Goal: Communication & Community: Answer question/provide support

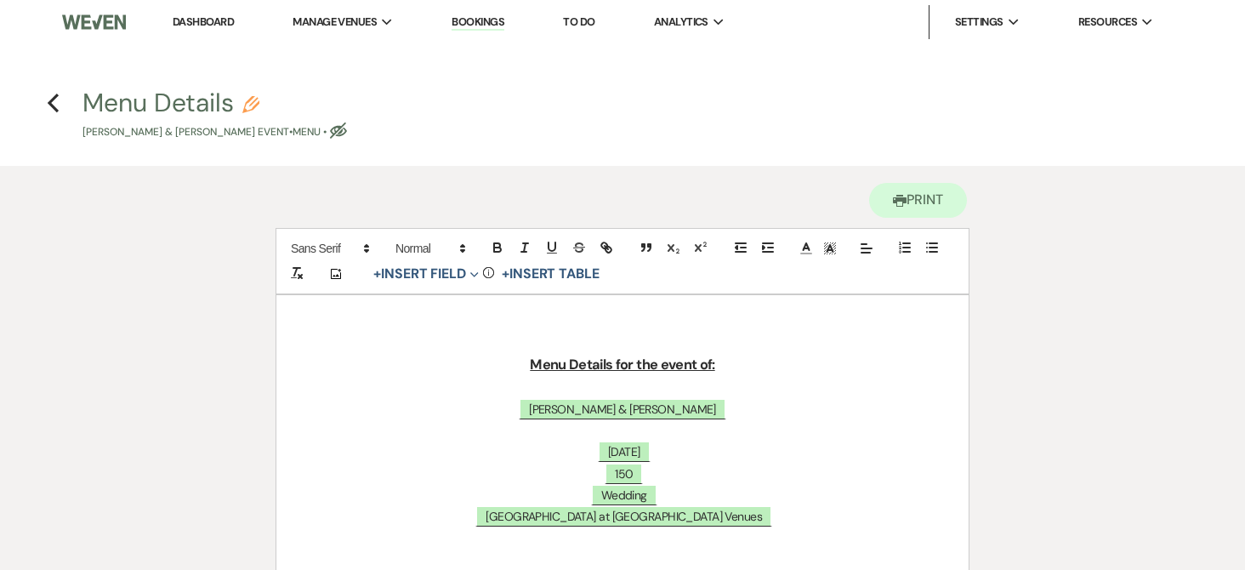
click at [218, 23] on link "Dashboard" at bounding box center [203, 21] width 61 height 14
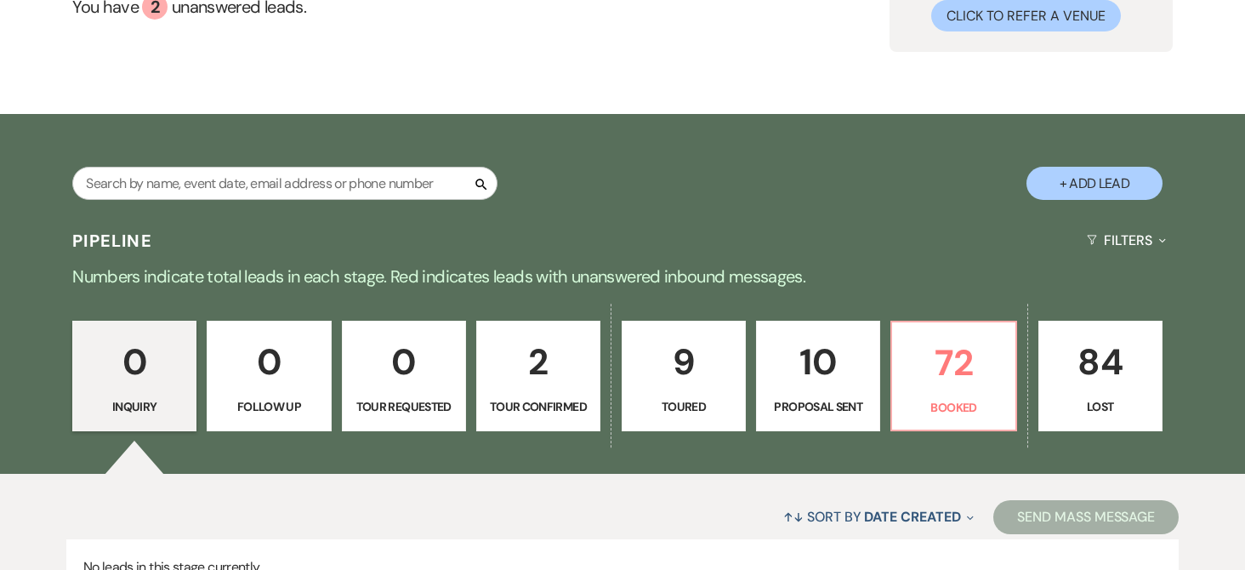
scroll to position [340, 0]
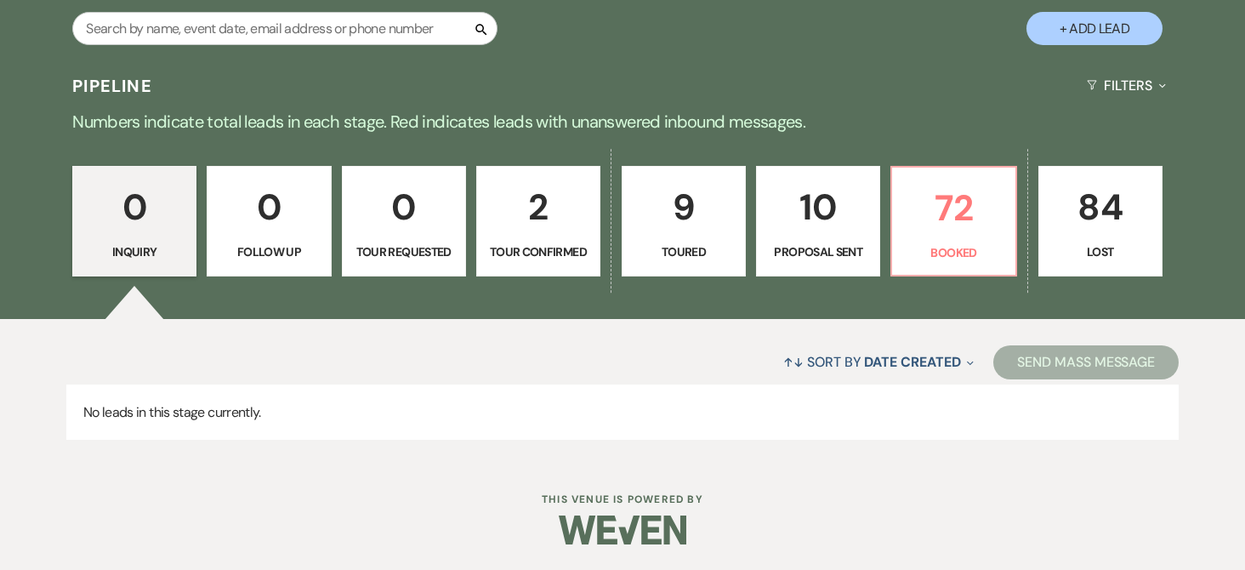
click at [857, 185] on p "10" at bounding box center [818, 207] width 102 height 57
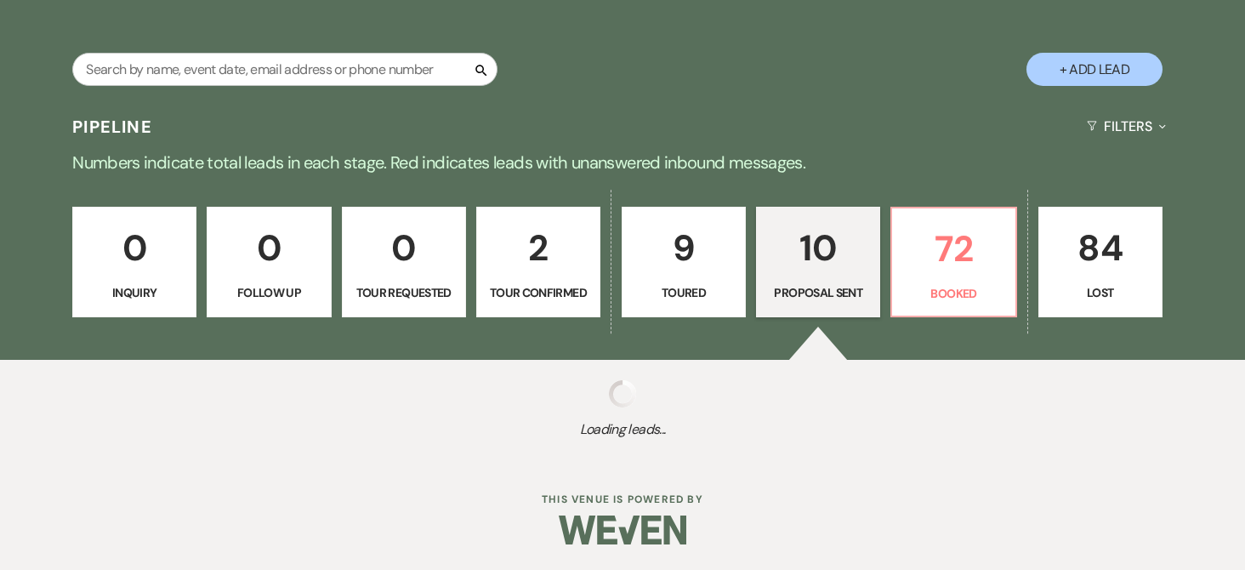
select select "6"
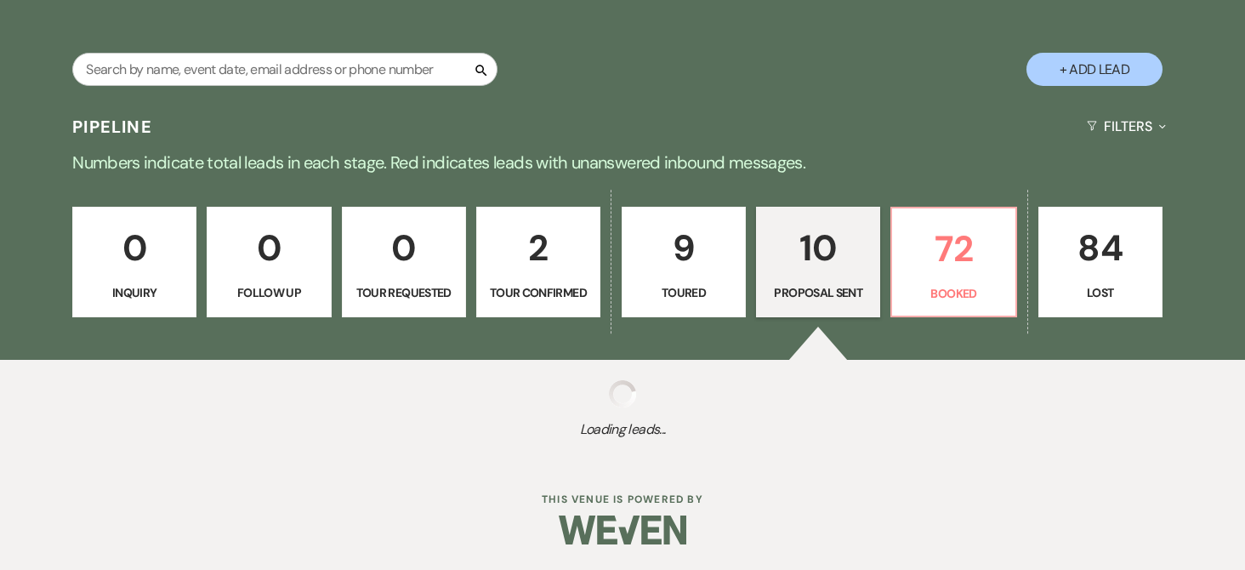
select select "6"
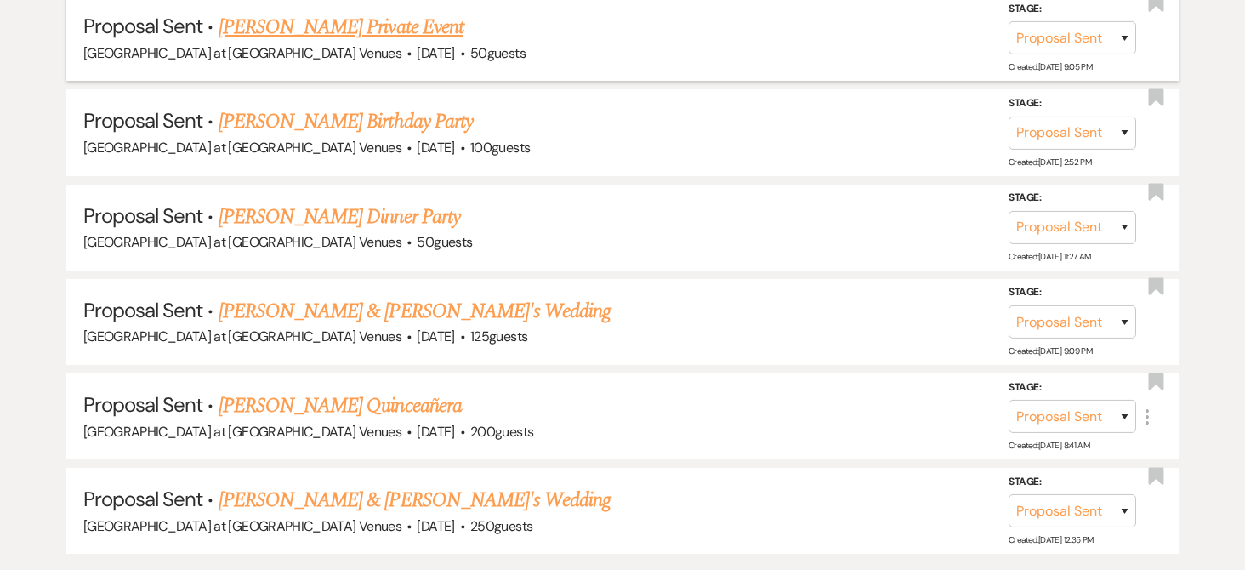
scroll to position [1276, 0]
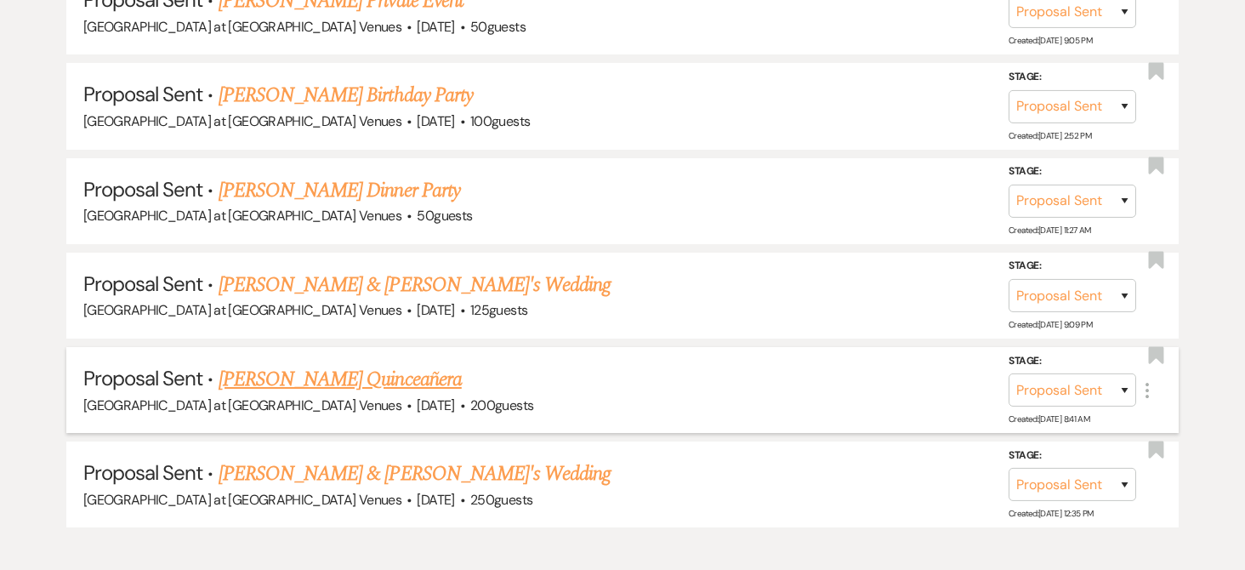
click at [363, 376] on link "[PERSON_NAME] Quinceañera" at bounding box center [340, 379] width 243 height 31
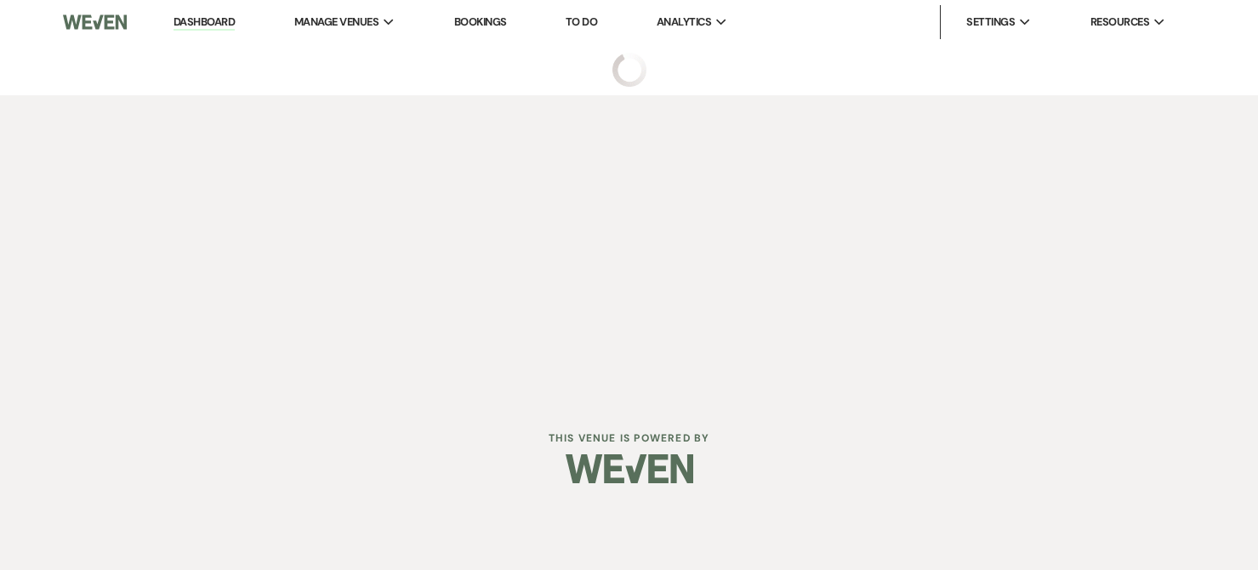
select select "6"
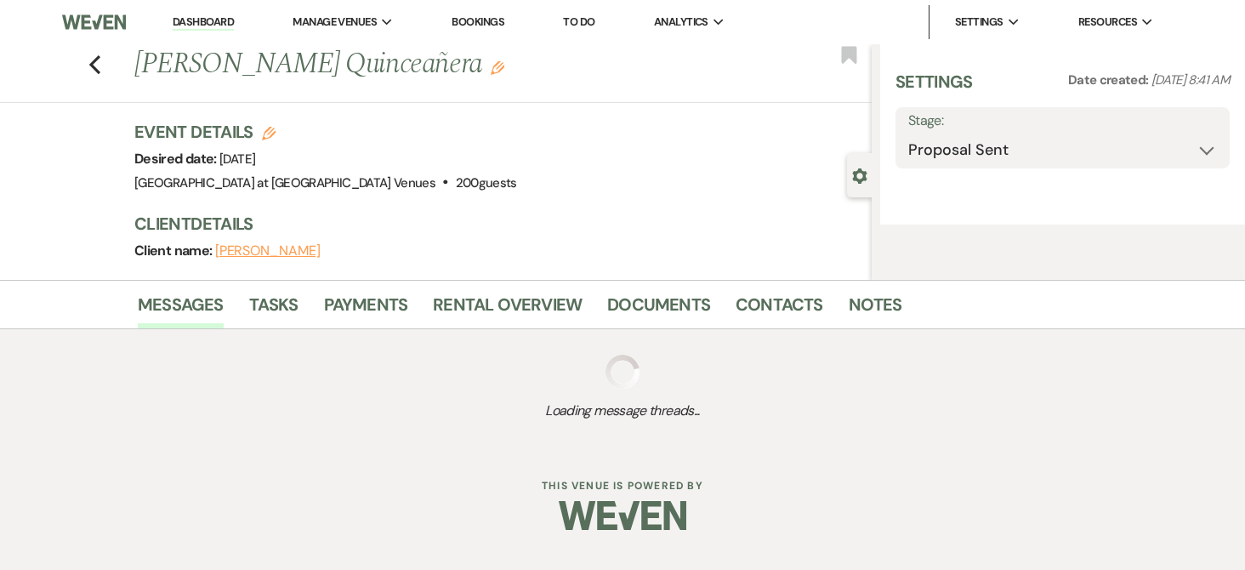
select select "15"
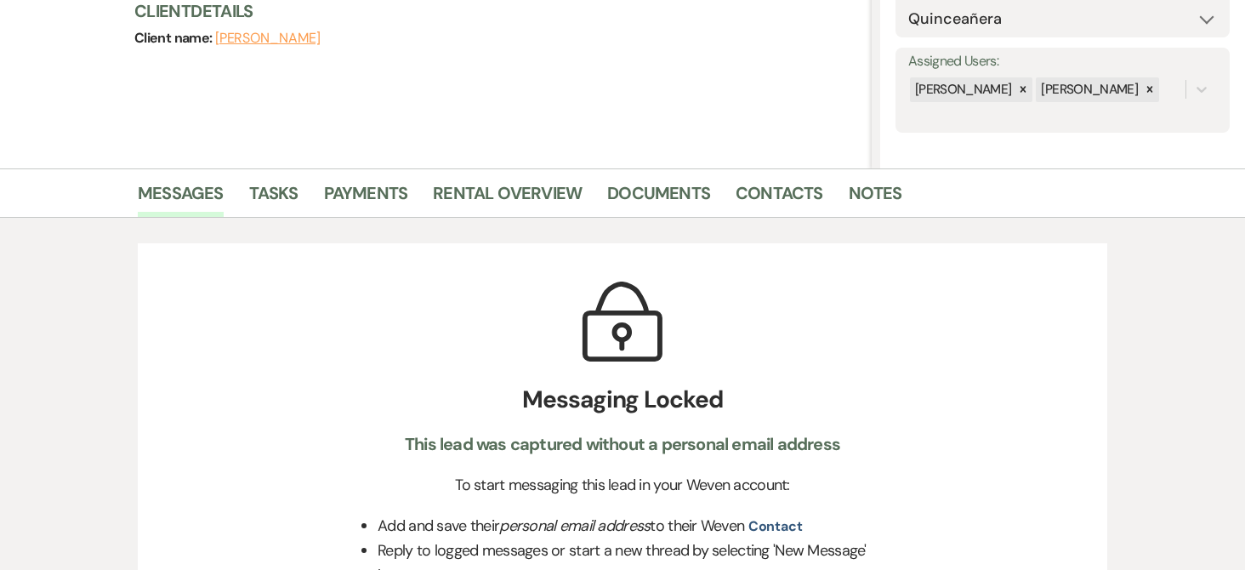
select select "12"
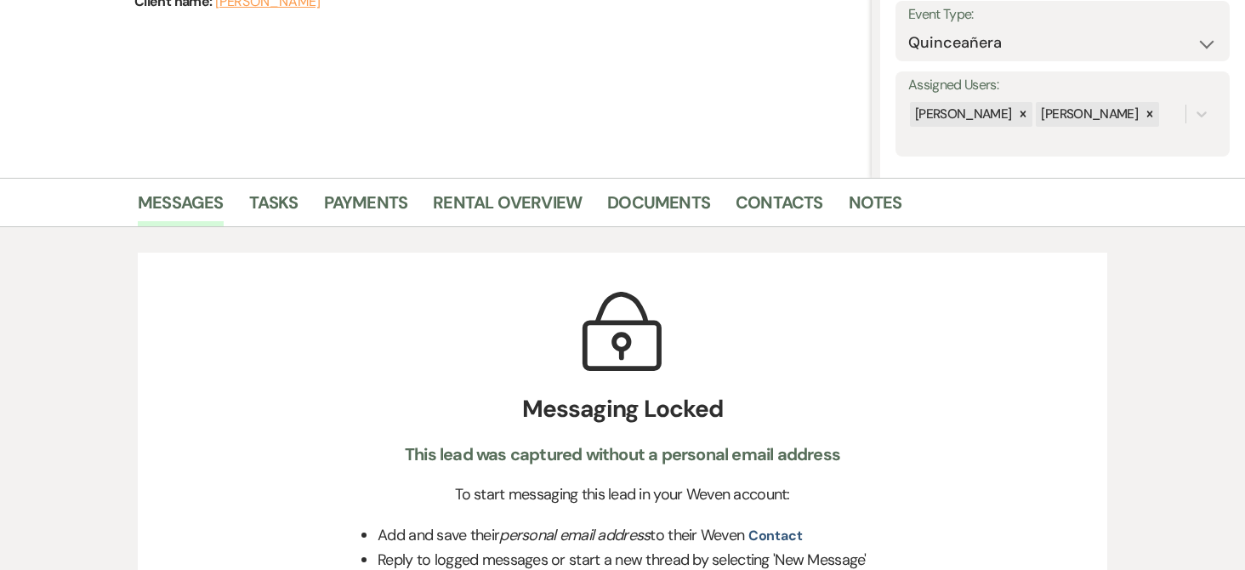
scroll to position [255, 0]
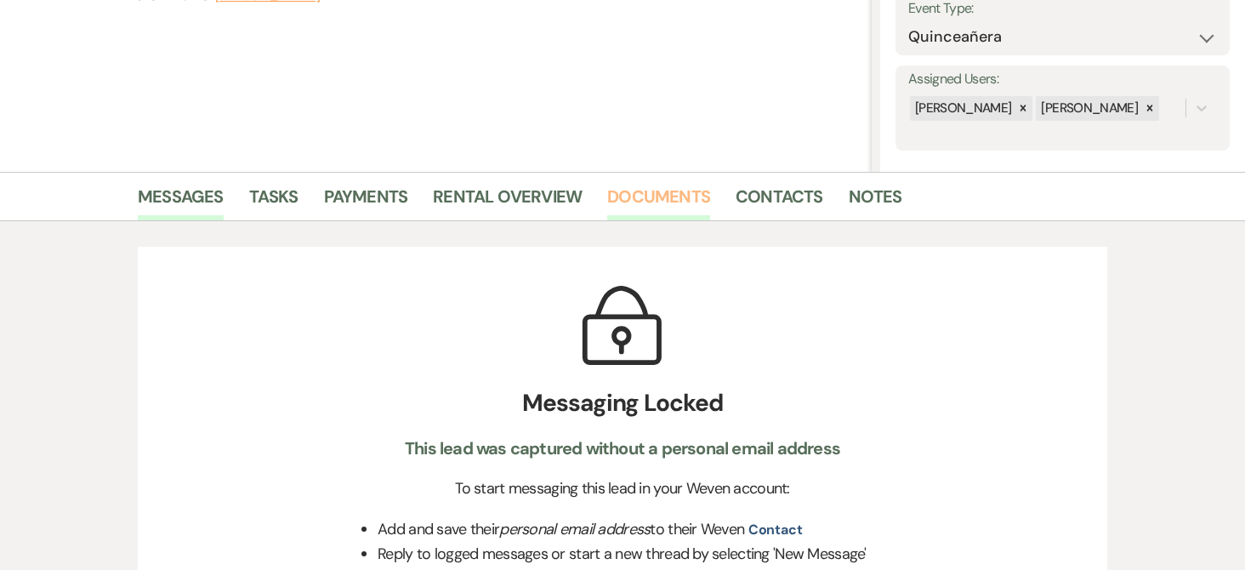
click at [653, 197] on link "Documents" at bounding box center [658, 201] width 103 height 37
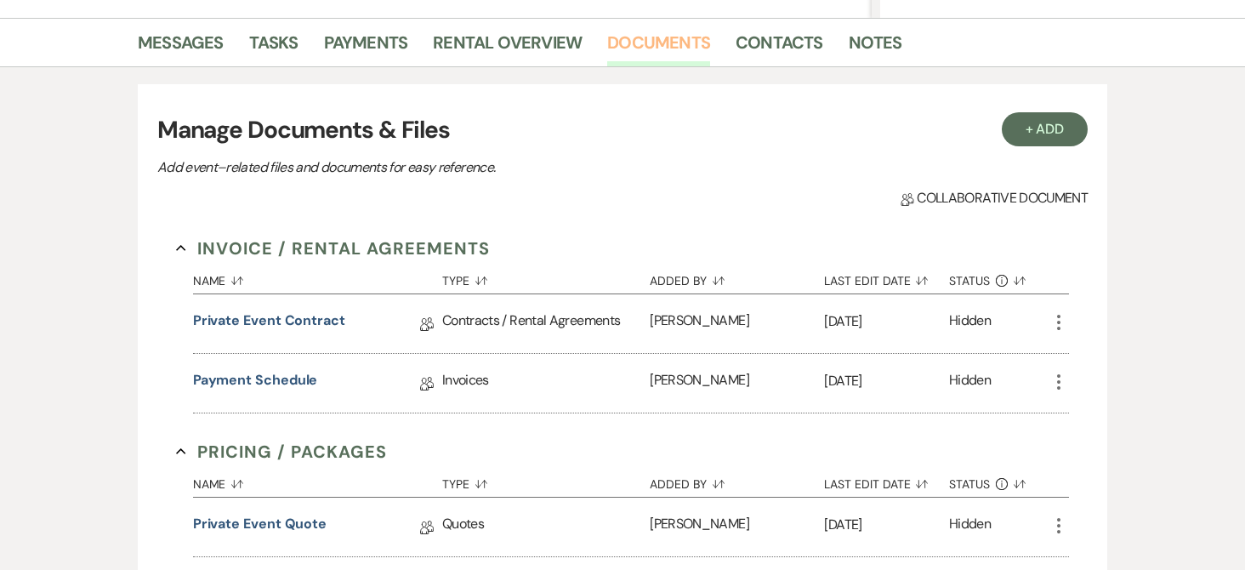
scroll to position [510, 0]
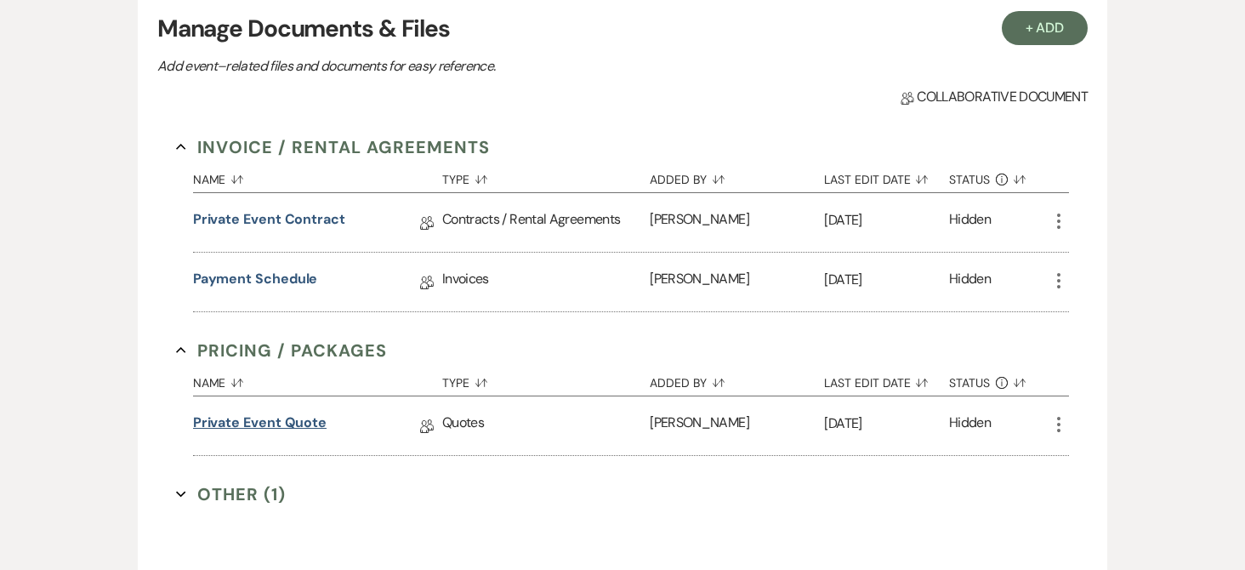
click at [289, 424] on link "Private Event Quote" at bounding box center [260, 426] width 134 height 26
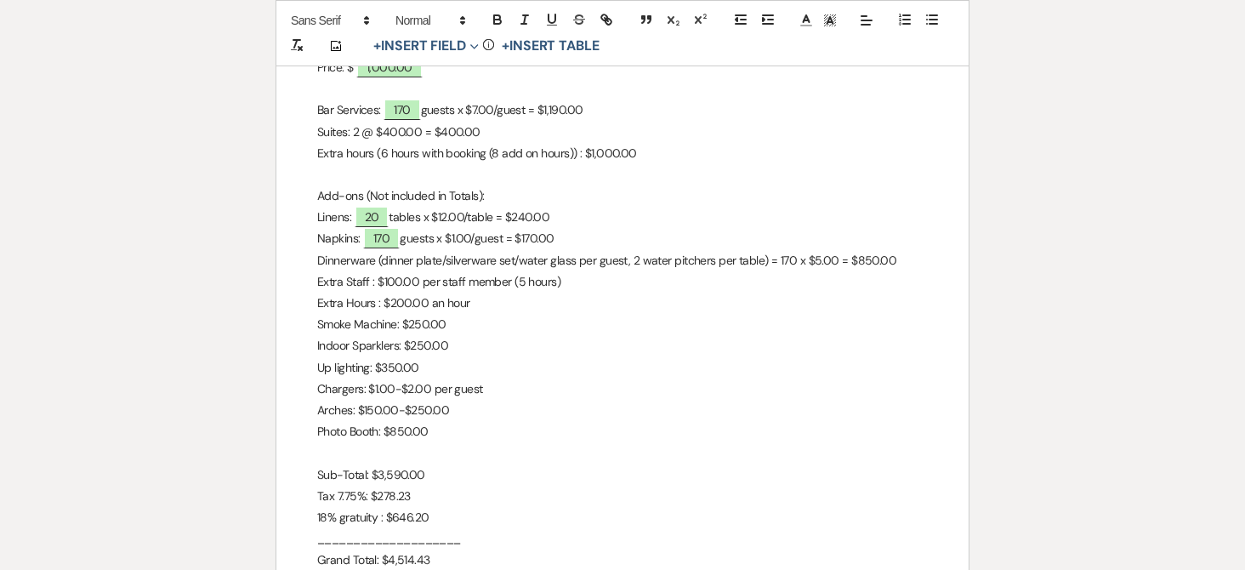
scroll to position [510, 0]
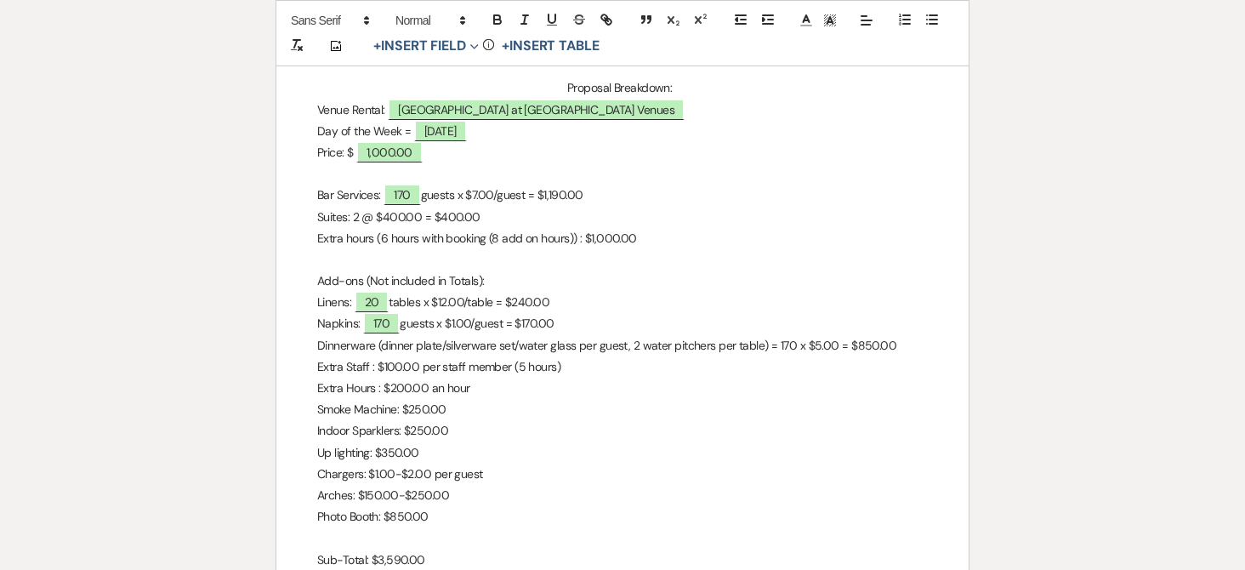
click at [329, 192] on p "Bar Services: ﻿ 170 ﻿ guests x $7.00/guest = $1,190.00" at bounding box center [622, 195] width 611 height 21
click at [389, 216] on p "Suites: 2 @ $400.00 = $400.00" at bounding box center [622, 217] width 611 height 21
click at [599, 237] on p "Extra hours (6 hours with booking (8 add on hours)) : $1,000.00" at bounding box center [622, 238] width 611 height 21
click at [693, 236] on p "Extra hours (6 hours with booking (8 add on hours)) : $800.00" at bounding box center [622, 238] width 611 height 21
drag, startPoint x: 447, startPoint y: 219, endPoint x: 482, endPoint y: 215, distance: 35.0
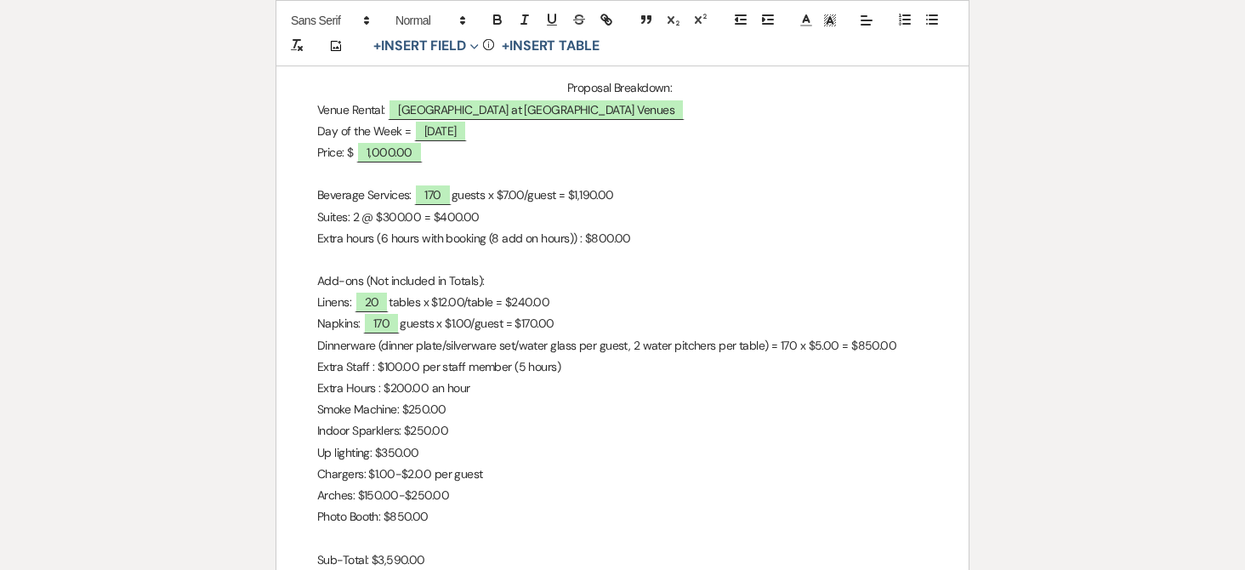
click at [447, 219] on p "Suites: 2 @ $300.00 = $400.00" at bounding box center [622, 217] width 611 height 21
click at [488, 279] on p "Add-ons (Not included in Totals):" at bounding box center [622, 281] width 611 height 21
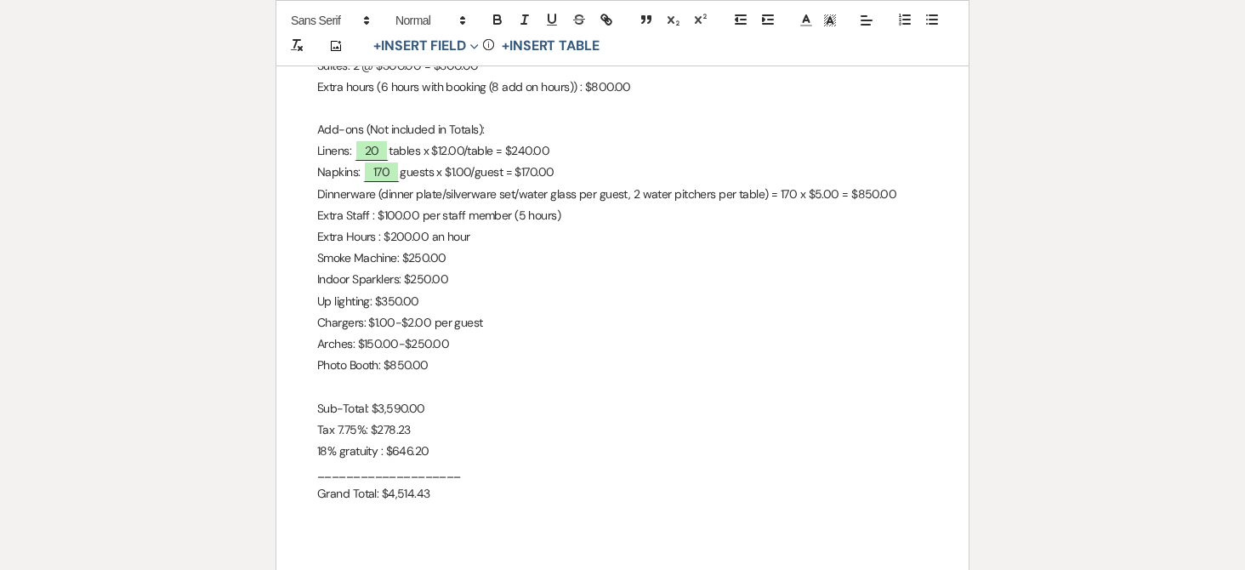
scroll to position [840, 0]
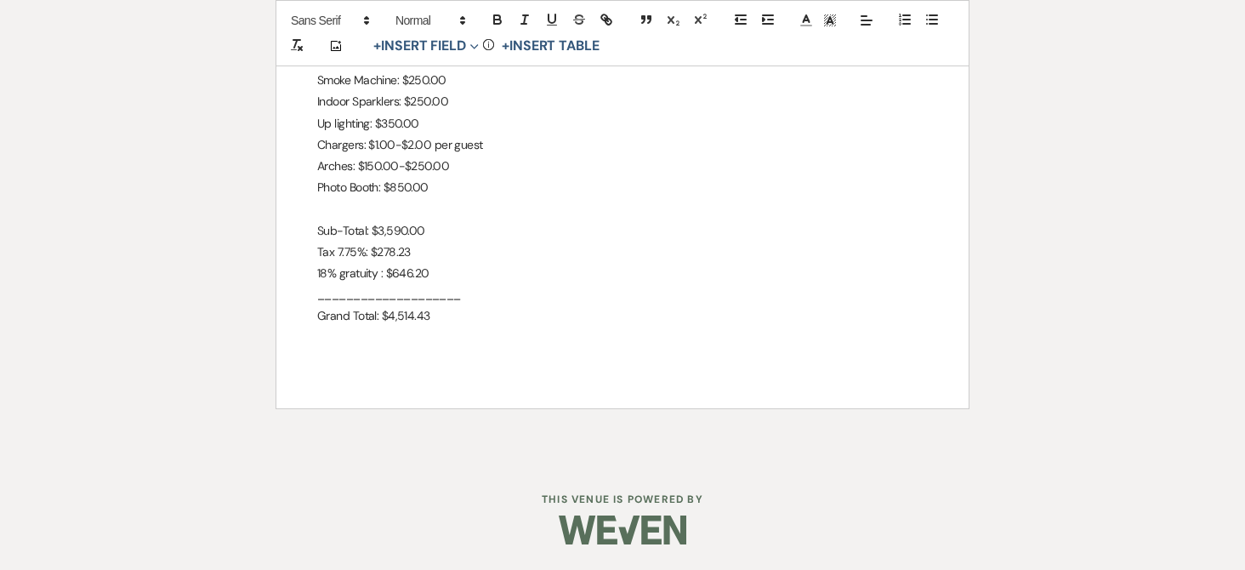
click at [391, 233] on p "Sub-Total: $3,590.00" at bounding box center [622, 230] width 611 height 21
drag, startPoint x: 408, startPoint y: 249, endPoint x: 383, endPoint y: 250, distance: 24.7
click at [383, 250] on p "Tax 7.75%: $278.23" at bounding box center [622, 252] width 611 height 21
drag, startPoint x: 427, startPoint y: 275, endPoint x: 393, endPoint y: 272, distance: 34.1
click at [393, 272] on p "18% gratuity : $646.20" at bounding box center [622, 273] width 611 height 21
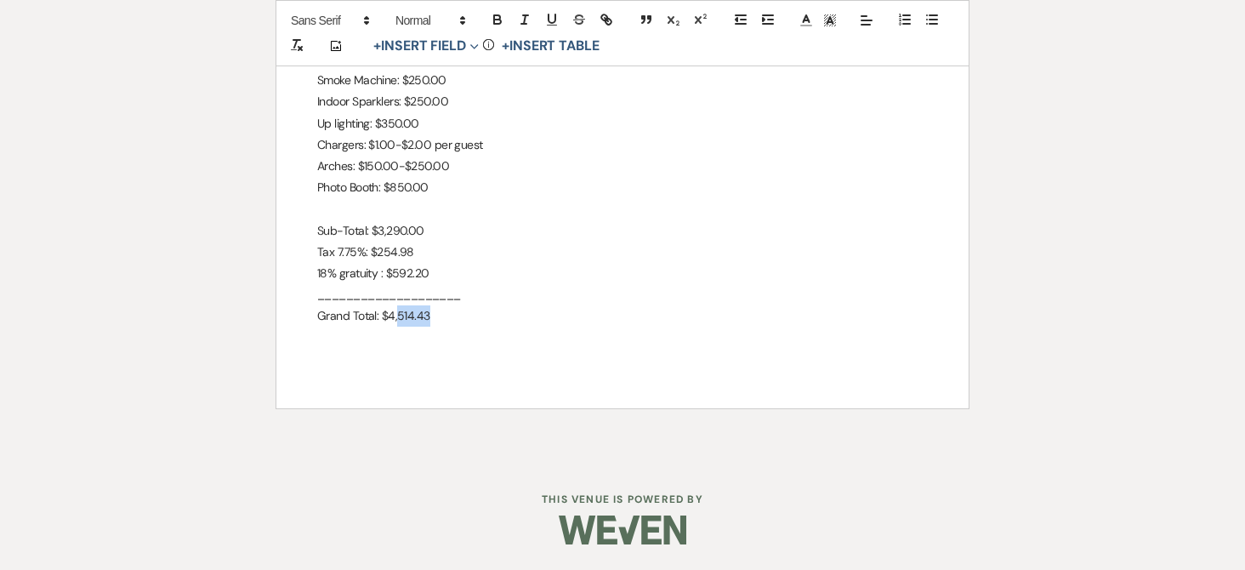
drag, startPoint x: 396, startPoint y: 312, endPoint x: 430, endPoint y: 312, distance: 33.2
click at [430, 312] on p "Grand Total: $4,514.43" at bounding box center [622, 315] width 611 height 21
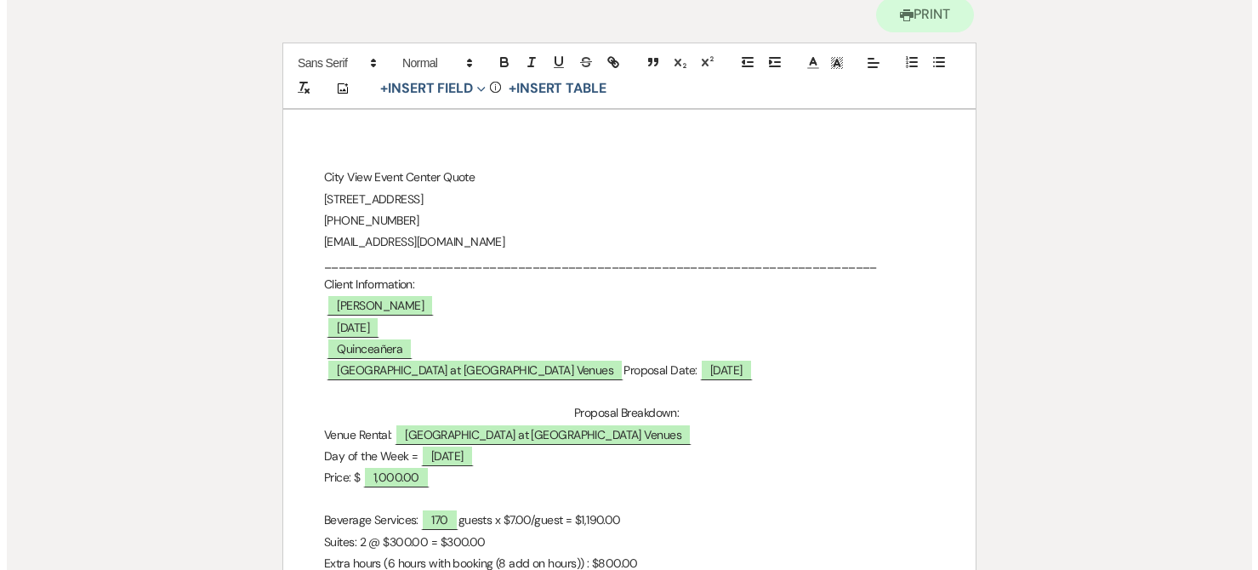
scroll to position [159, 0]
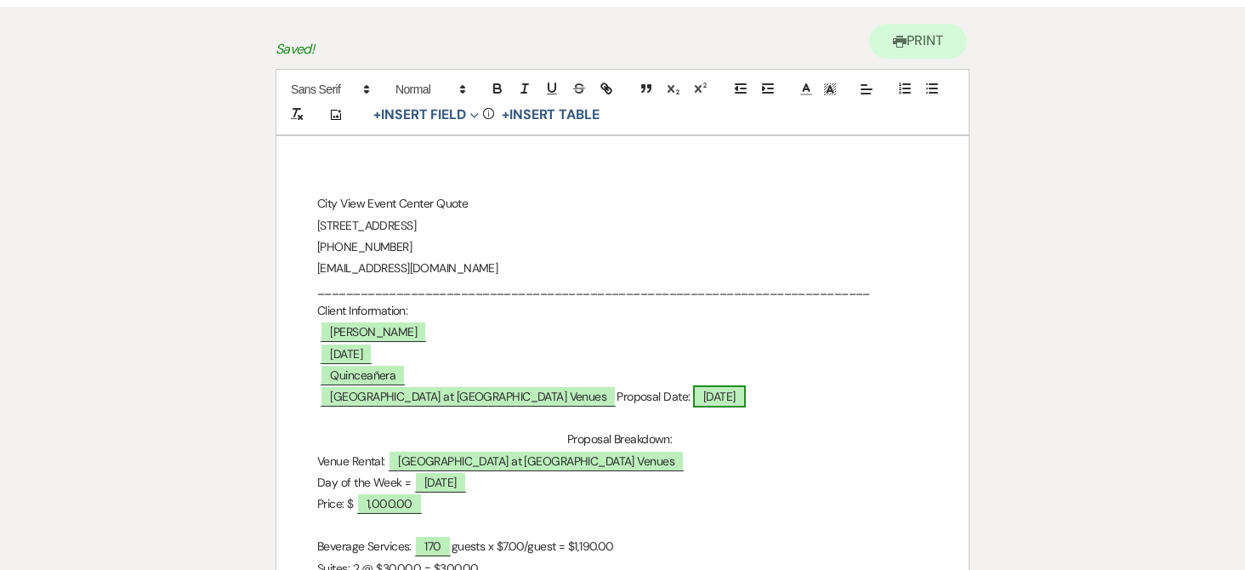
click at [746, 396] on span "[DATE]" at bounding box center [719, 396] width 53 height 22
select select "owner"
select select "Date"
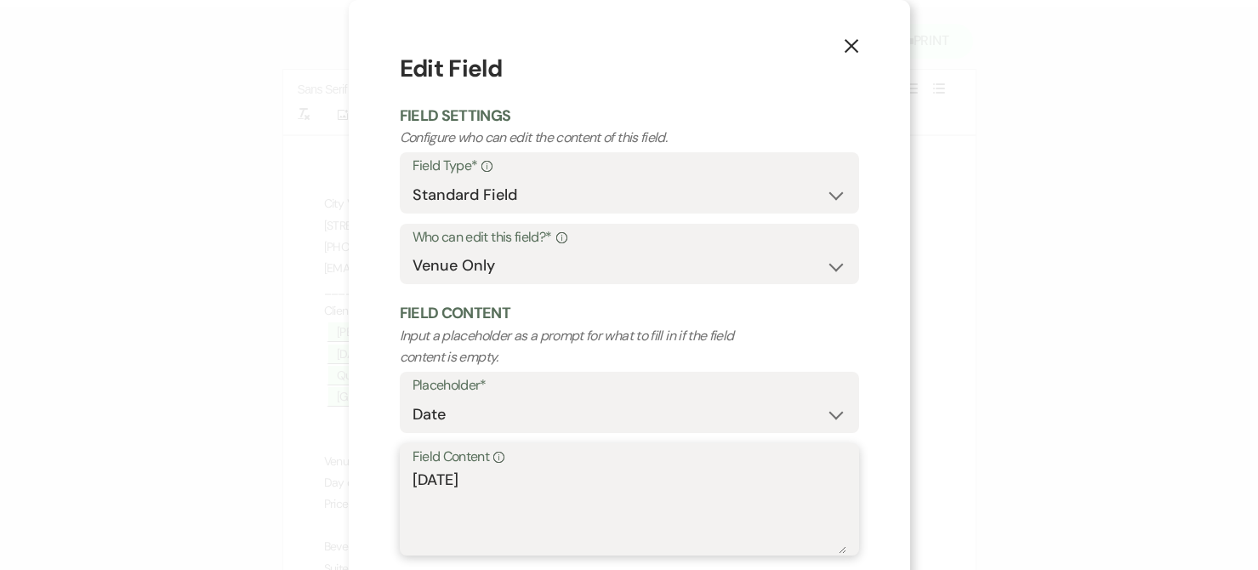
click at [430, 479] on textarea "[DATE]" at bounding box center [630, 511] width 434 height 85
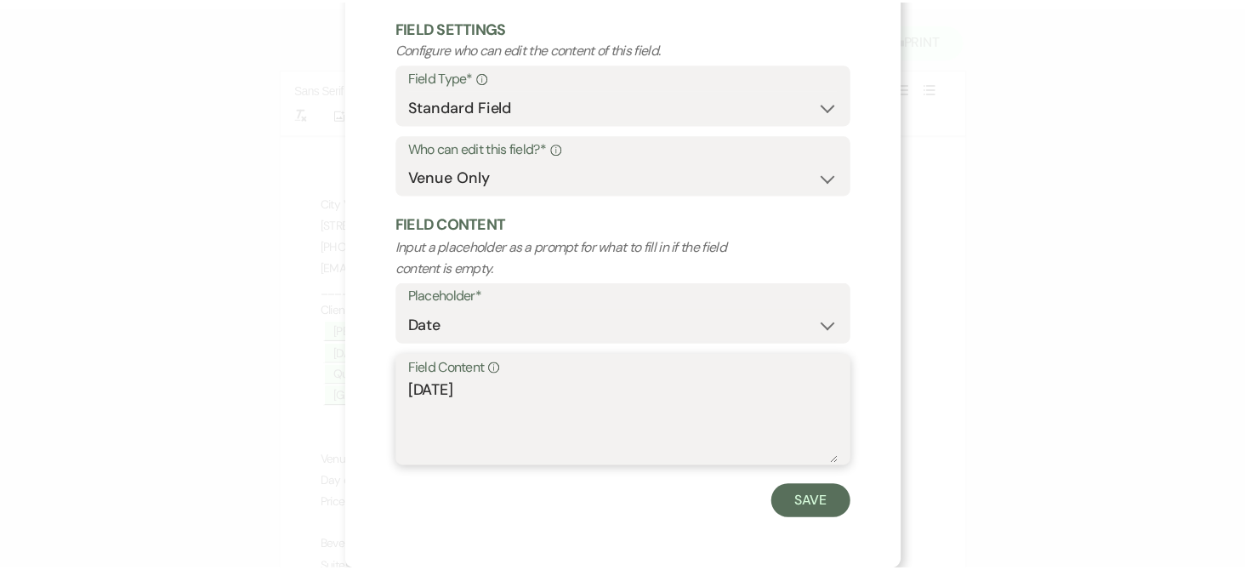
scroll to position [89, 0]
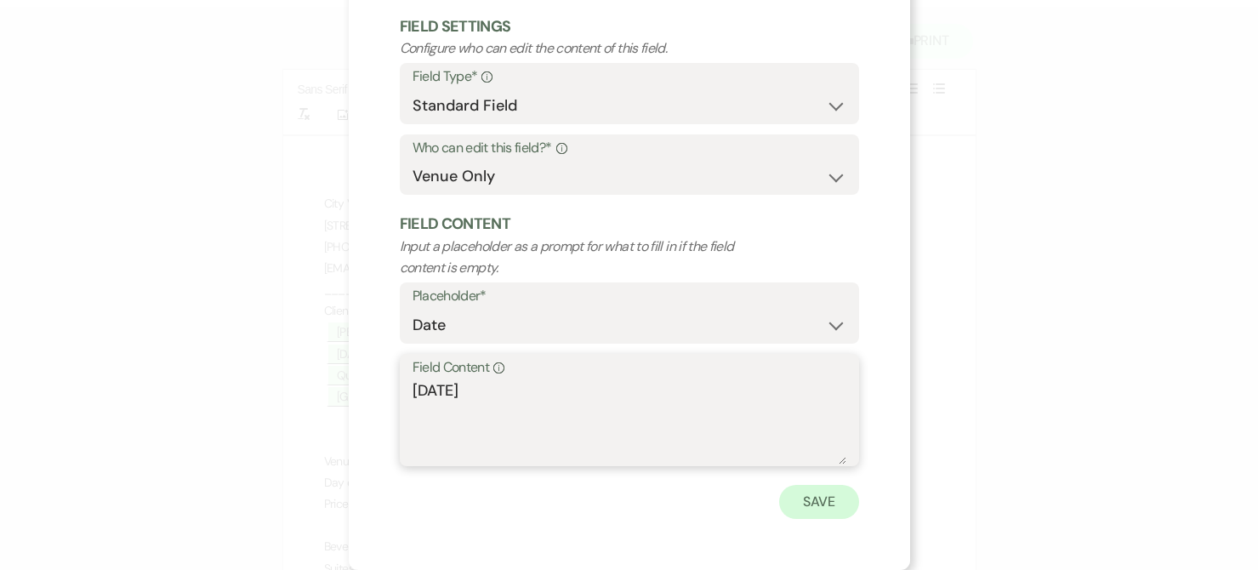
type textarea "[DATE]"
click at [808, 499] on button "Save" at bounding box center [819, 502] width 80 height 34
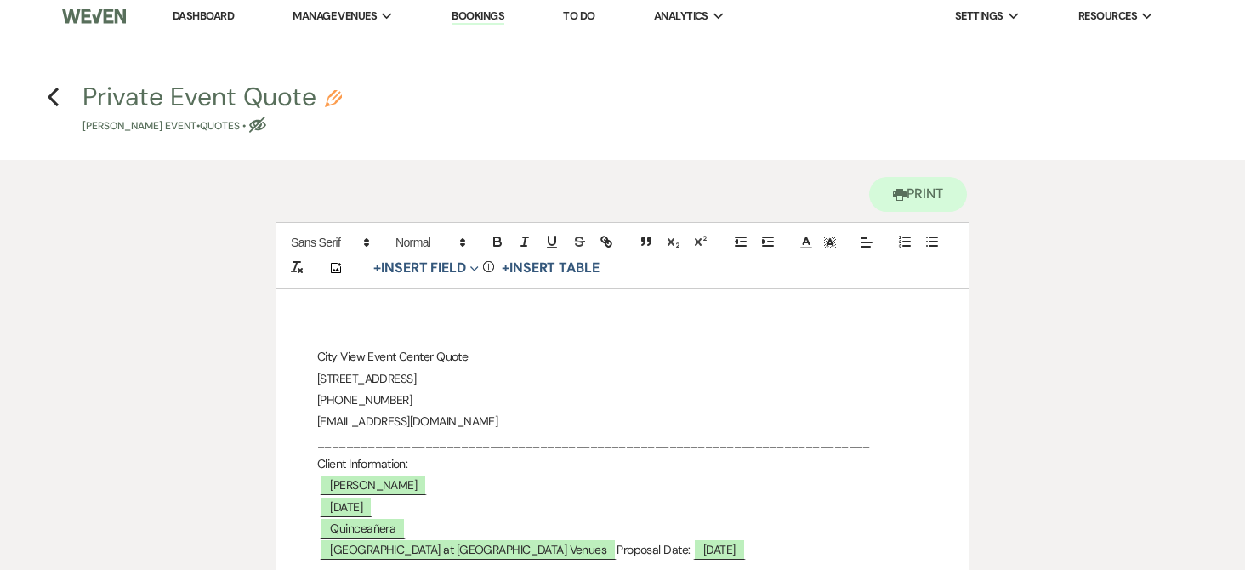
scroll to position [0, 0]
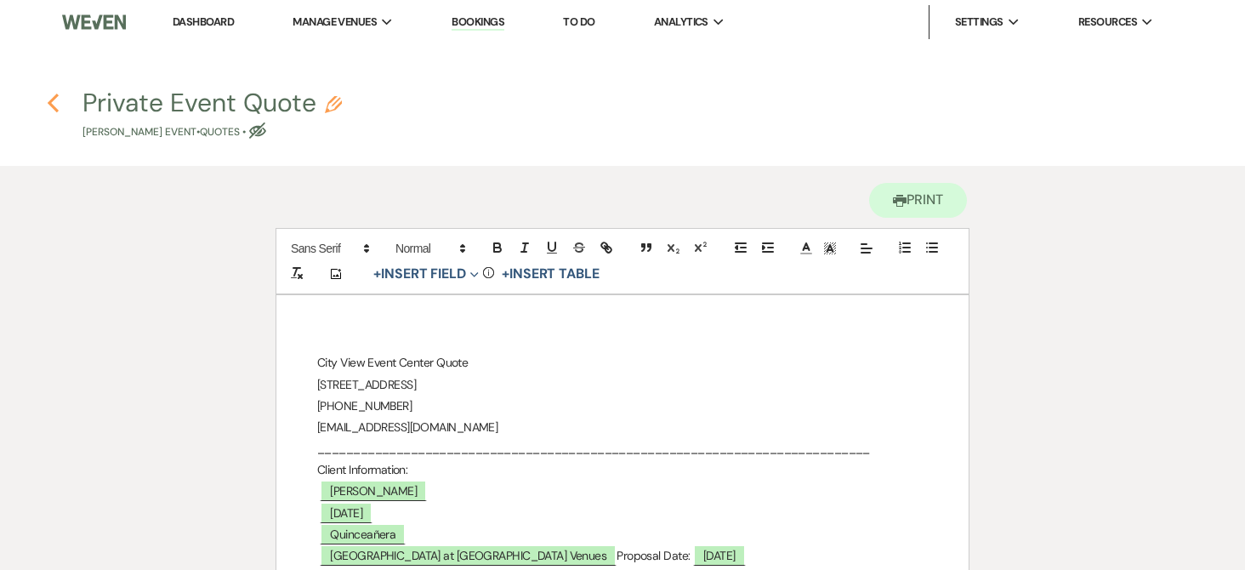
click at [51, 95] on icon "Previous" at bounding box center [53, 103] width 13 height 20
select select "6"
select select "12"
select select "15"
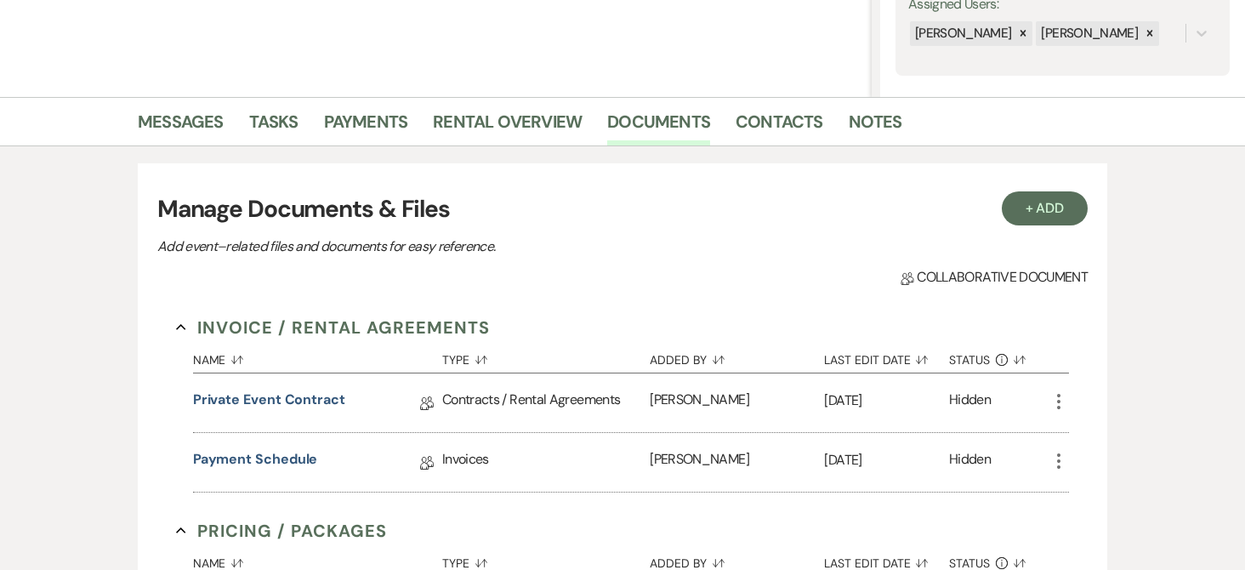
scroll to position [170, 0]
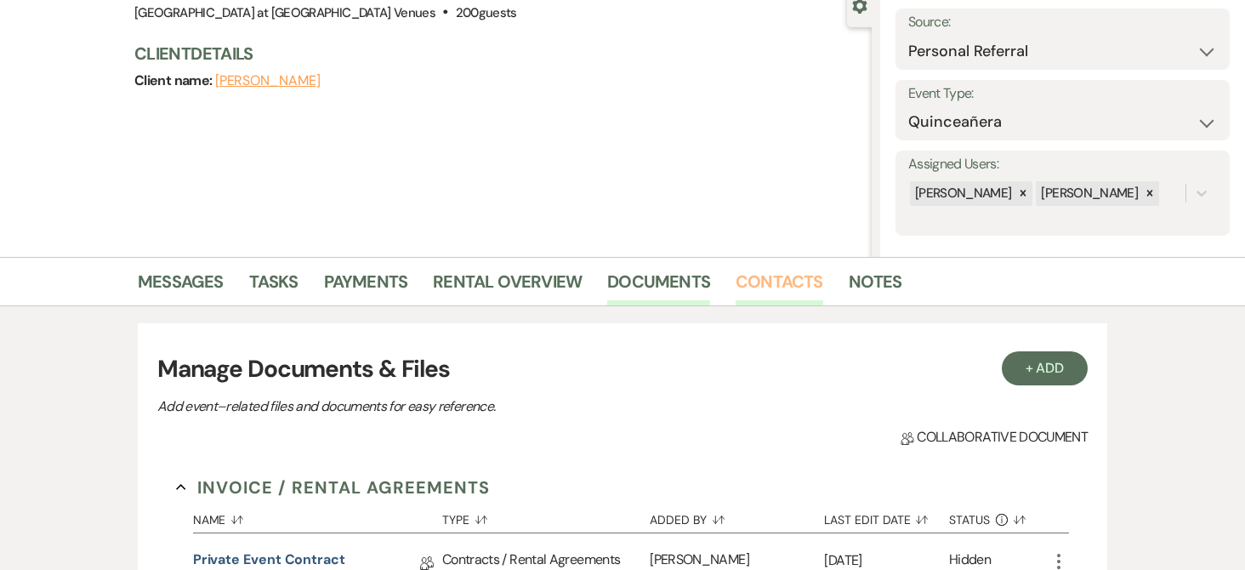
click at [751, 281] on link "Contacts" at bounding box center [780, 286] width 88 height 37
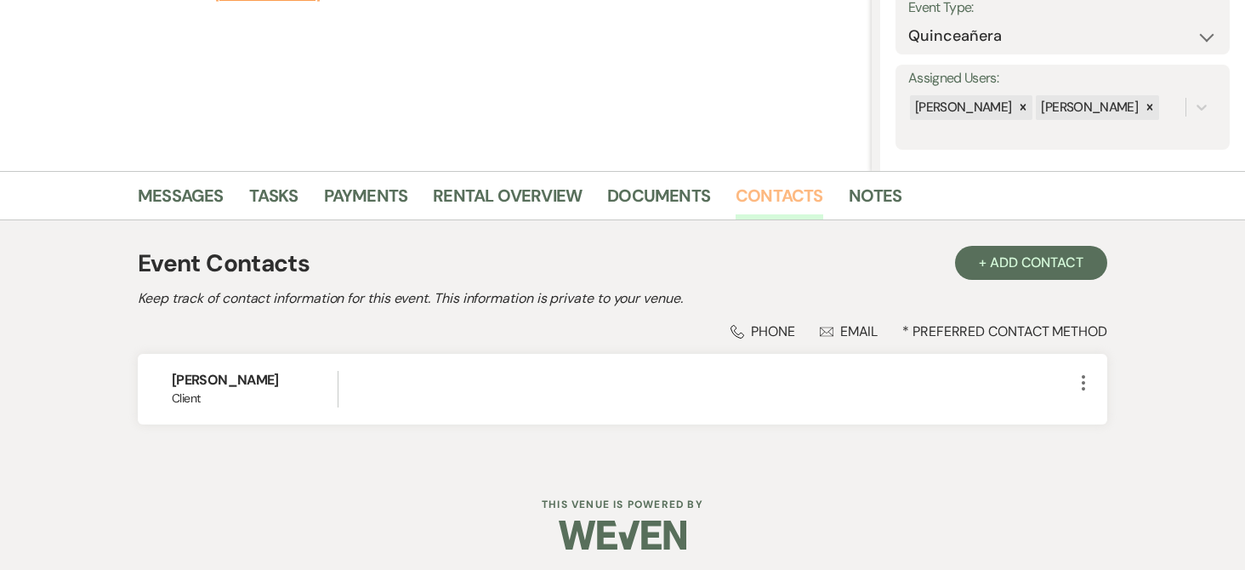
scroll to position [261, 0]
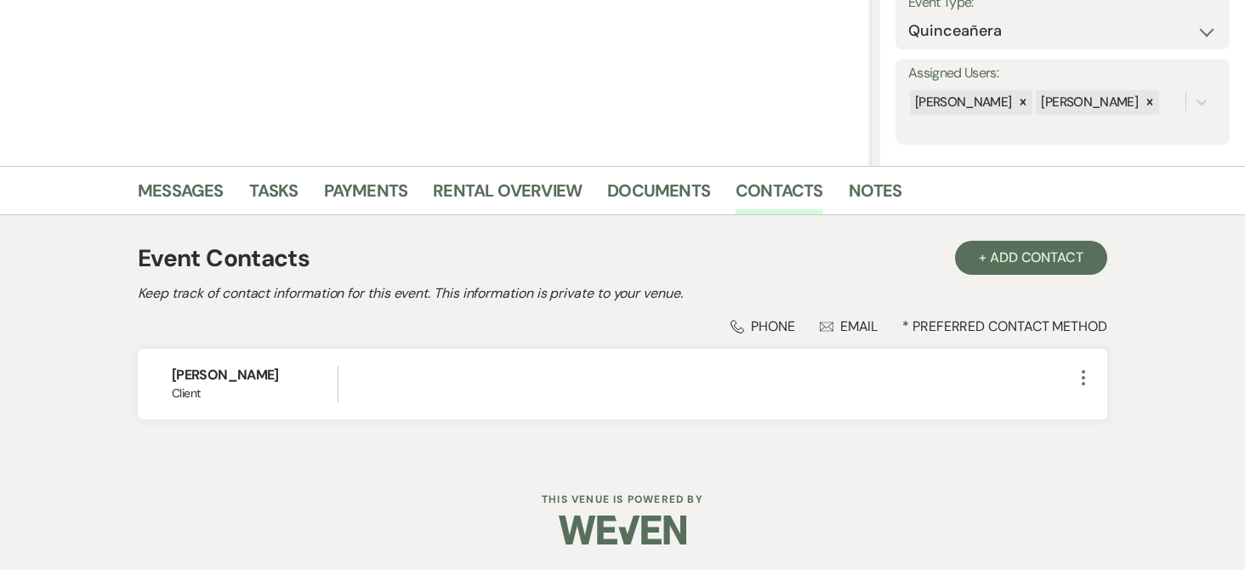
click at [854, 327] on div "Envelope Email" at bounding box center [849, 326] width 59 height 18
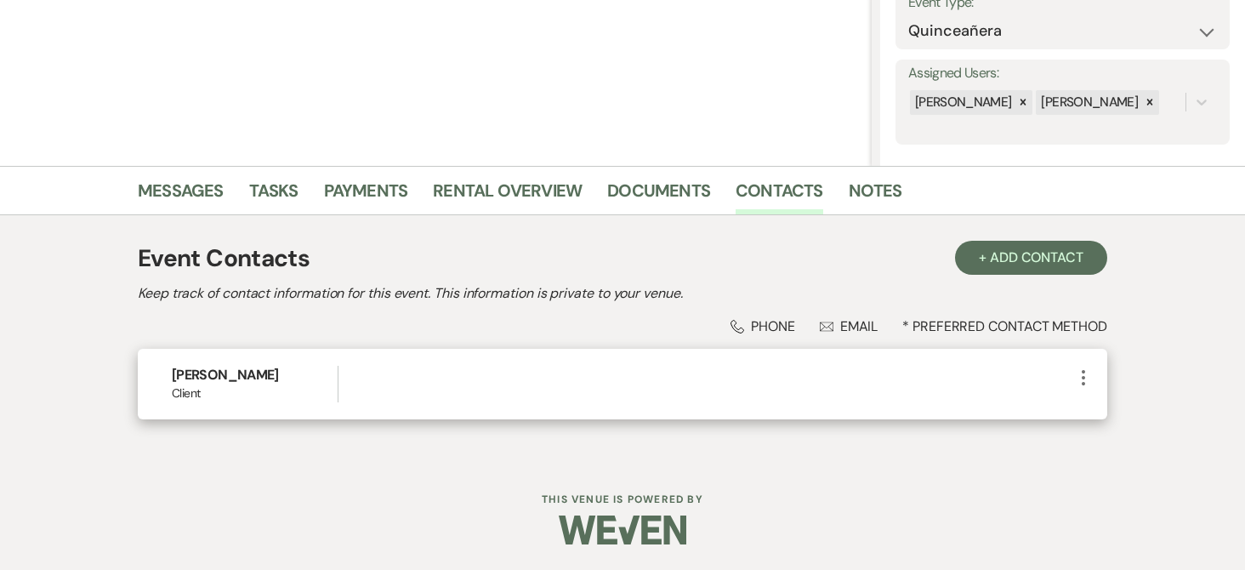
click at [1084, 373] on icon "More" at bounding box center [1084, 378] width 20 height 20
click at [1114, 408] on button "Pencil Edit" at bounding box center [1124, 410] width 101 height 29
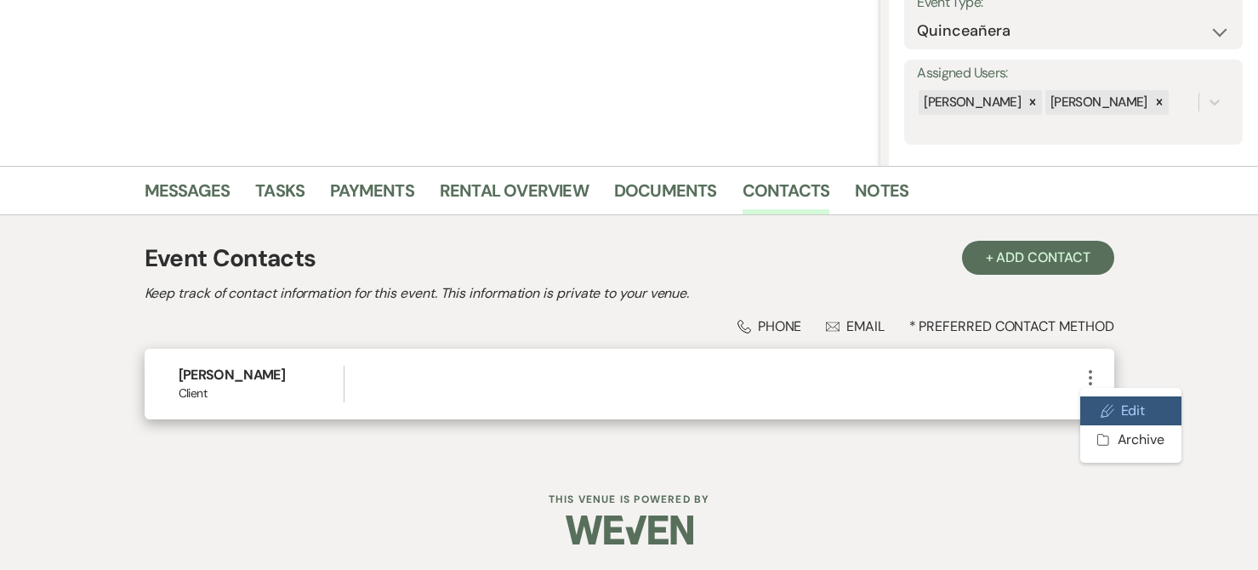
select select "1"
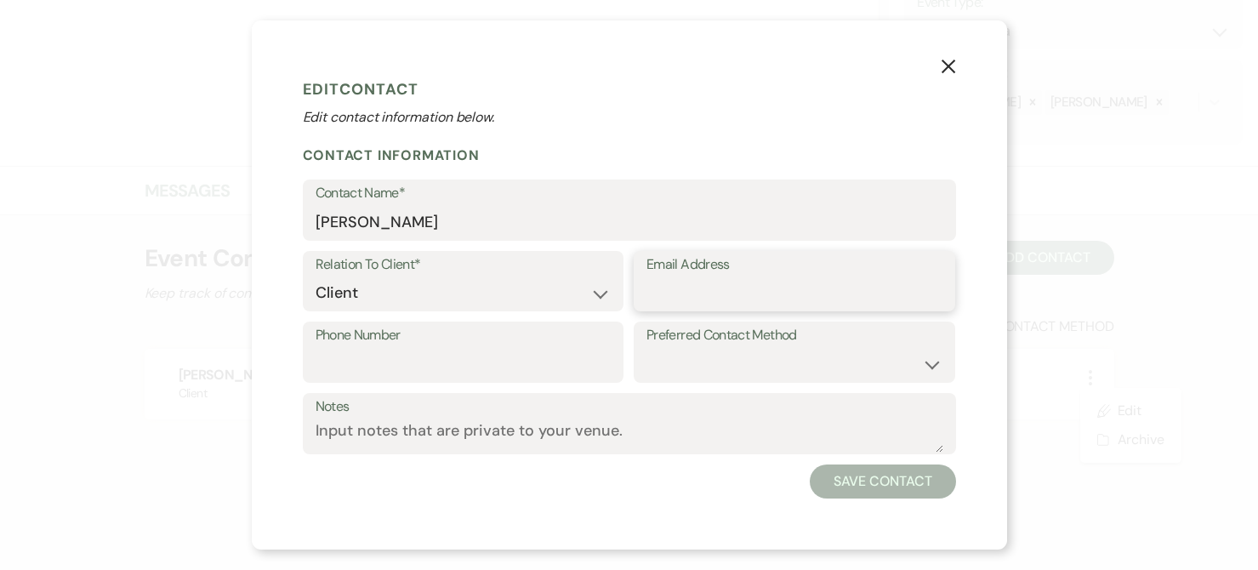
click at [689, 292] on input "Email Address" at bounding box center [795, 292] width 296 height 33
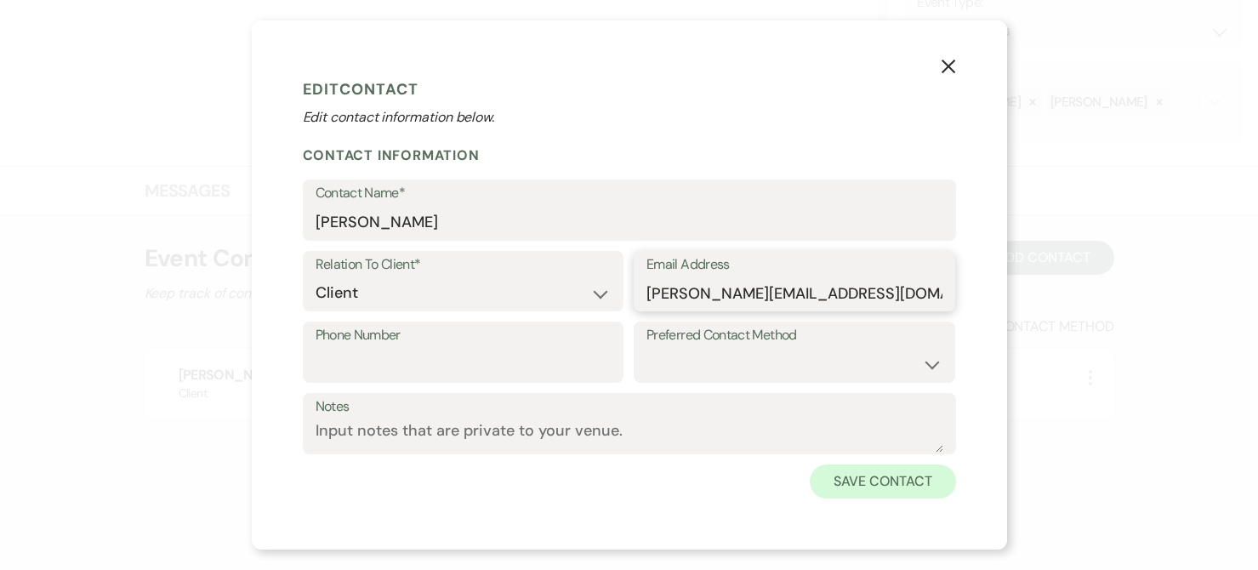
type input "[PERSON_NAME][EMAIL_ADDRESS][DOMAIN_NAME]"
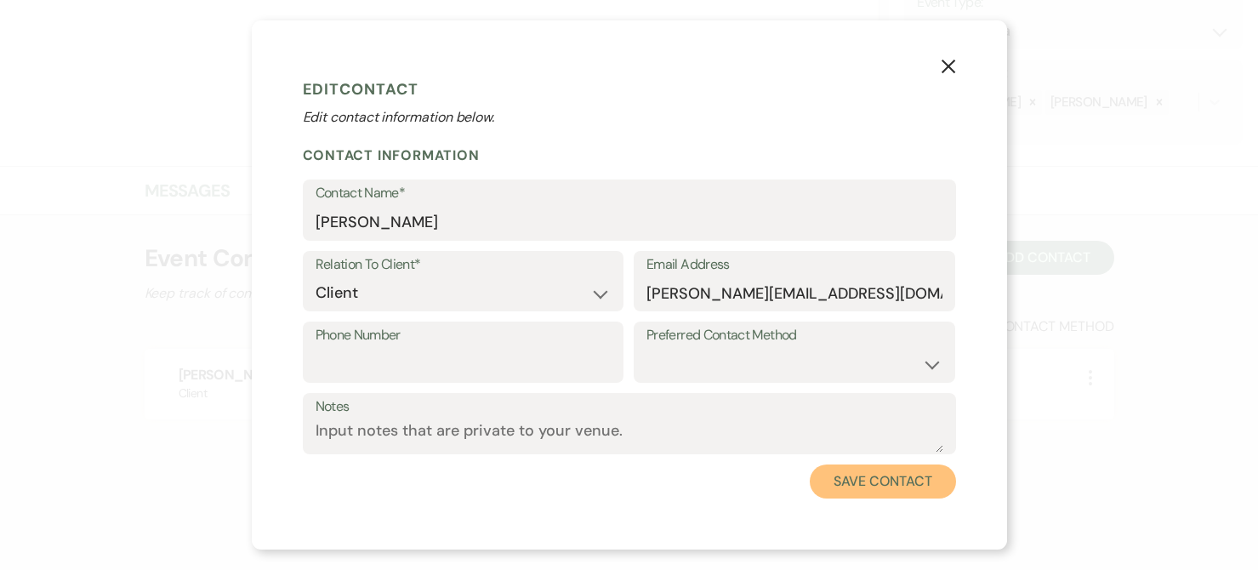
click at [901, 484] on button "Save Contact" at bounding box center [882, 482] width 145 height 34
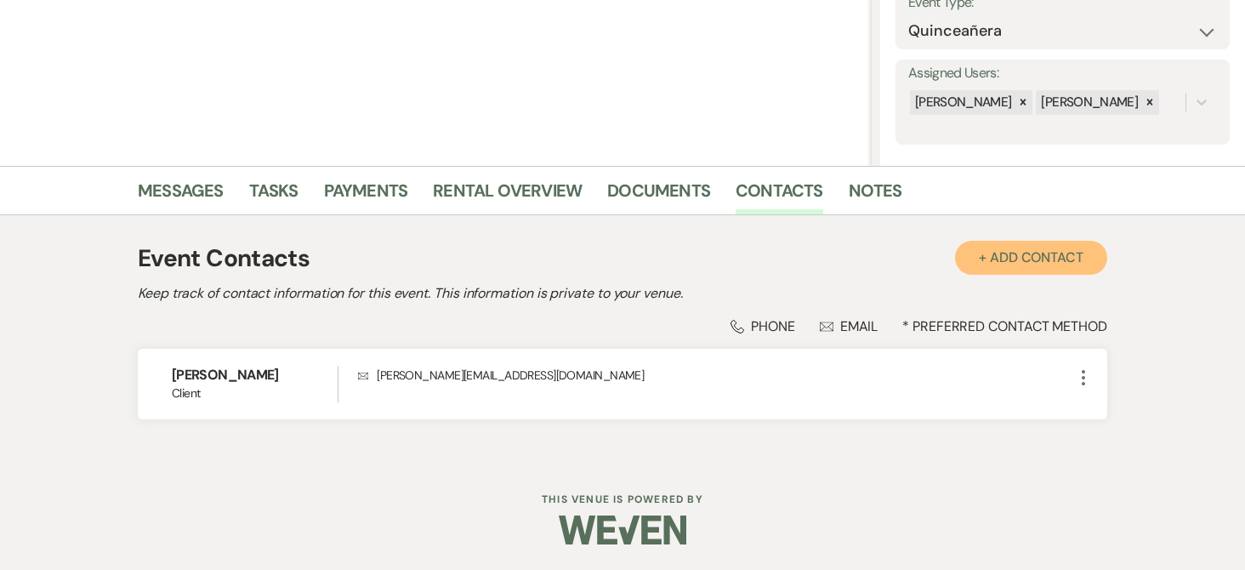
click at [1013, 258] on button "+ Add Contact" at bounding box center [1031, 258] width 152 height 34
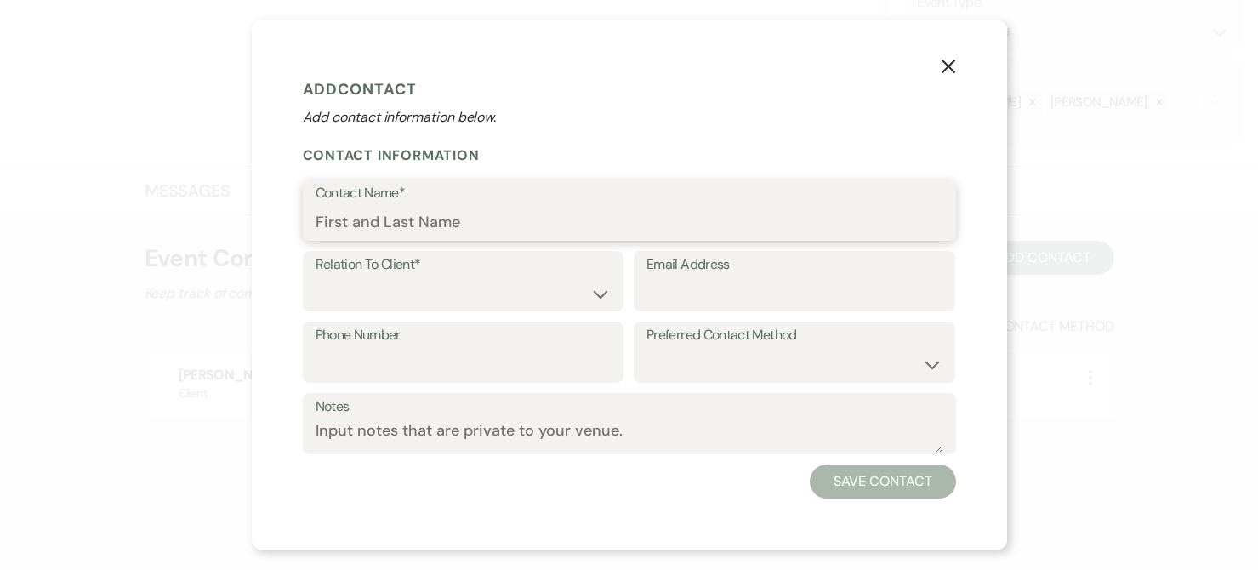
click at [430, 219] on input "Contact Name*" at bounding box center [630, 222] width 628 height 33
click at [456, 228] on input "Contact Name*" at bounding box center [630, 222] width 628 height 33
click at [457, 228] on input "Contact Name*" at bounding box center [630, 222] width 628 height 33
type input "Mom"
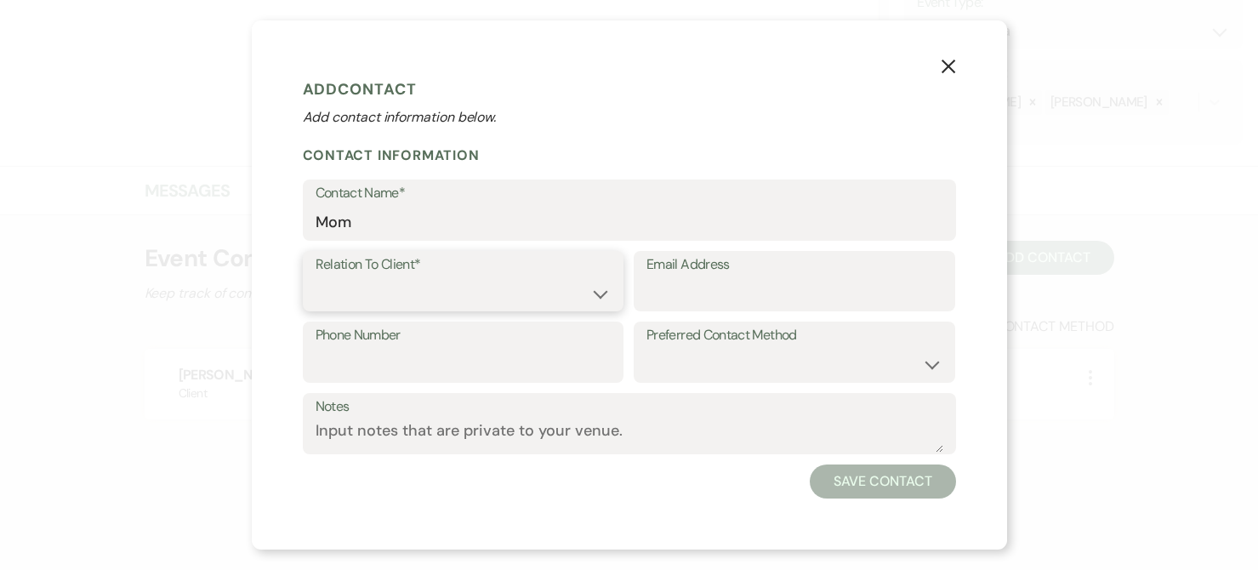
click at [590, 292] on select "Client Event Planner Parent of Client Family Member Friend Other" at bounding box center [464, 292] width 296 height 33
select select "3"
click at [316, 276] on select "Client Event Planner Parent of Client Family Member Friend Other" at bounding box center [464, 292] width 296 height 33
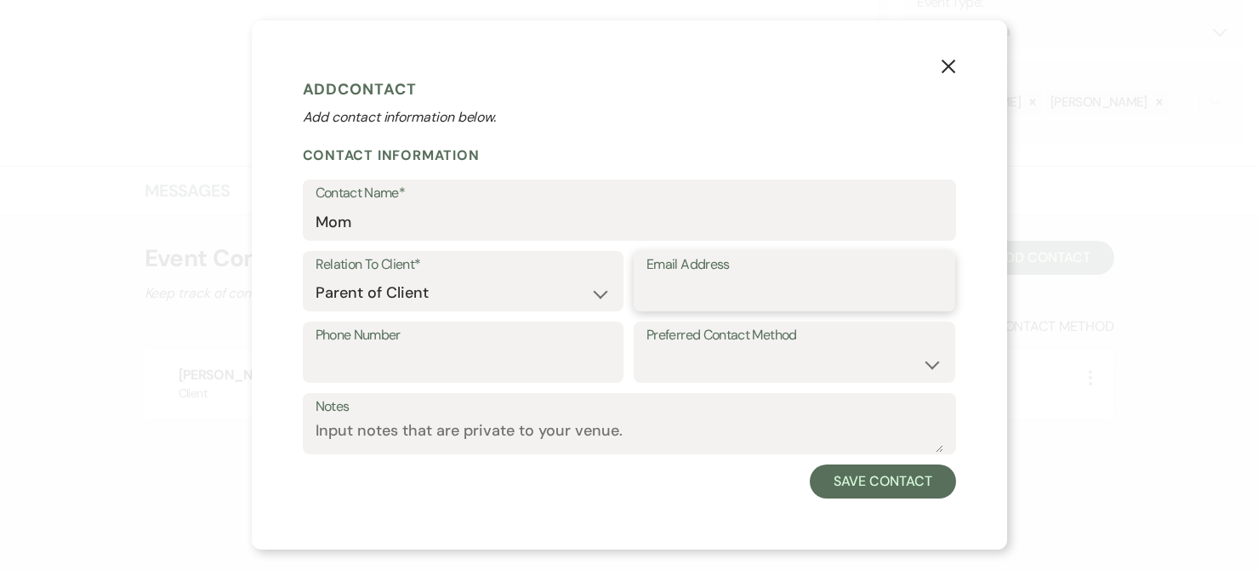
click at [728, 293] on input "Email Address" at bounding box center [795, 292] width 296 height 33
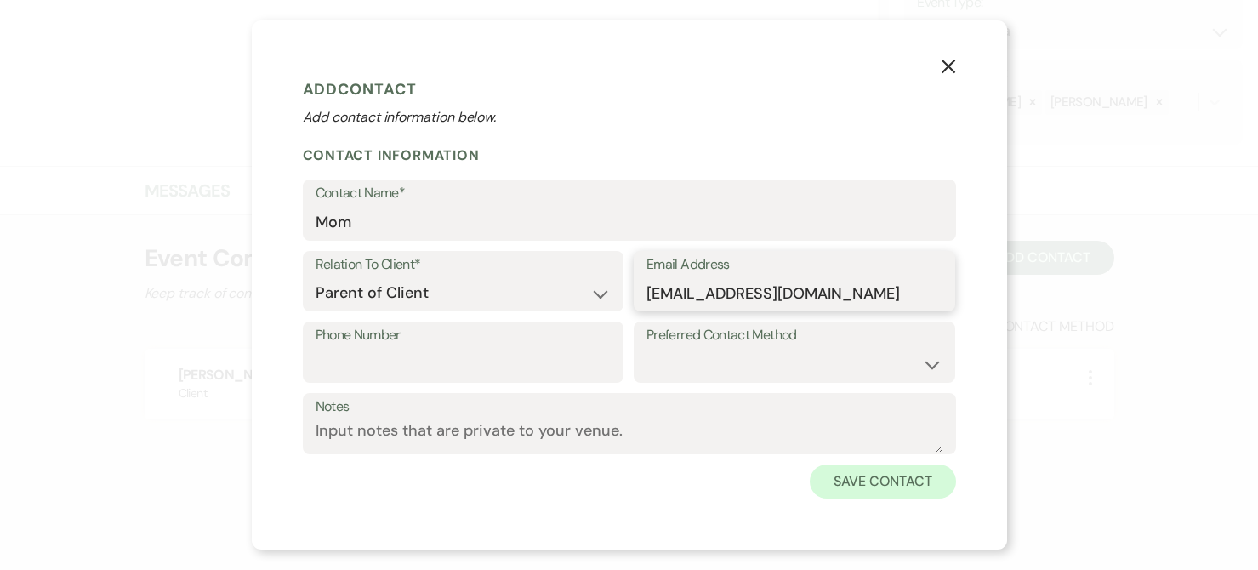
type input "[EMAIL_ADDRESS][DOMAIN_NAME]"
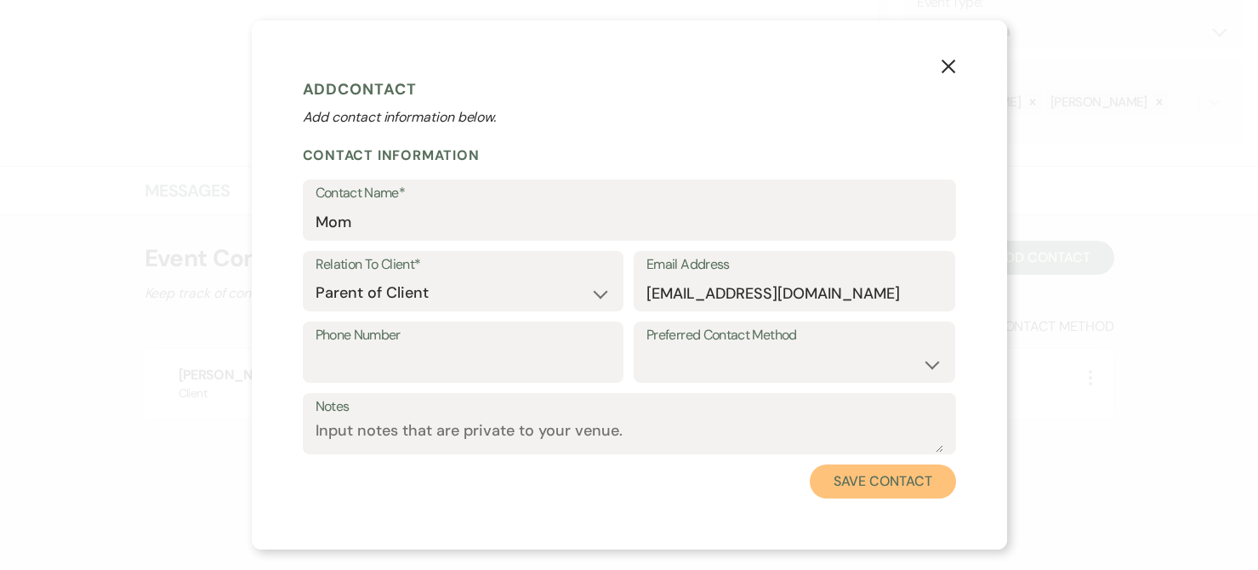
click at [911, 486] on button "Save Contact" at bounding box center [882, 482] width 145 height 34
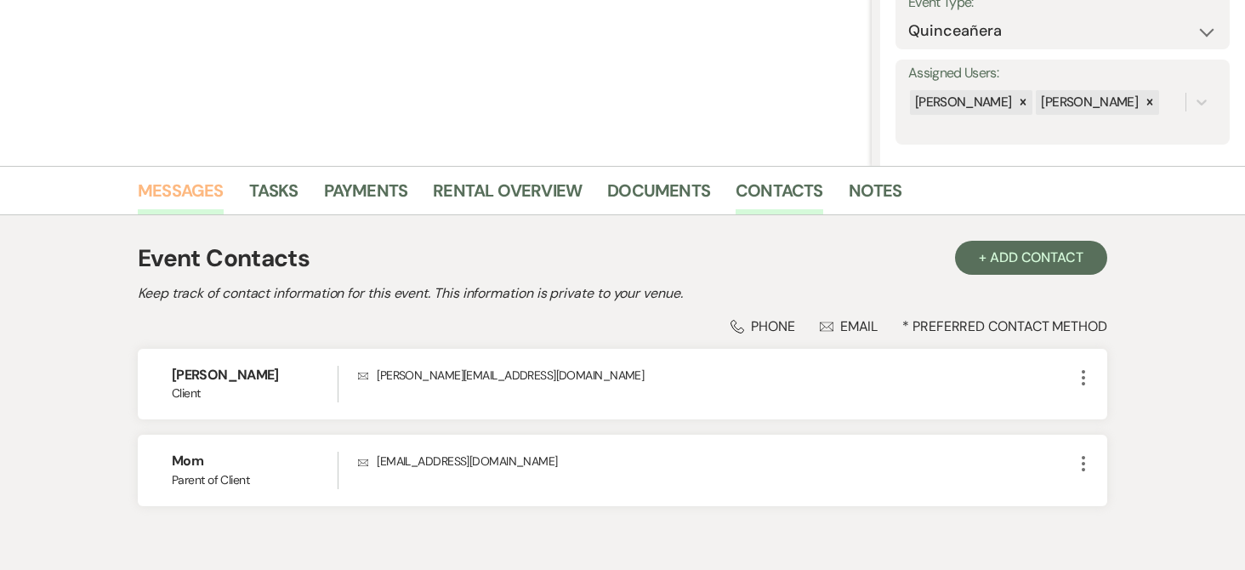
click at [182, 186] on link "Messages" at bounding box center [181, 195] width 86 height 37
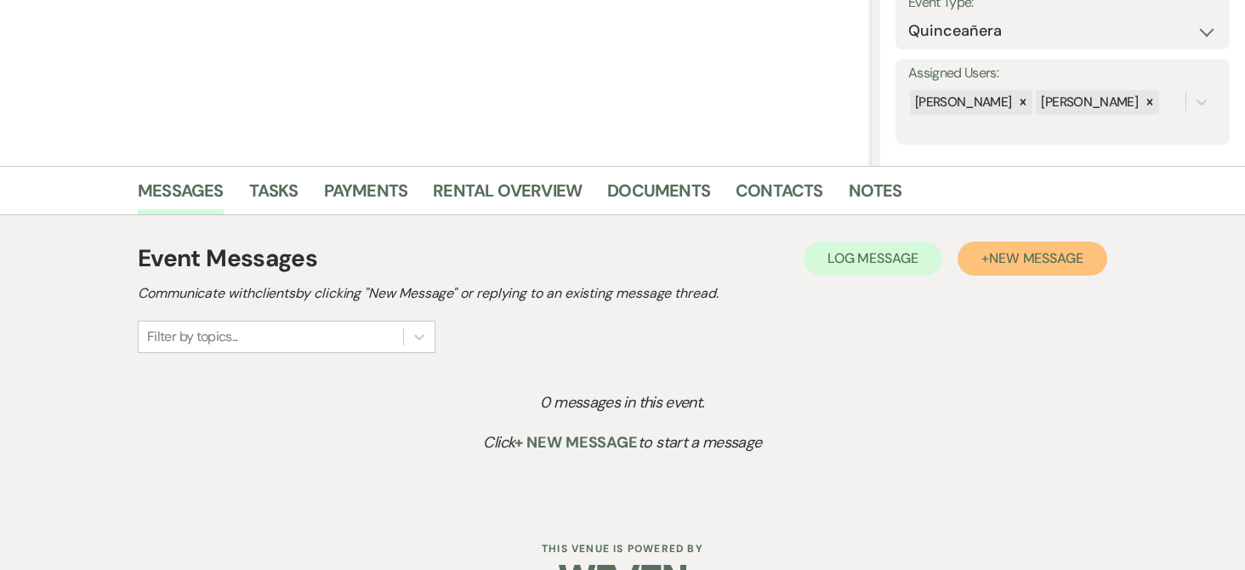
click at [1012, 264] on span "New Message" at bounding box center [1036, 258] width 94 height 18
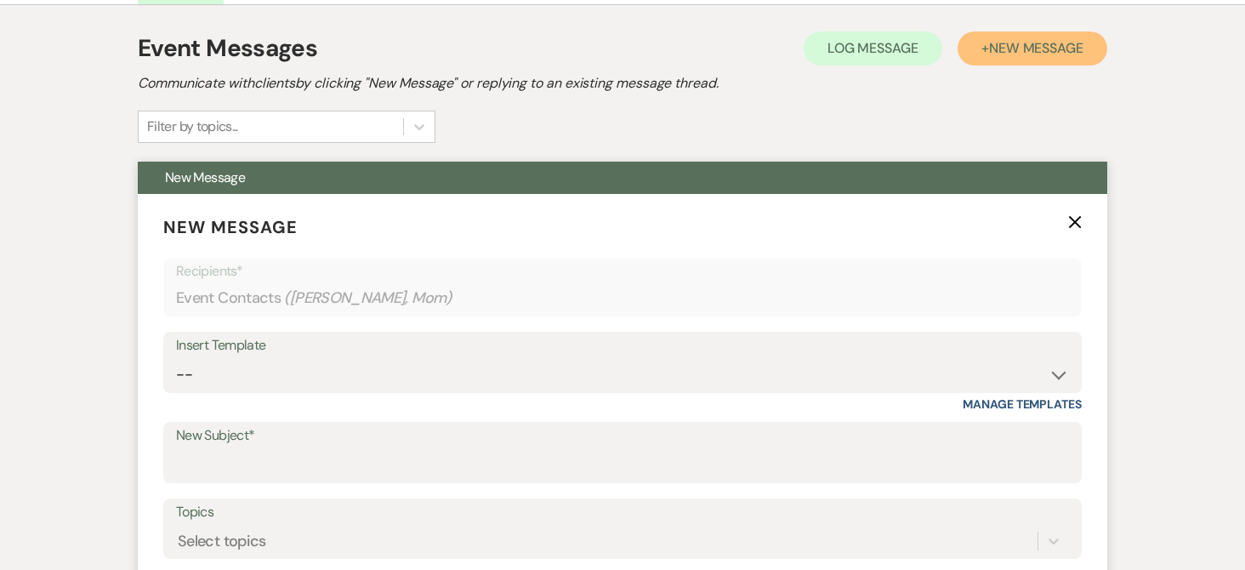
scroll to position [601, 0]
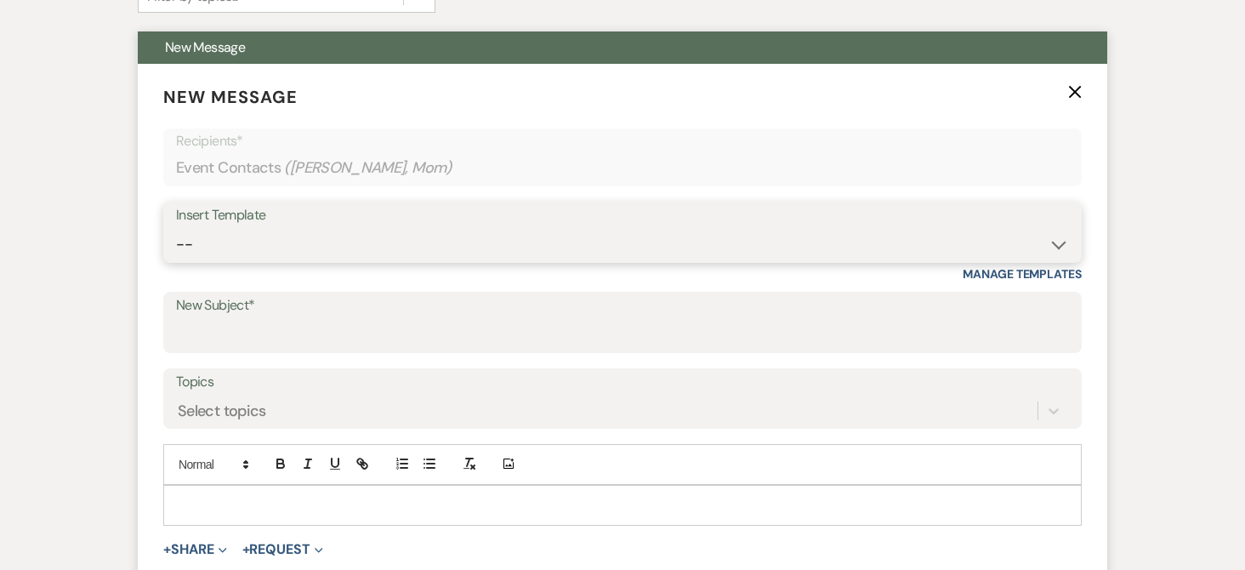
click at [276, 256] on select "-- Weven Planning Portal Introduction (Booked Events) Tour Request Response Fol…" at bounding box center [622, 244] width 893 height 33
select select "978"
click at [176, 228] on select "-- Weven Planning Portal Introduction (Booked Events) Tour Request Response Fol…" at bounding box center [622, 244] width 893 height 33
type input "Booking your event!"
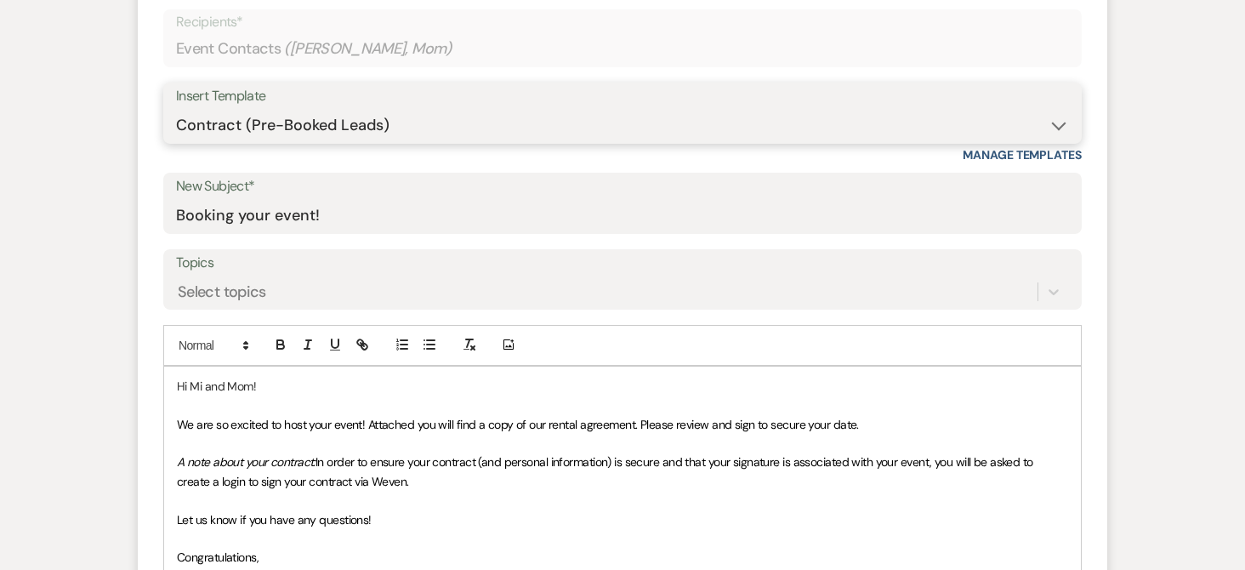
scroll to position [772, 0]
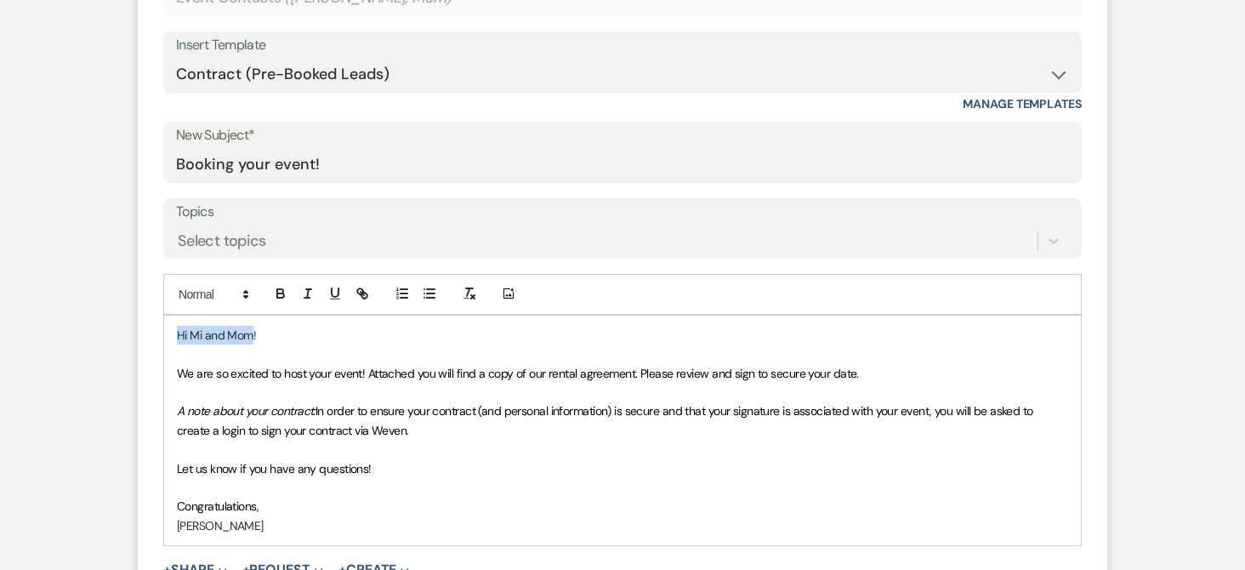
drag, startPoint x: 253, startPoint y: 334, endPoint x: 177, endPoint y: 329, distance: 75.9
click at [177, 329] on p "Hi Mi and Mom!" at bounding box center [623, 335] width 892 height 19
click at [635, 373] on span "We are so excited to host your event! Attached you will find a copy of our rent…" at bounding box center [518, 373] width 682 height 15
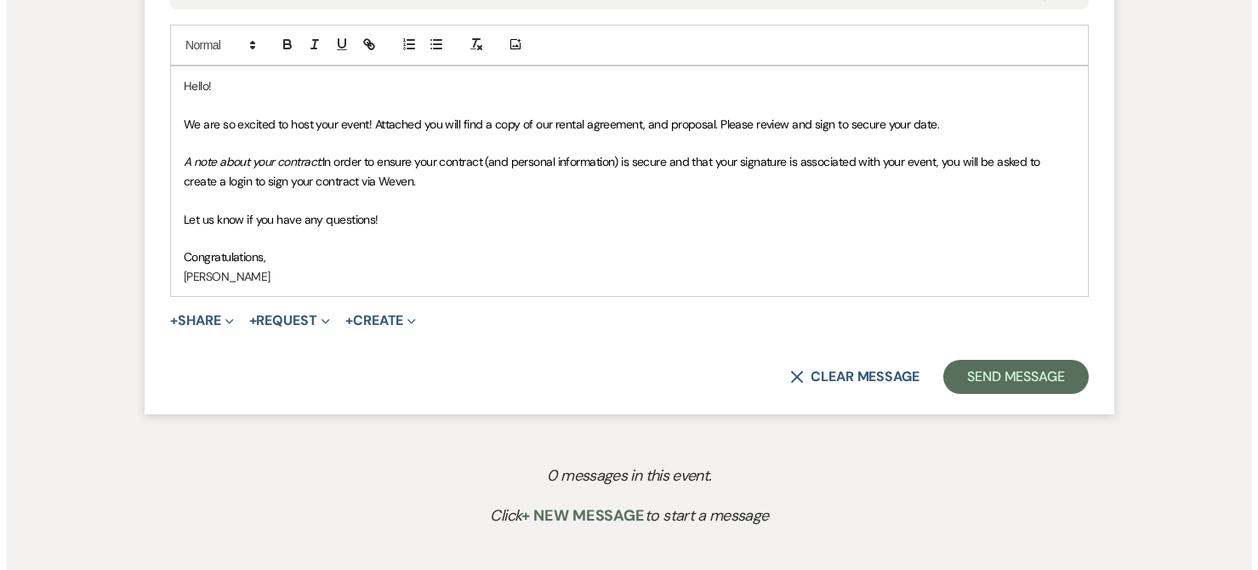
scroll to position [1027, 0]
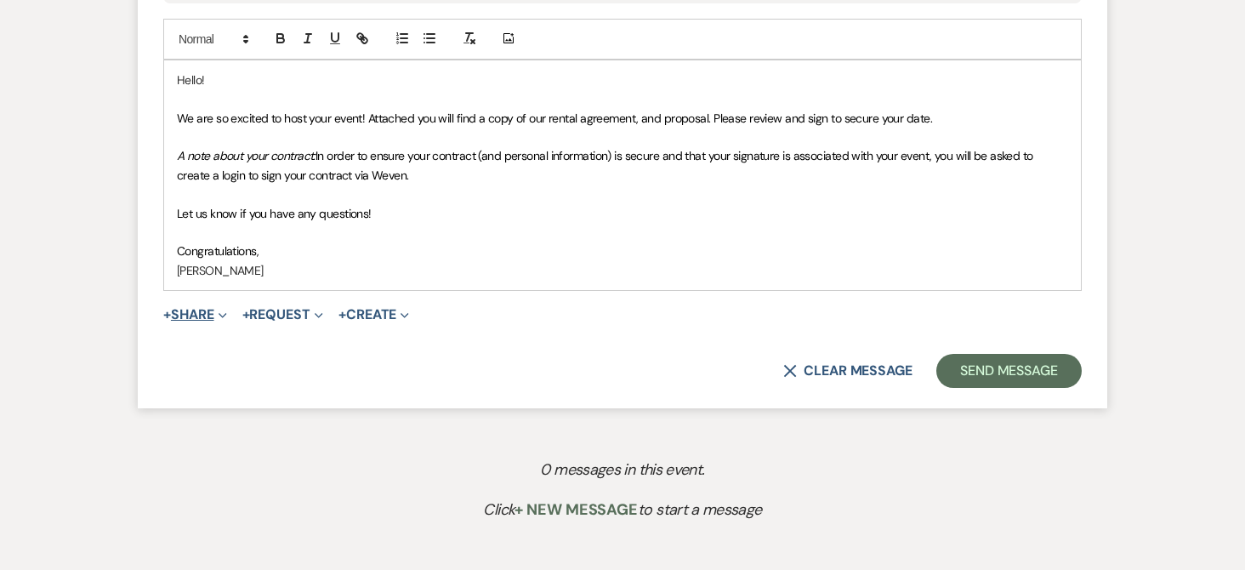
click at [208, 318] on button "+ Share Expand" at bounding box center [195, 315] width 64 height 14
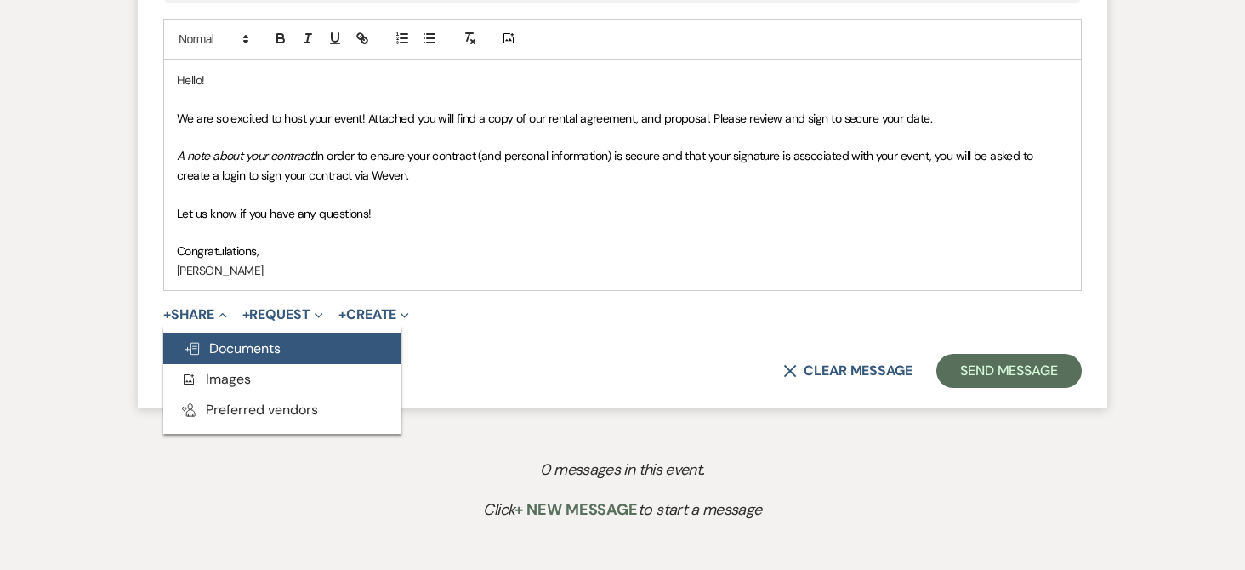
click at [238, 353] on span "Doc Upload Documents" at bounding box center [232, 348] width 97 height 18
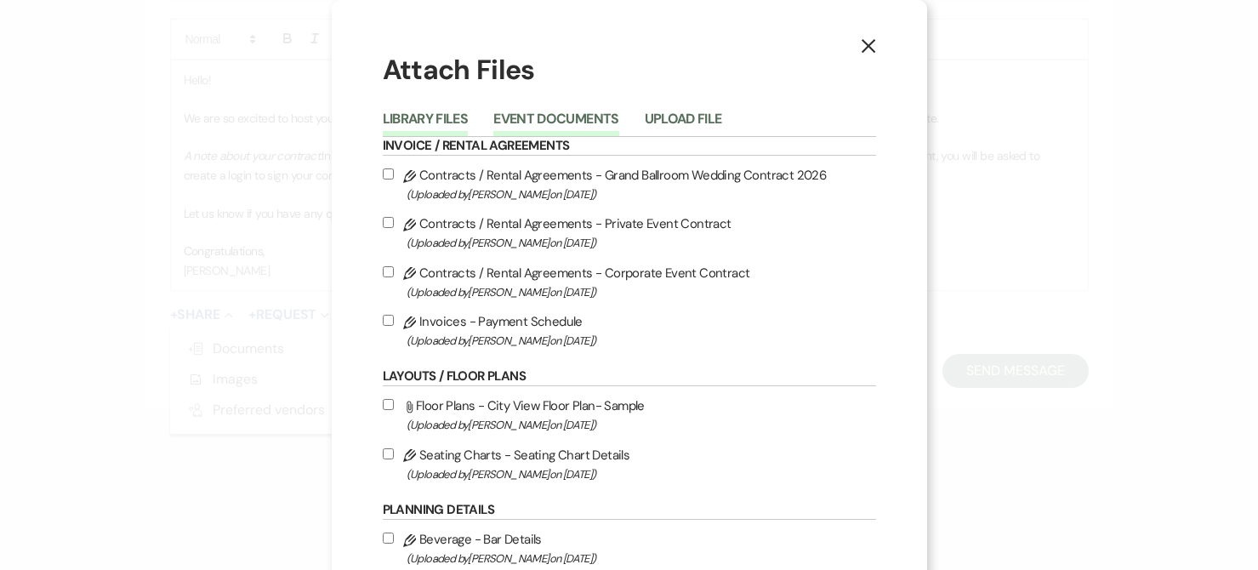
click at [561, 120] on button "Event Documents" at bounding box center [555, 124] width 125 height 24
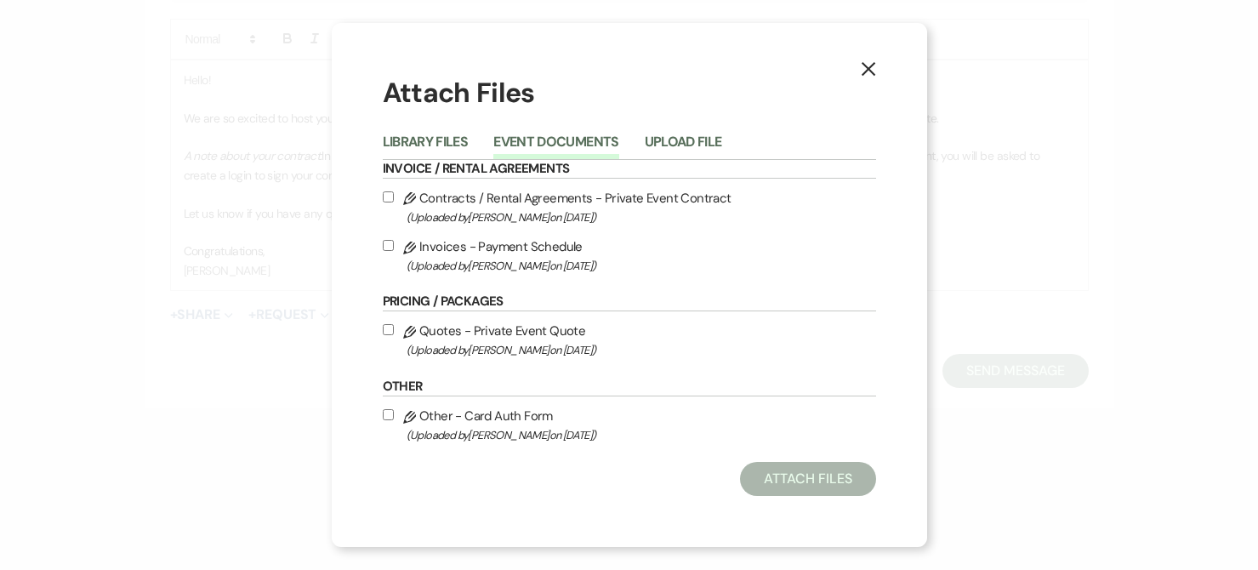
click at [390, 329] on input "Pencil Quotes - Private Event Quote (Uploaded by [PERSON_NAME] on [DATE] )" at bounding box center [388, 329] width 11 height 11
checkbox input "true"
drag, startPoint x: 389, startPoint y: 246, endPoint x: 389, endPoint y: 218, distance: 28.1
click at [389, 245] on input "Pencil Invoices - Payment Schedule (Uploaded by [PERSON_NAME] on [DATE] )" at bounding box center [388, 245] width 11 height 11
checkbox input "true"
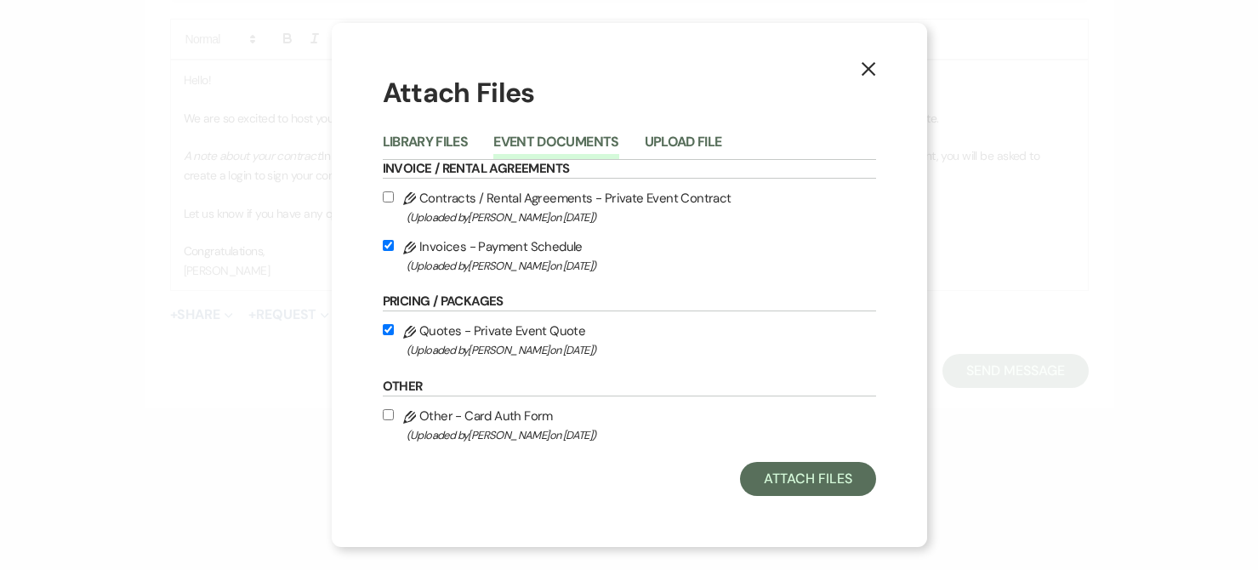
click at [386, 196] on input "Pencil Contracts / Rental Agreements - Private Event Contract (Uploaded by [PER…" at bounding box center [388, 196] width 11 height 11
checkbox input "true"
click at [844, 482] on button "Attach Files" at bounding box center [807, 479] width 135 height 34
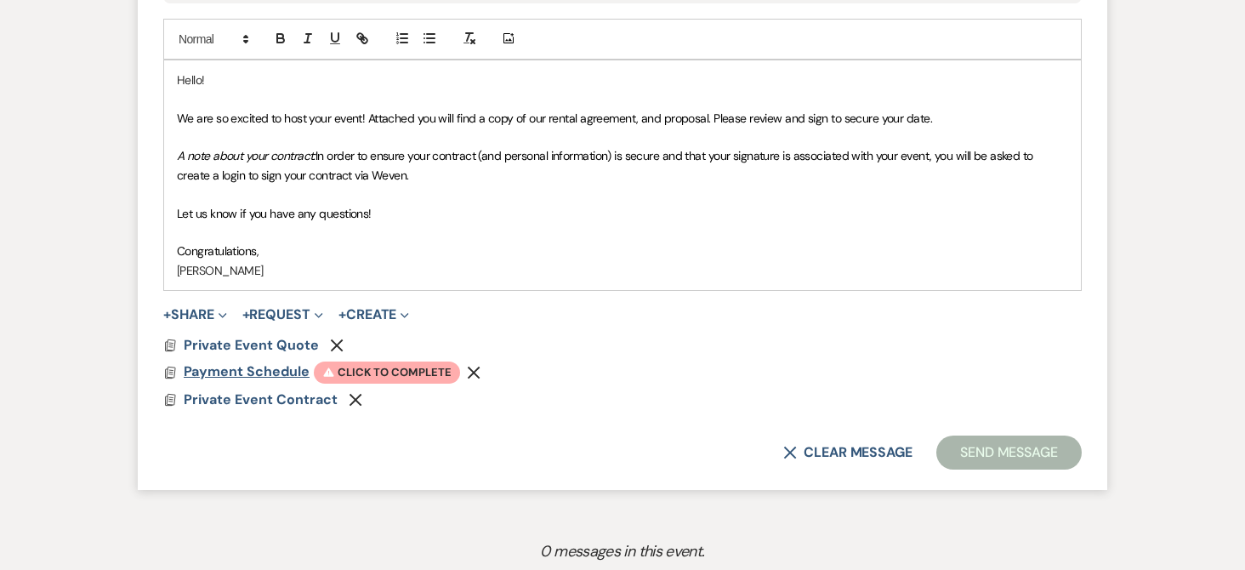
click at [226, 374] on span "Payment Schedule" at bounding box center [247, 371] width 126 height 18
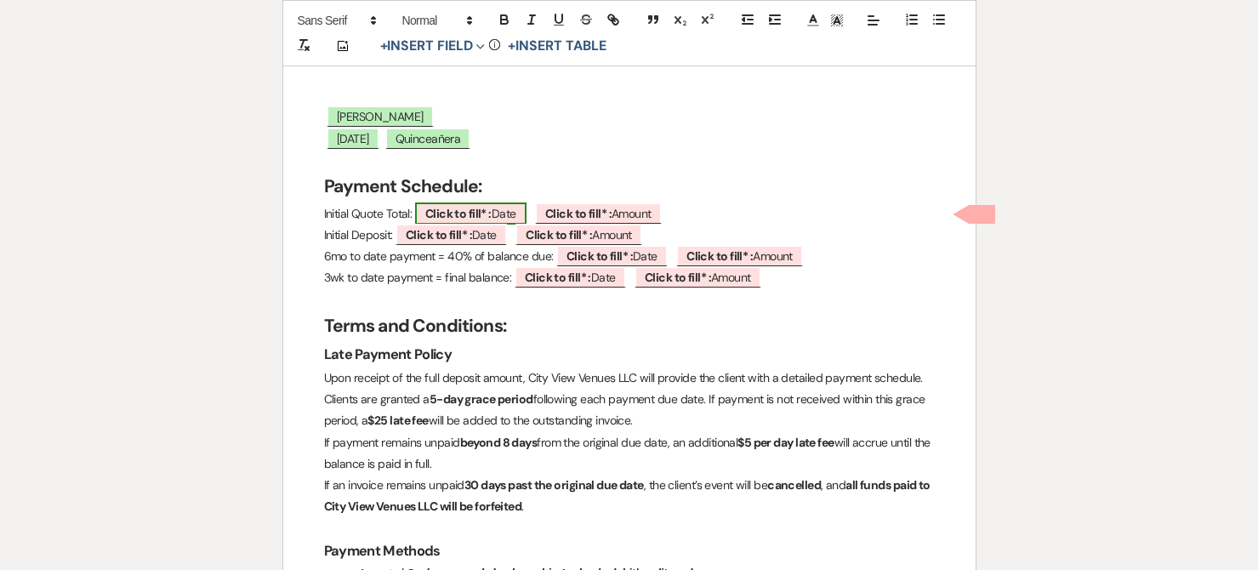
scroll to position [255, 0]
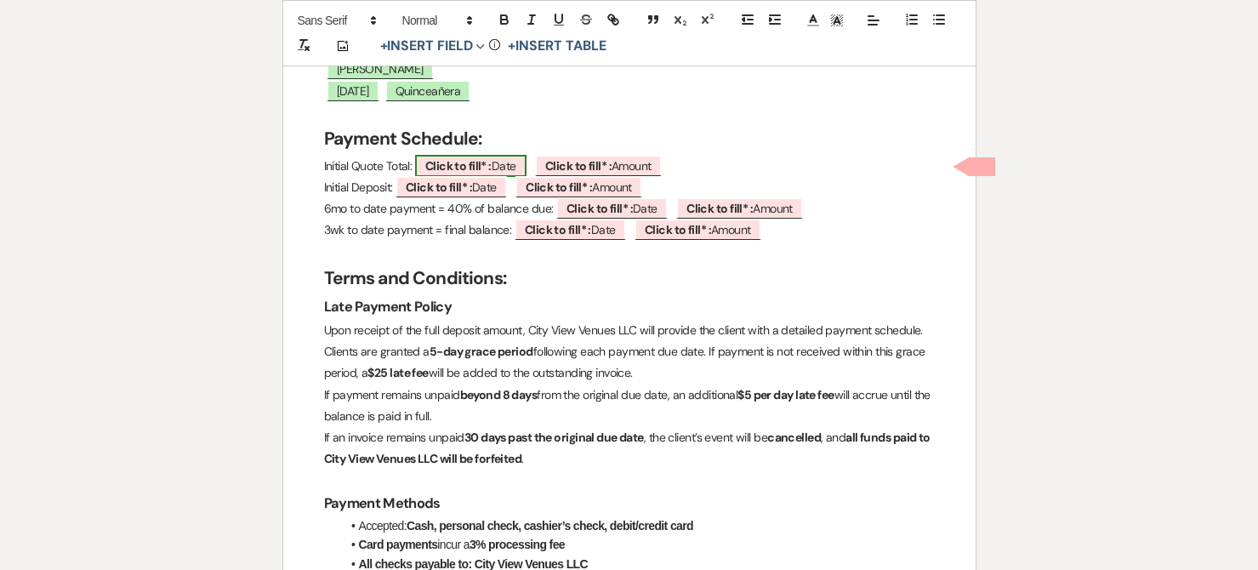
click at [497, 173] on span "Click to fill* : Date" at bounding box center [470, 166] width 111 height 22
select select "owner"
select select "Date"
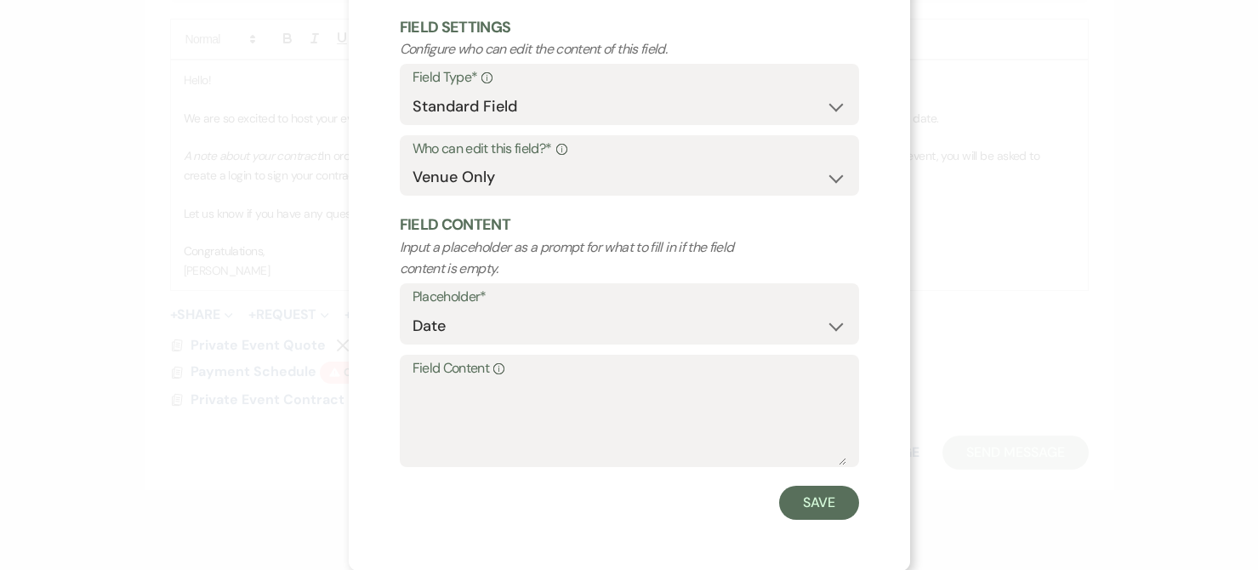
scroll to position [89, 0]
click at [834, 316] on select "Custom Placeholder Date Time Name Location Venue Name Type Number Budget Addres…" at bounding box center [630, 325] width 434 height 33
click at [834, 317] on select "Custom Placeholder Date Time Name Location Venue Name Type Number Budget Addres…" at bounding box center [630, 325] width 434 height 33
click at [589, 447] on textarea "Field Content Info" at bounding box center [630, 421] width 434 height 85
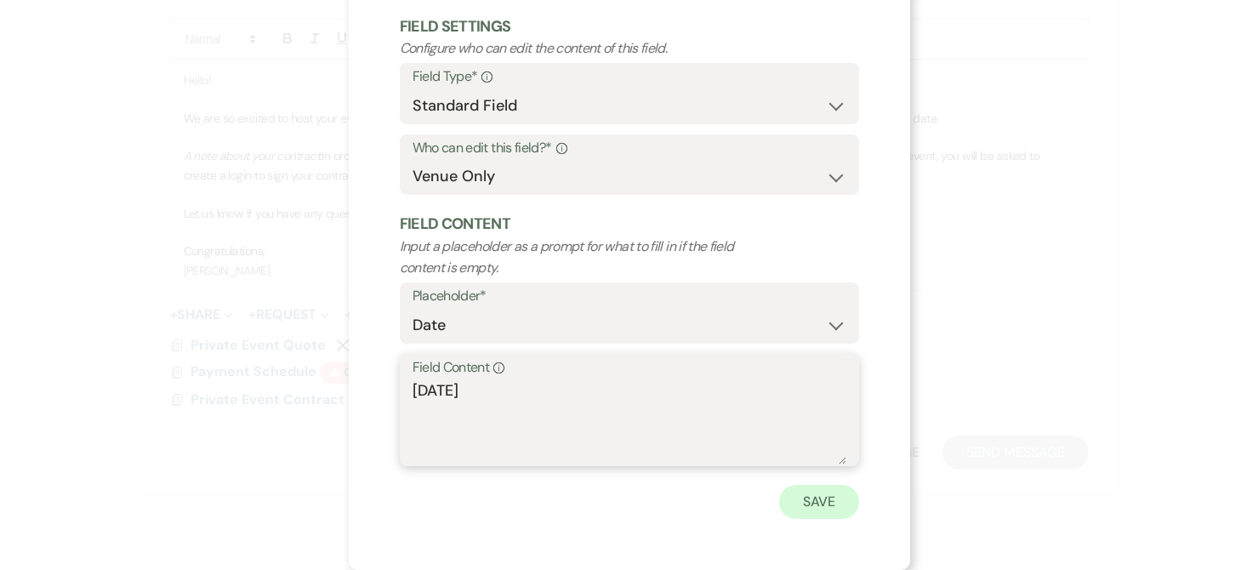
type textarea "[DATE]"
click at [806, 498] on button "Save" at bounding box center [819, 502] width 80 height 34
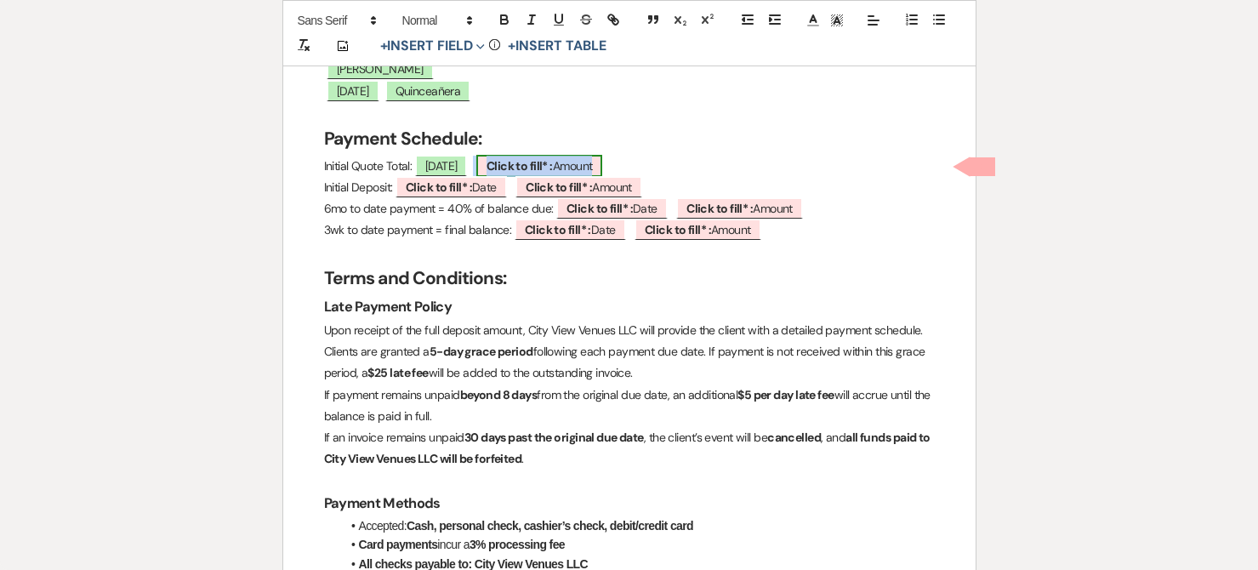
click at [592, 163] on span "Click to fill* : Amount" at bounding box center [539, 166] width 127 height 22
select select "owner"
select select "Amount"
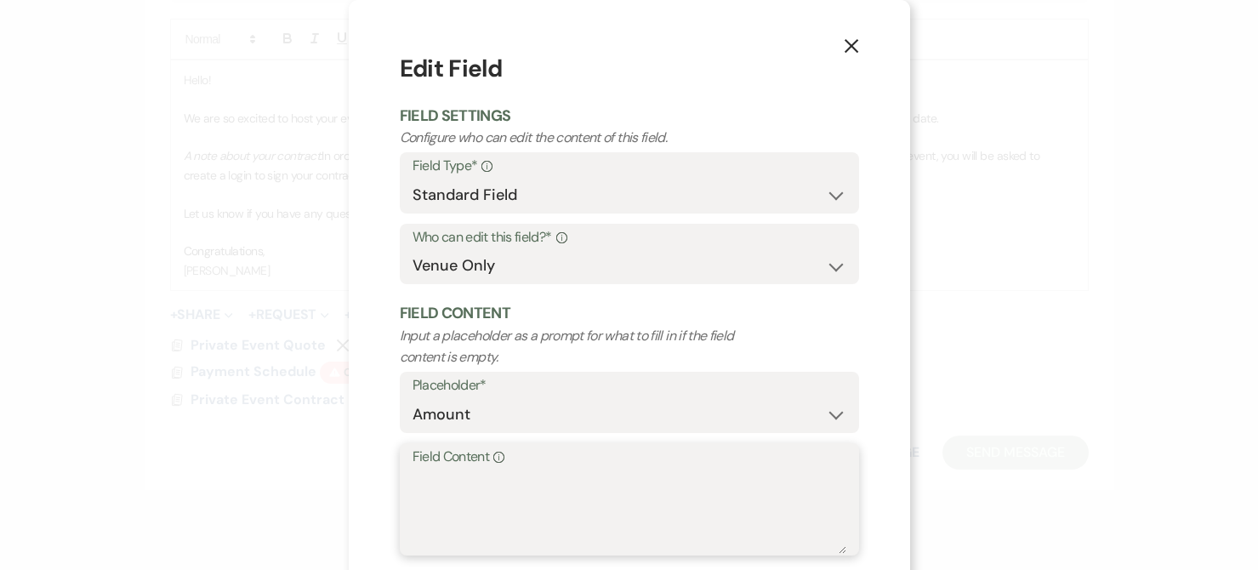
click at [478, 496] on textarea "Field Content Info" at bounding box center [630, 511] width 434 height 85
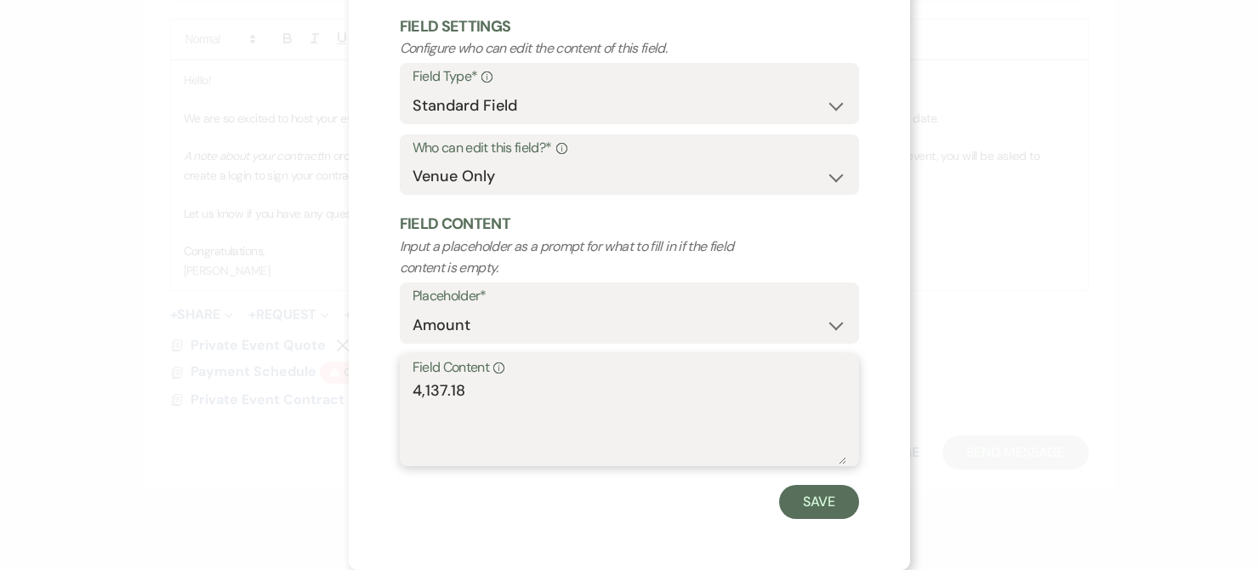
type textarea "4,137.18"
click at [831, 491] on button "Save" at bounding box center [819, 502] width 80 height 34
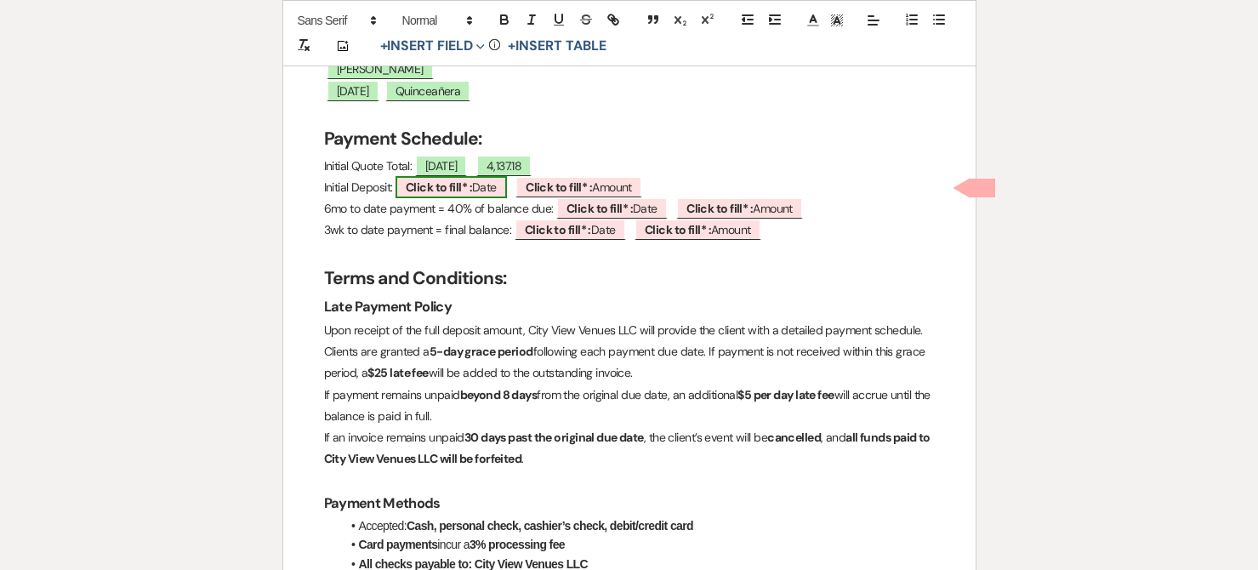
click at [482, 189] on span "Click to fill* : Date" at bounding box center [451, 187] width 111 height 22
select select "owner"
select select "Date"
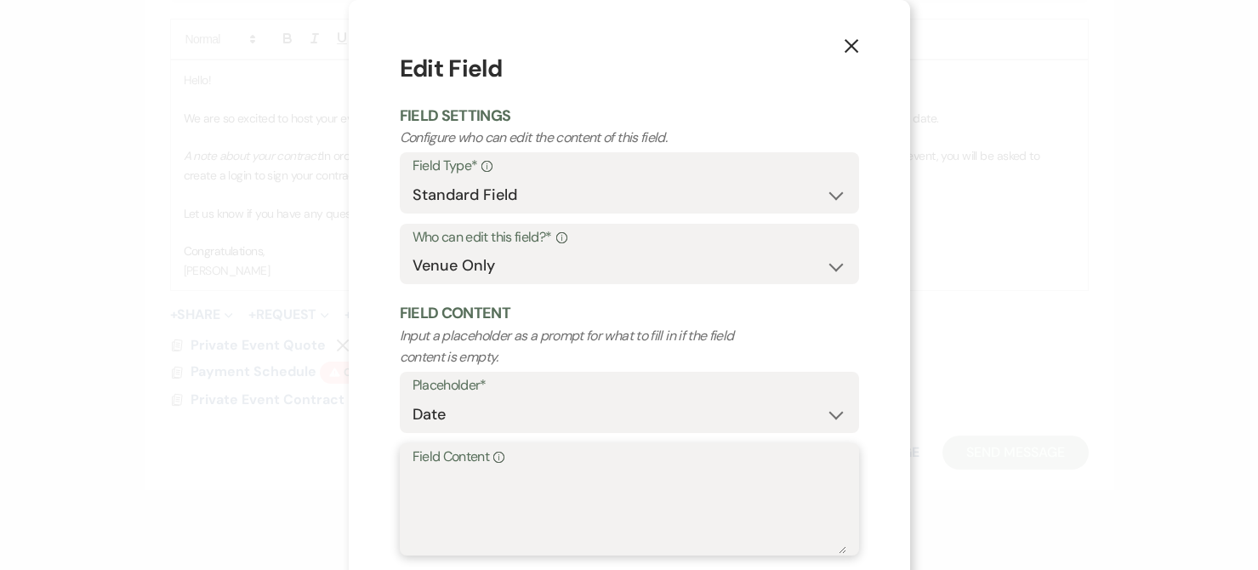
click at [698, 517] on textarea "Field Content Info" at bounding box center [630, 511] width 434 height 85
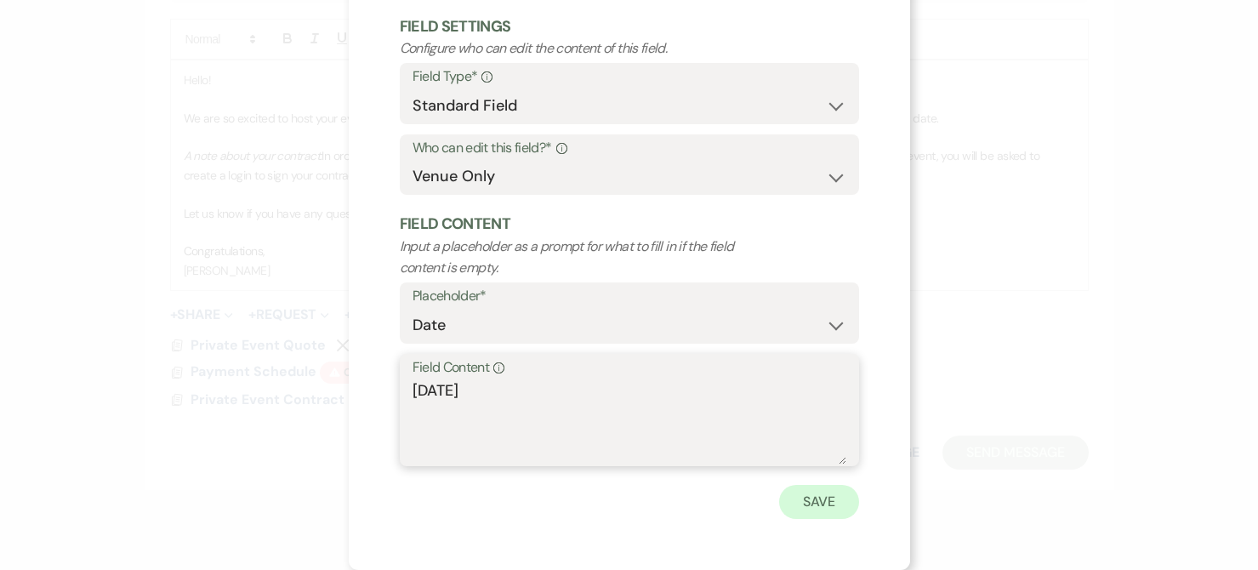
type textarea "[DATE]"
click at [821, 504] on button "Save" at bounding box center [819, 502] width 80 height 34
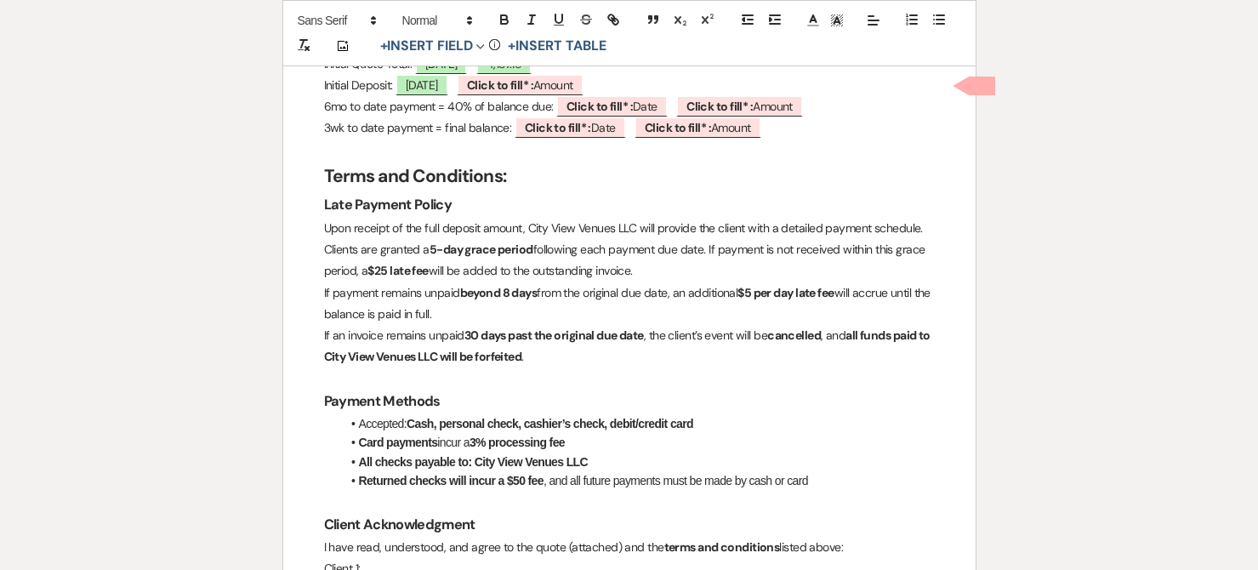
scroll to position [328, 0]
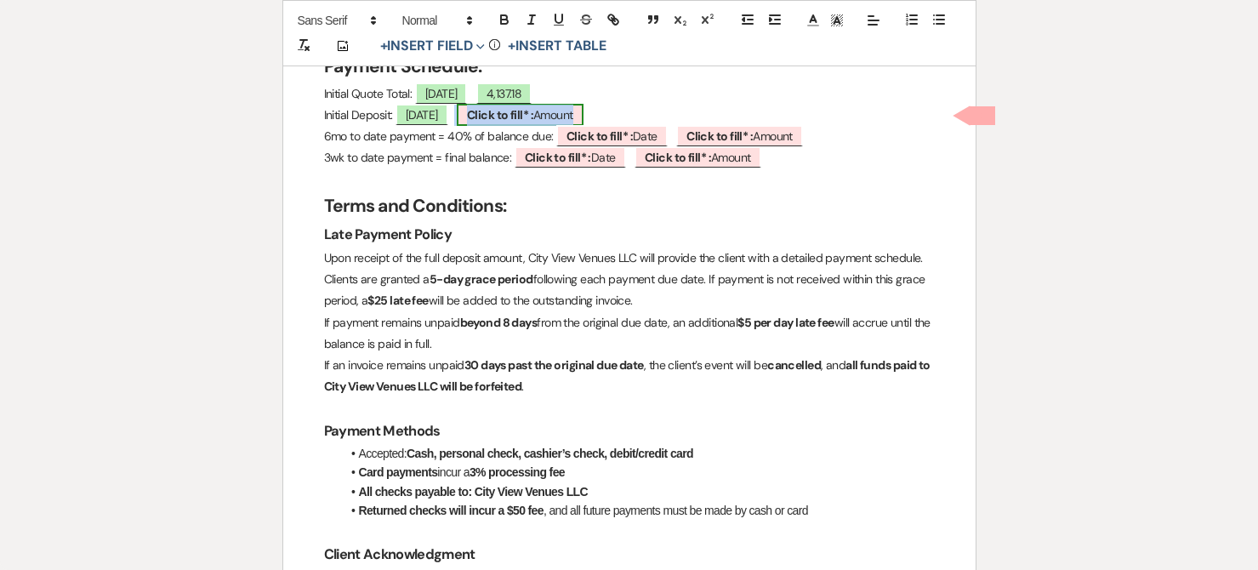
click at [584, 114] on span "Click to fill* : Amount" at bounding box center [520, 115] width 127 height 22
select select "owner"
select select "Amount"
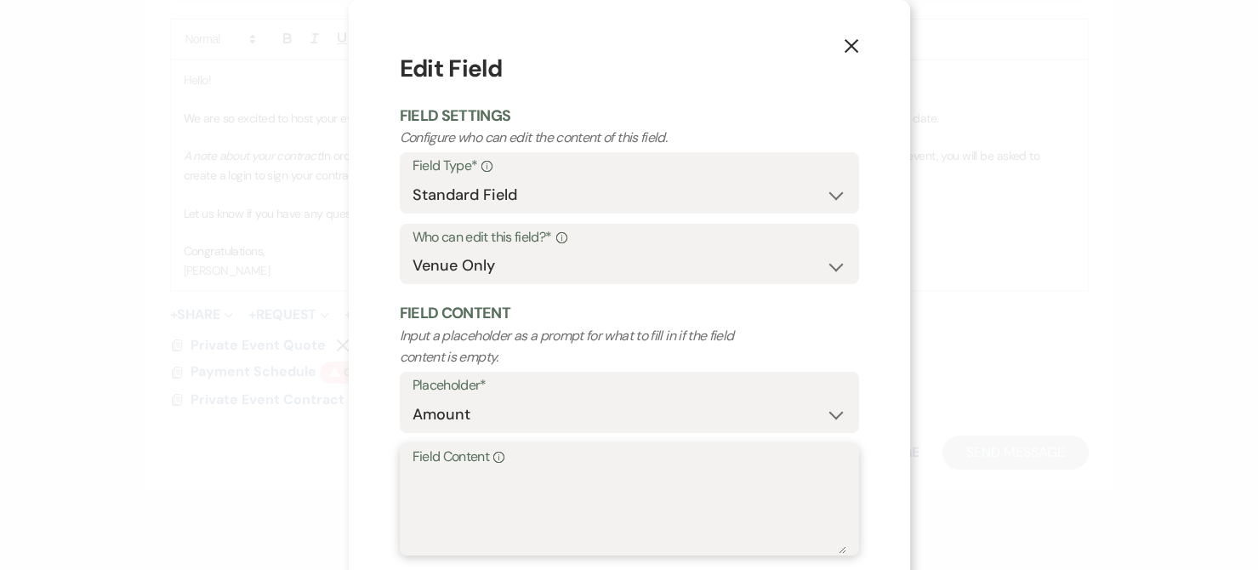
click at [522, 487] on textarea "Field Content Info" at bounding box center [630, 511] width 434 height 85
drag, startPoint x: 397, startPoint y: 485, endPoint x: 682, endPoint y: 491, distance: 285.1
click at [368, 485] on div "X Edit Field Field Settings Configure who can edit the content of this field. F…" at bounding box center [629, 329] width 561 height 659
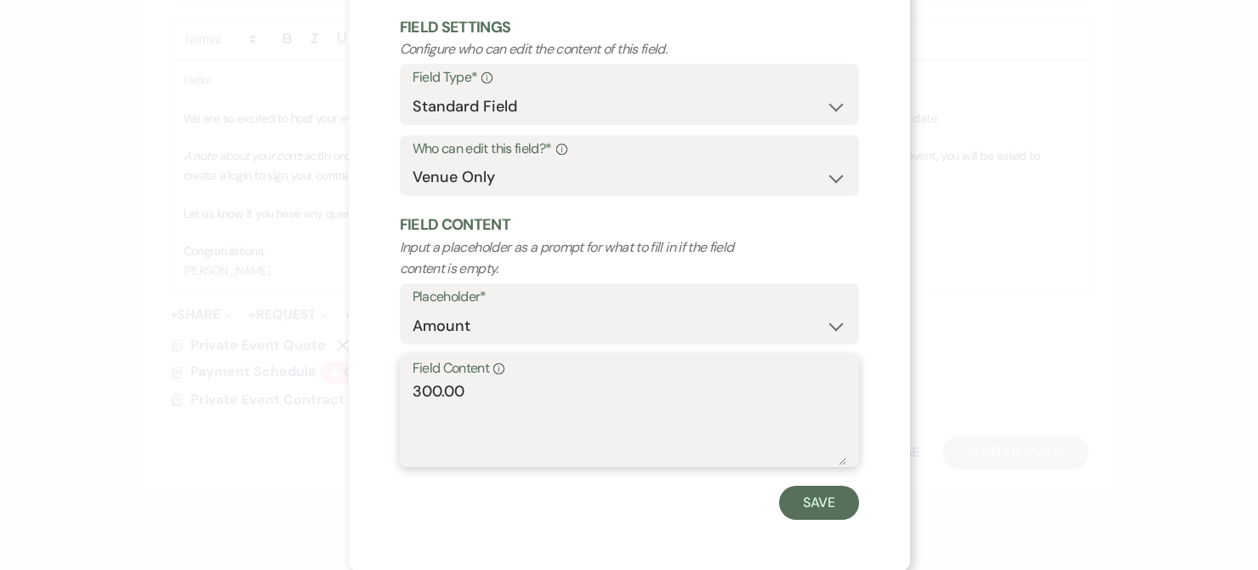
scroll to position [89, 0]
type textarea "300.00"
click at [796, 504] on button "Save" at bounding box center [819, 502] width 80 height 34
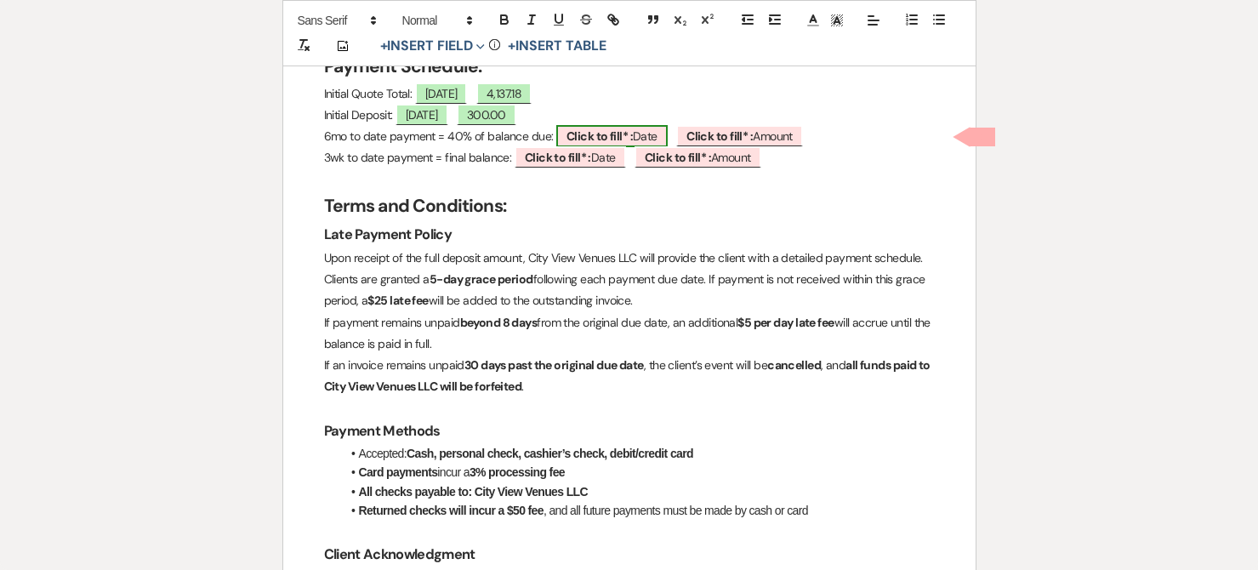
click at [610, 136] on b "Click to fill* :" at bounding box center [600, 135] width 66 height 15
select select "owner"
select select "Date"
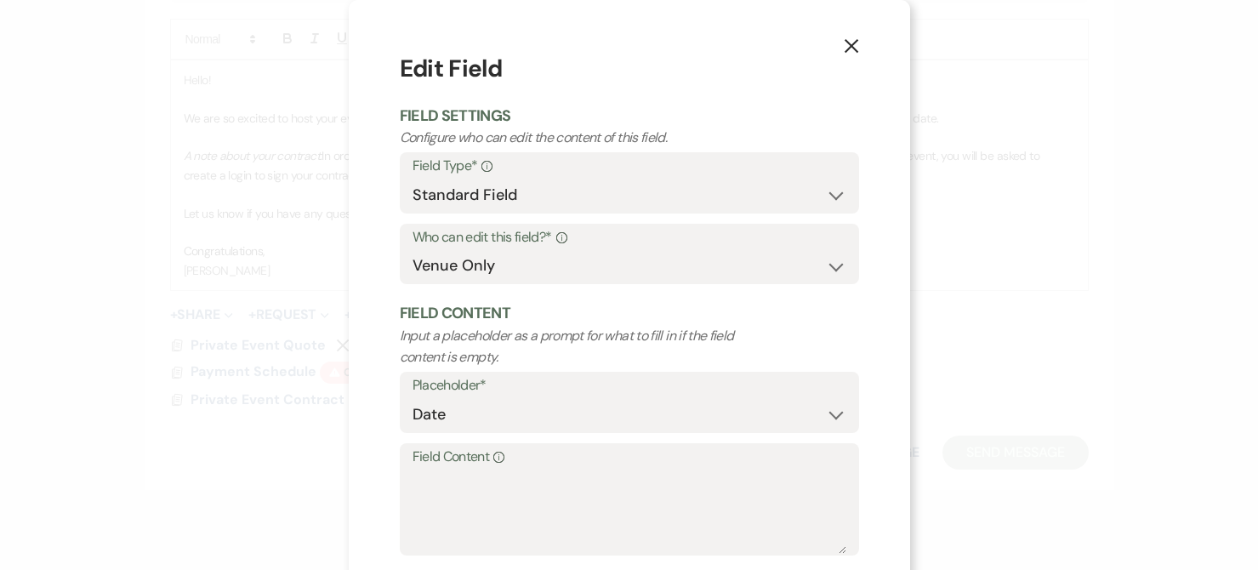
click at [845, 46] on use "button" at bounding box center [851, 46] width 14 height 14
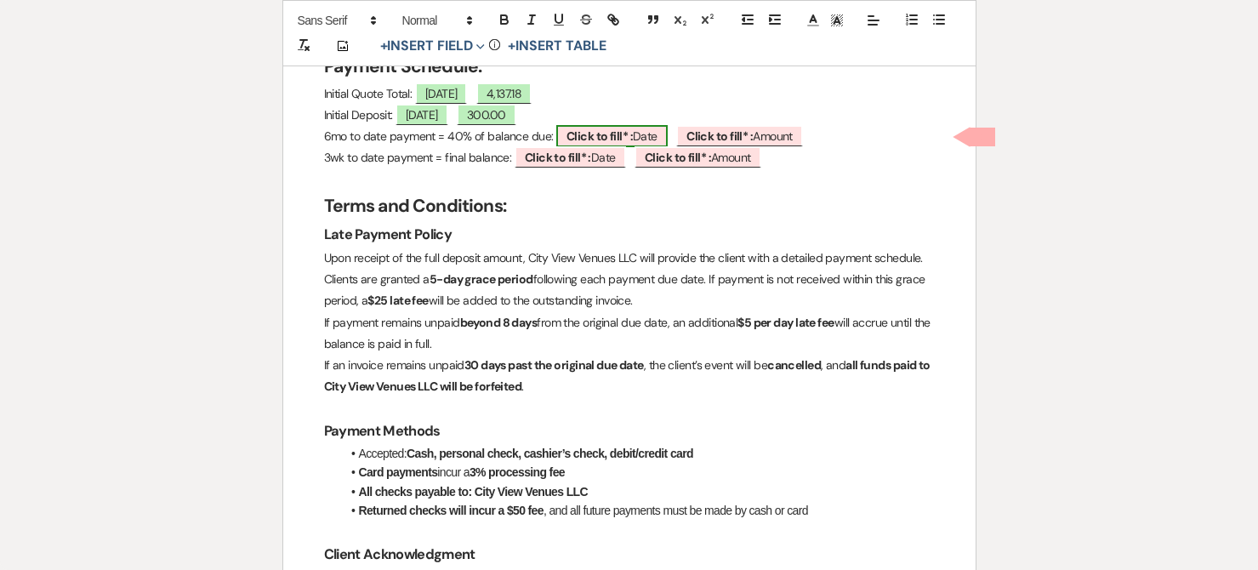
click at [603, 137] on b "Click to fill* :" at bounding box center [600, 135] width 66 height 15
select select "owner"
select select "Date"
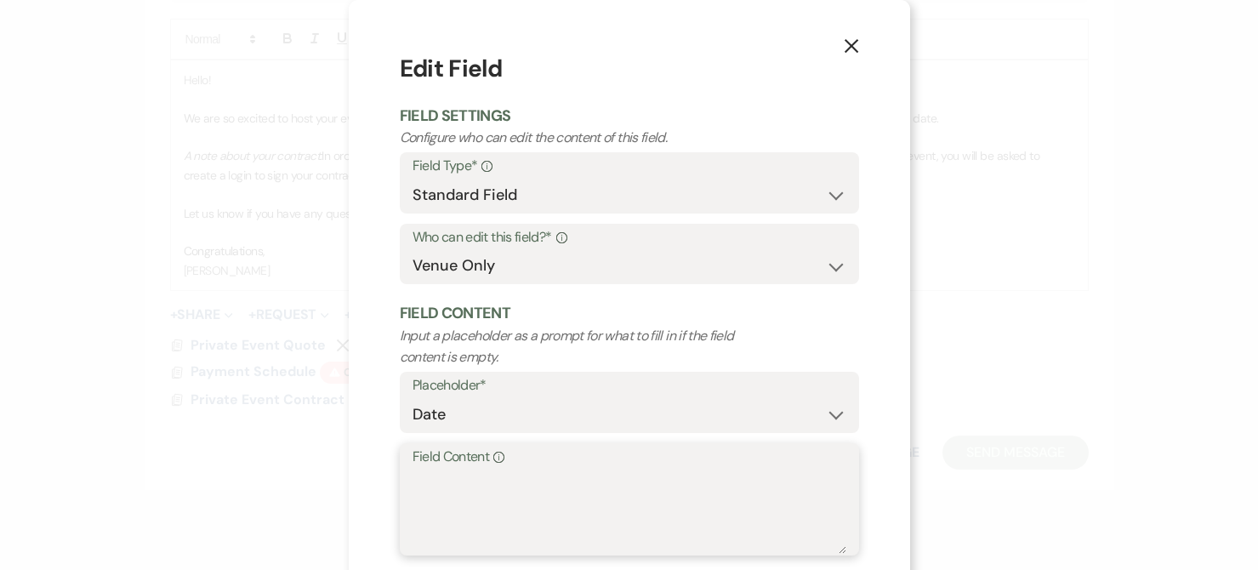
click at [463, 505] on textarea "Field Content Info" at bounding box center [630, 511] width 434 height 85
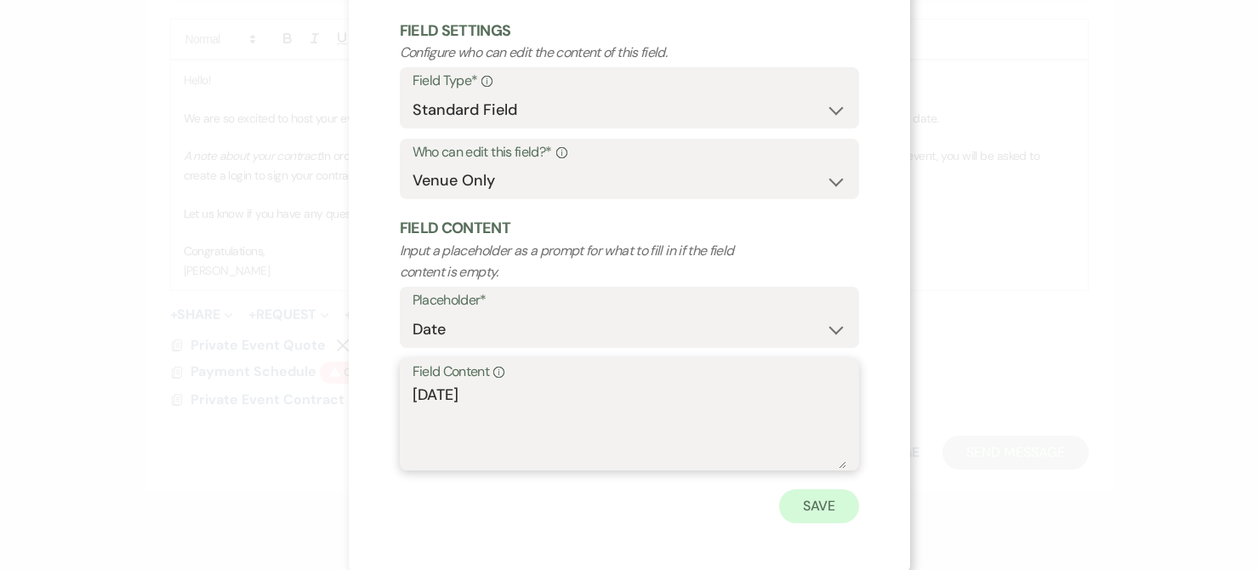
type textarea "[DATE]"
click at [831, 503] on button "Save" at bounding box center [819, 506] width 80 height 34
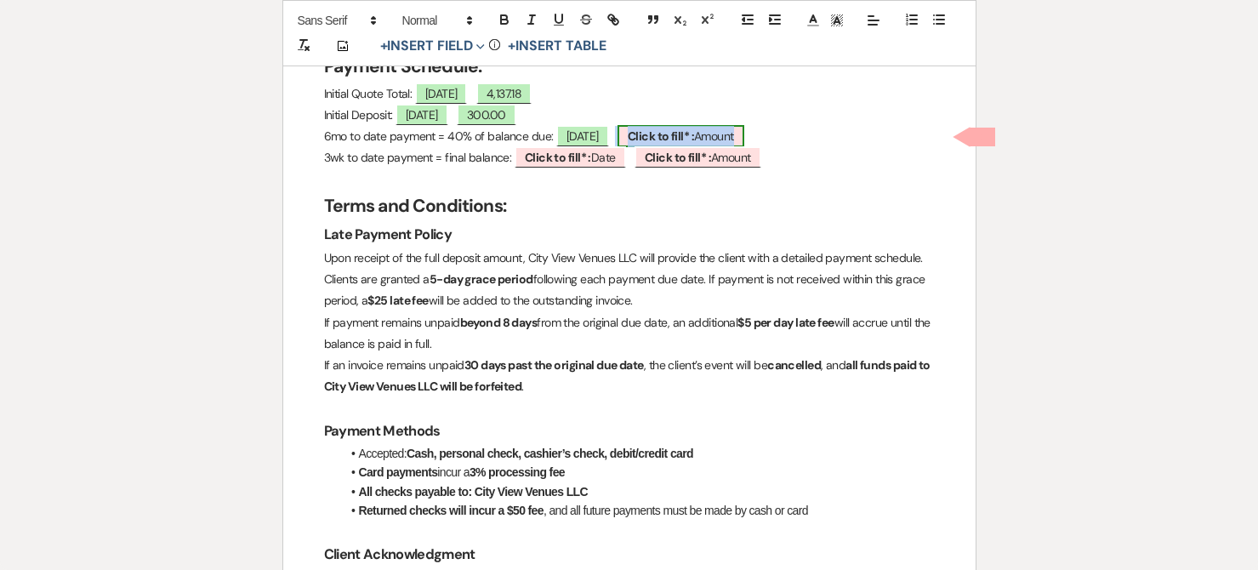
click at [742, 133] on span "Click to fill* : Amount" at bounding box center [681, 136] width 127 height 22
select select "owner"
select select "Amount"
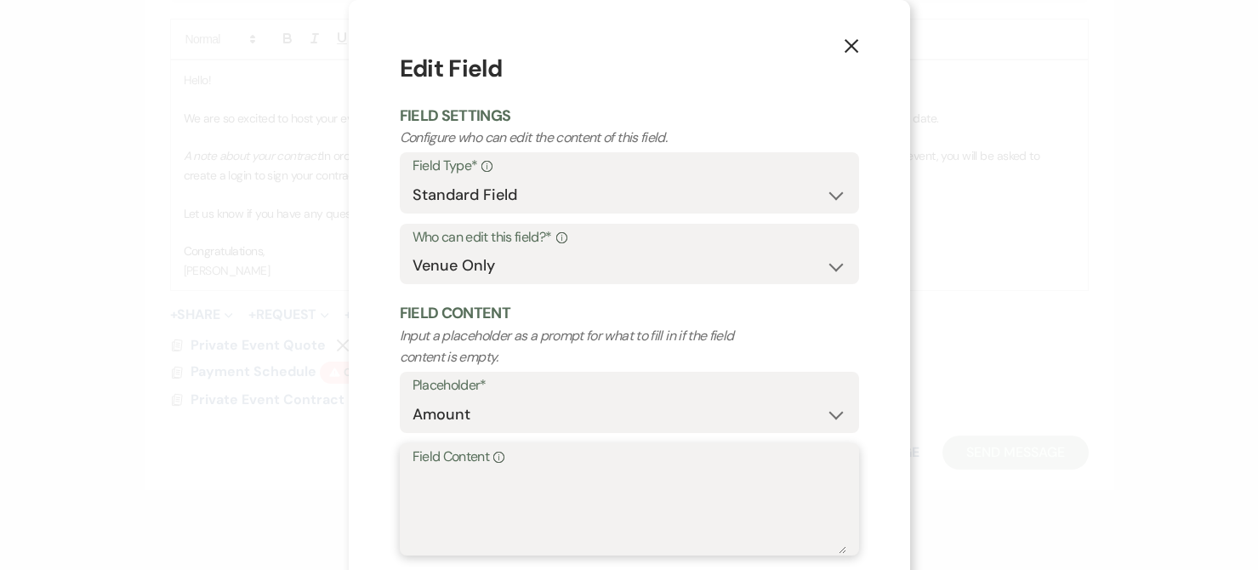
click at [562, 497] on textarea "Field Content Info" at bounding box center [630, 511] width 434 height 85
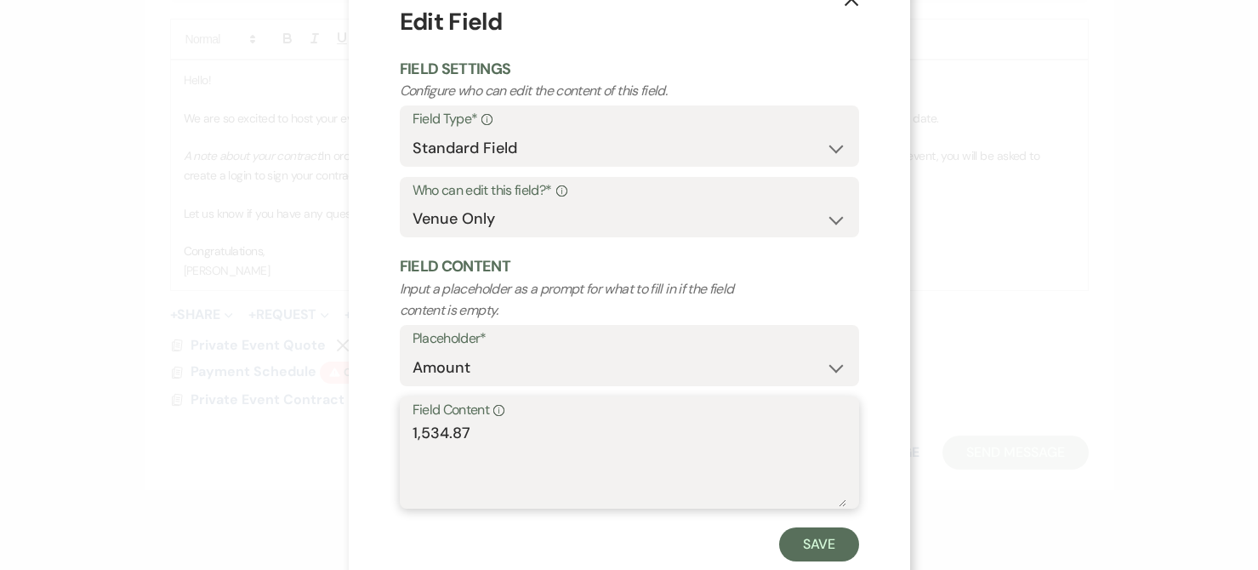
scroll to position [89, 0]
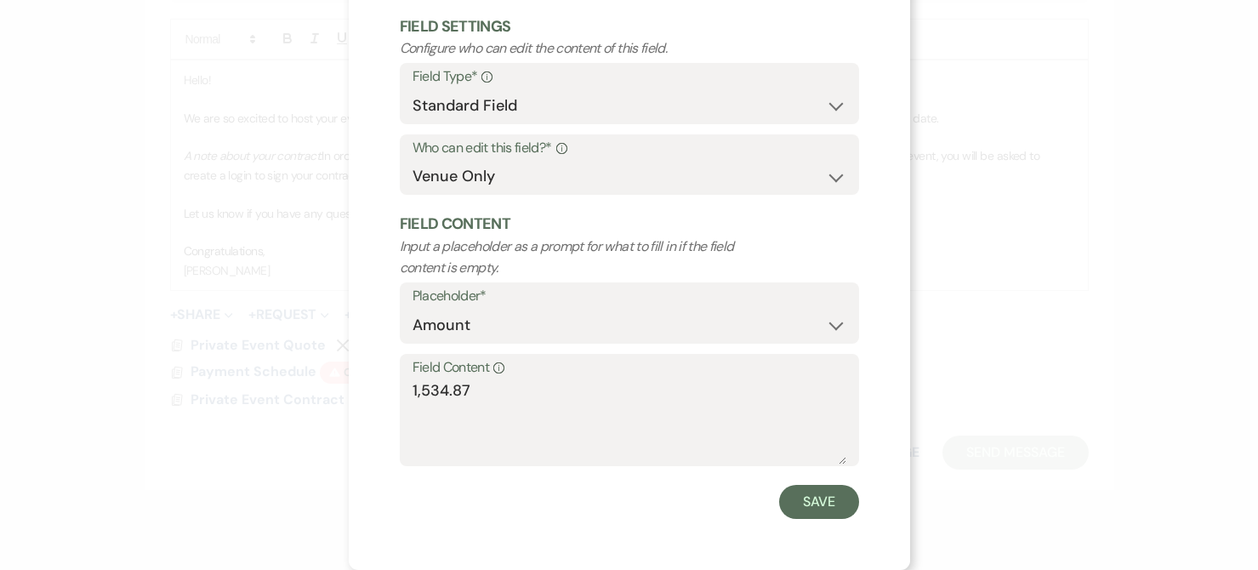
click at [402, 387] on div "Field Content Info 1,534.87" at bounding box center [629, 410] width 459 height 113
click at [405, 387] on div "Field Content Info 1,534.87" at bounding box center [629, 410] width 459 height 113
click at [402, 387] on div "Field Content Info 1,534.87" at bounding box center [629, 410] width 459 height 113
click at [413, 387] on textarea "1,534.87" at bounding box center [630, 421] width 434 height 85
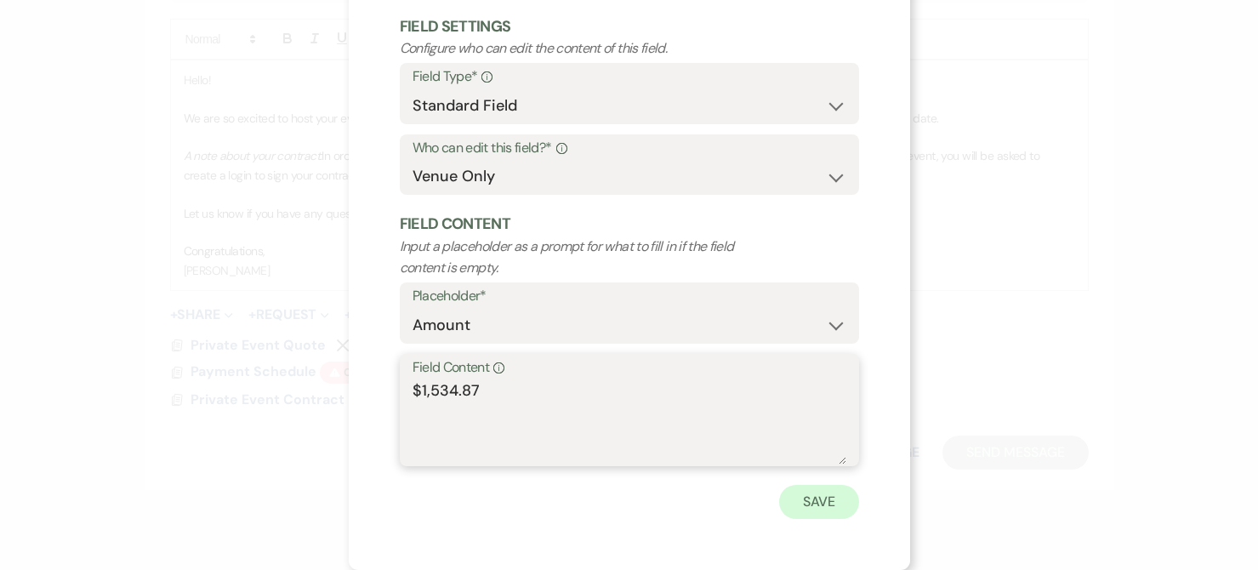
type textarea "$1,534.87"
click at [826, 508] on button "Save" at bounding box center [819, 502] width 80 height 34
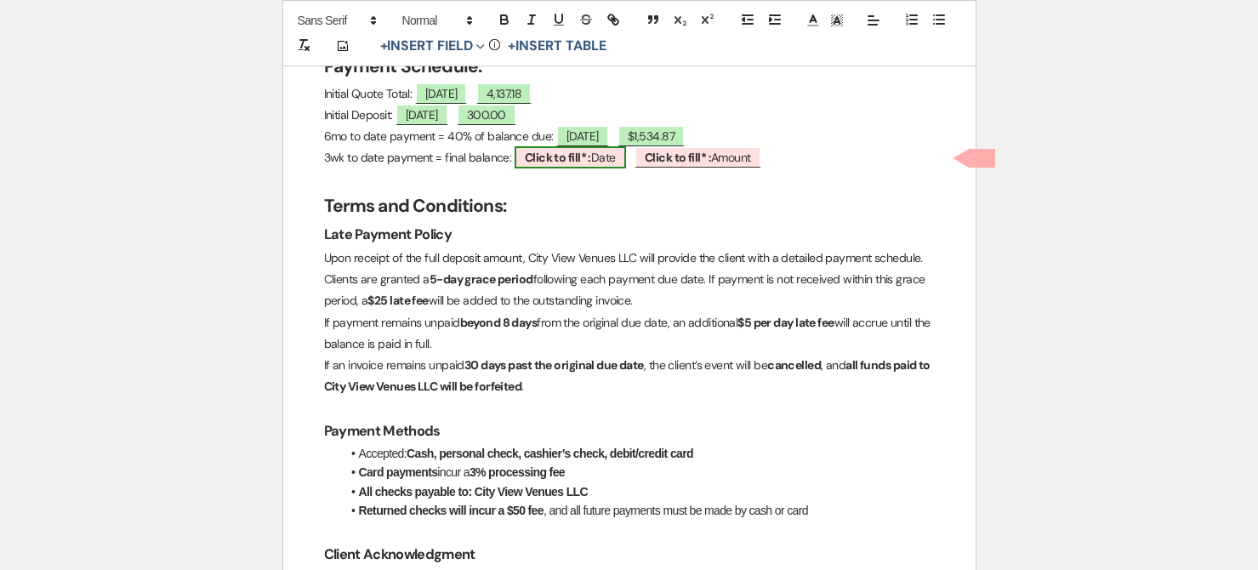
click at [566, 157] on b "Click to fill* :" at bounding box center [558, 157] width 66 height 15
select select "owner"
select select "Date"
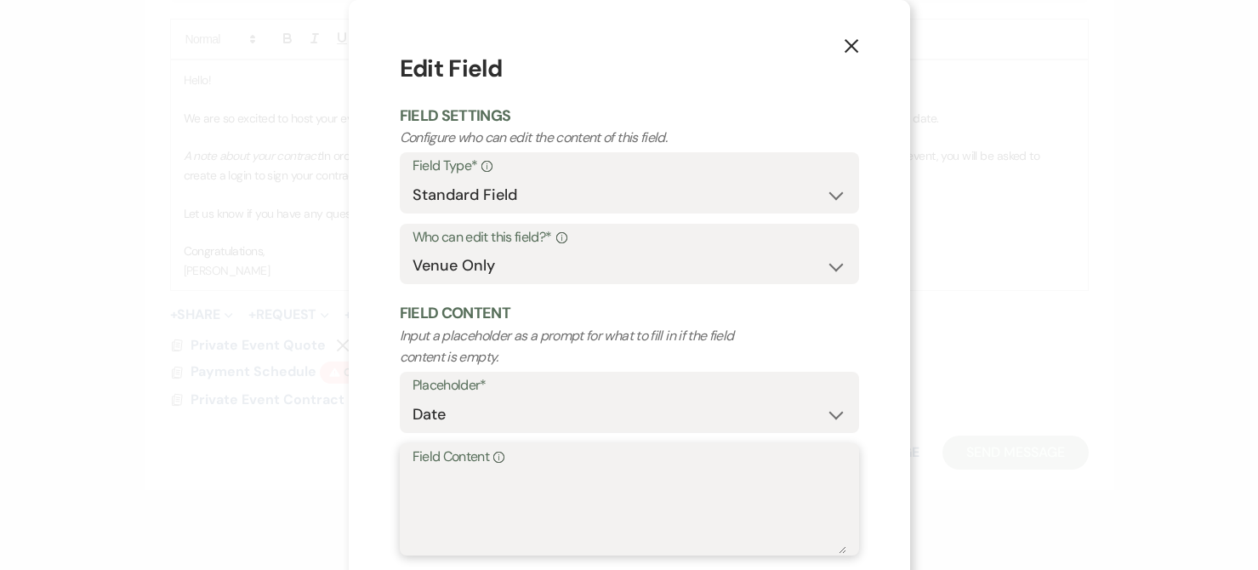
click at [582, 489] on textarea "Field Content Info" at bounding box center [630, 511] width 434 height 85
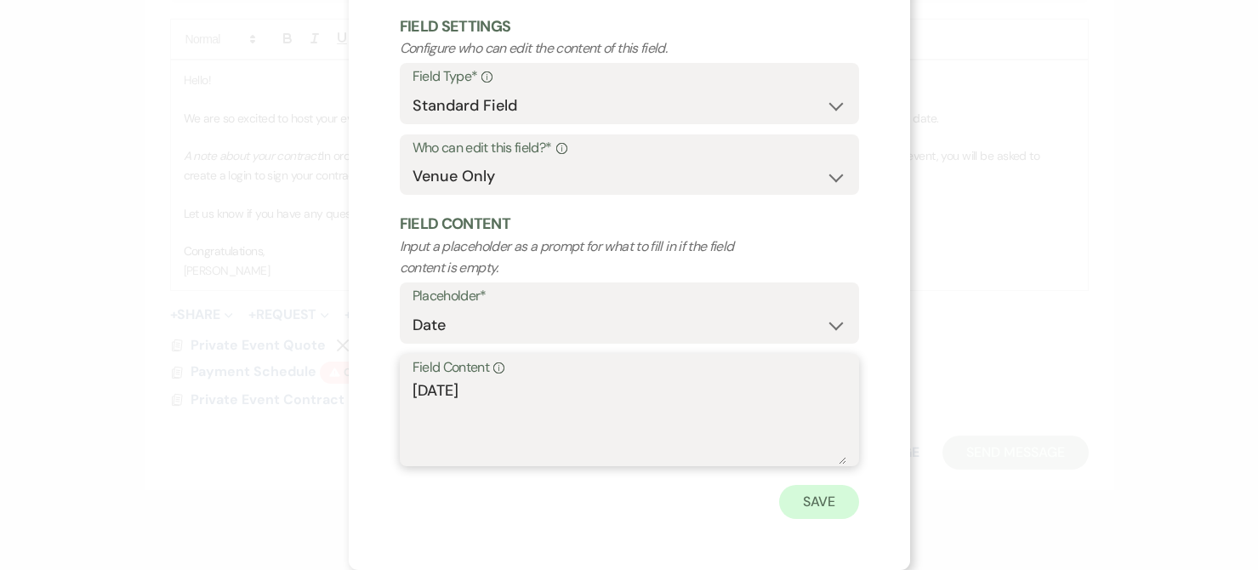
type textarea "[DATE]"
click at [802, 506] on button "Save" at bounding box center [819, 502] width 80 height 34
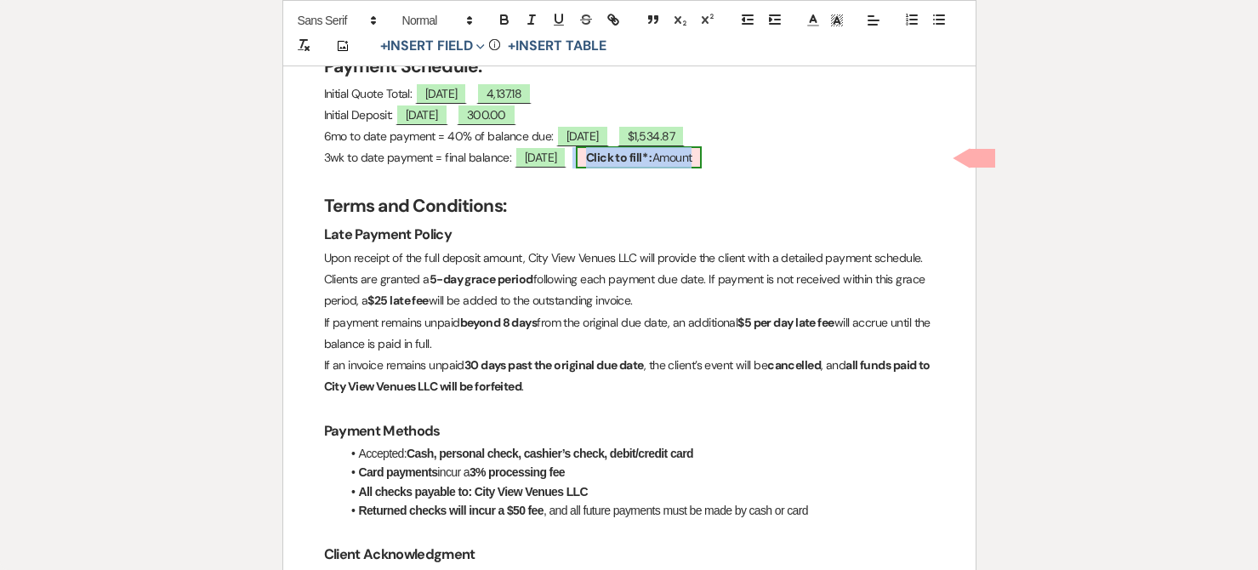
click at [629, 159] on b "Click to fill* :" at bounding box center [619, 157] width 66 height 15
select select "owner"
select select "Amount"
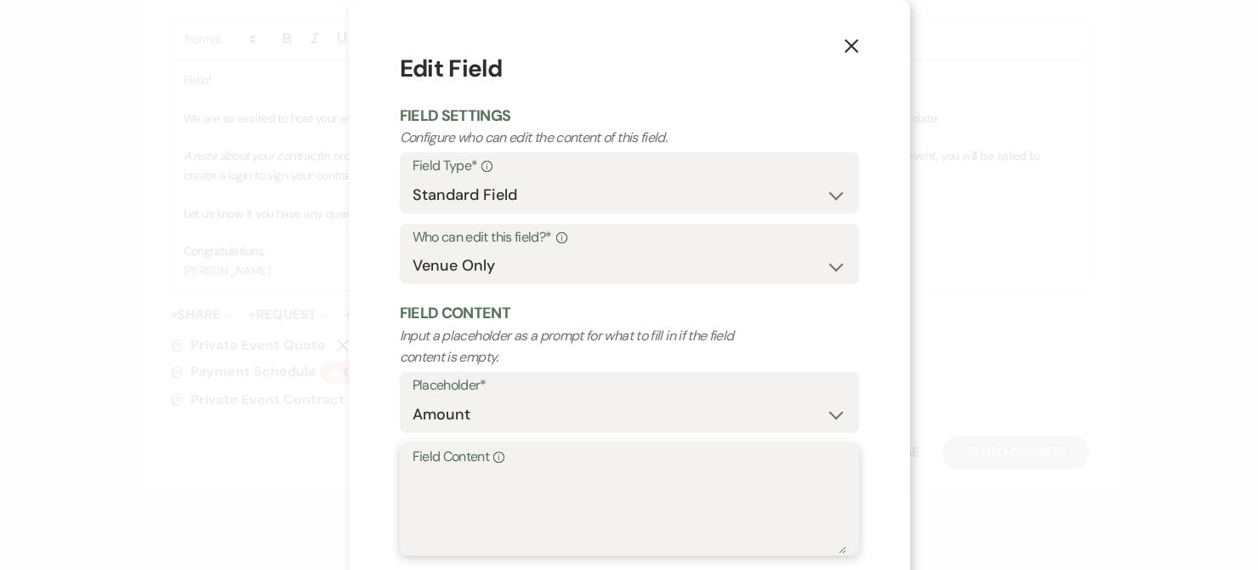
click at [466, 482] on textarea "Field Content Info" at bounding box center [630, 511] width 434 height 85
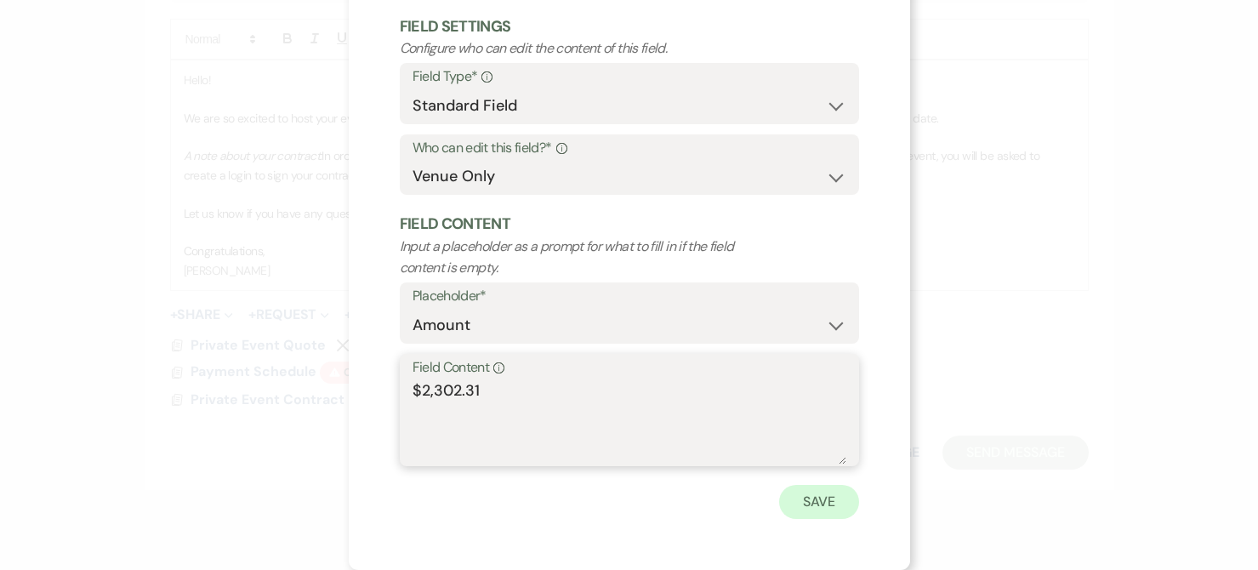
type textarea "$2,302.31"
click at [806, 502] on button "Save" at bounding box center [819, 502] width 80 height 34
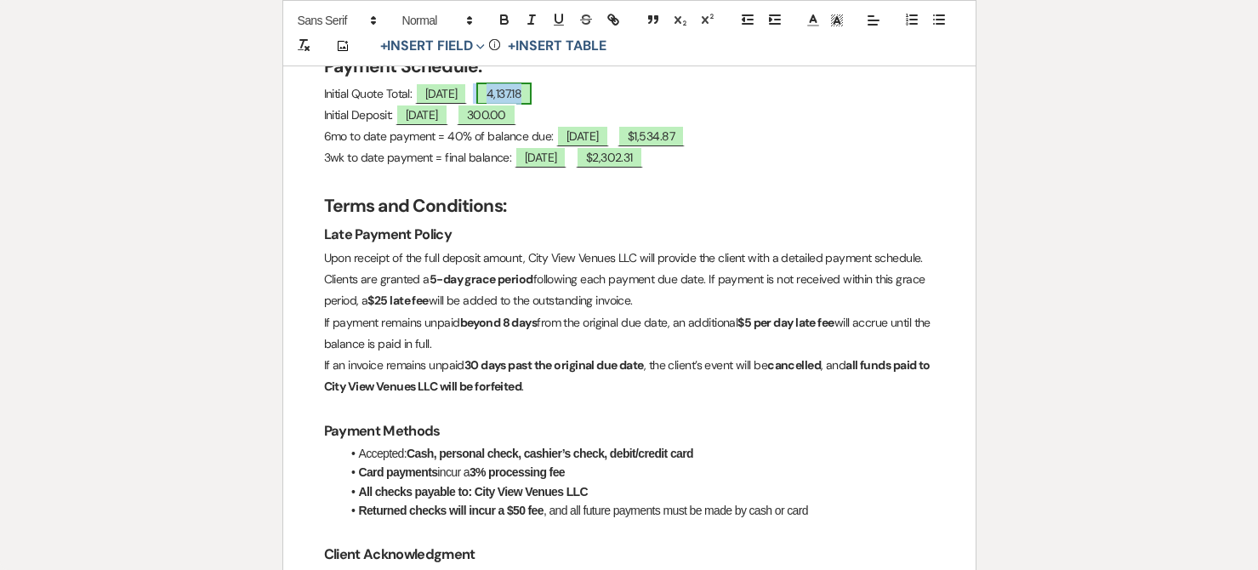
click at [529, 100] on span "4,137.18" at bounding box center [504, 94] width 56 height 22
select select "owner"
select select "Amount"
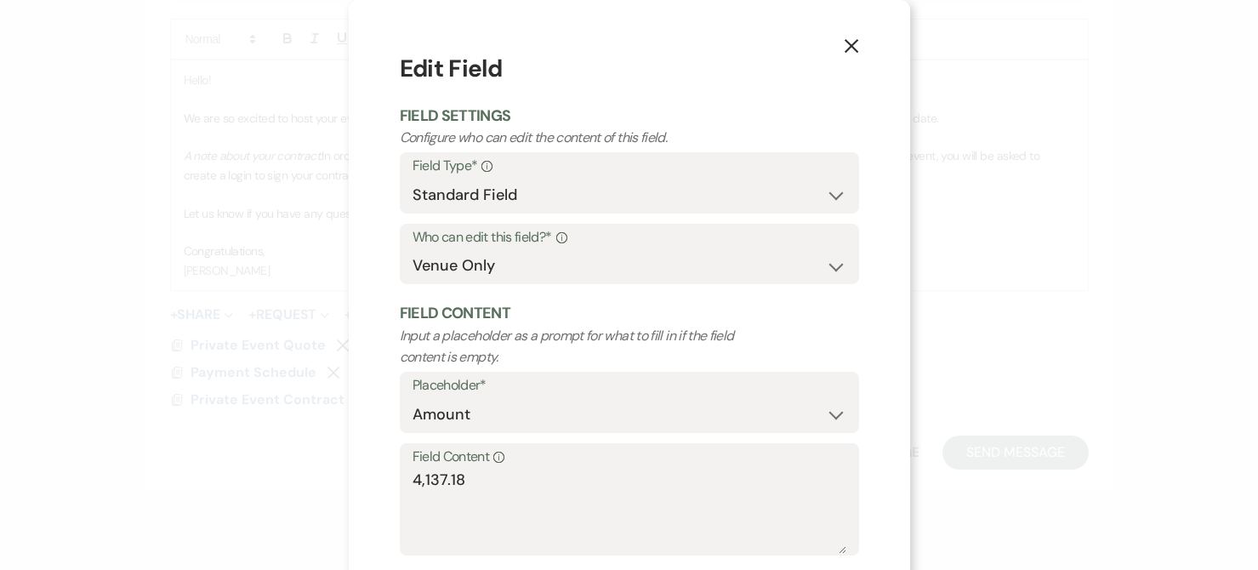
click at [405, 483] on div "Field Content Info 4,137.18" at bounding box center [629, 499] width 459 height 113
click at [413, 481] on textarea "4,137.18" at bounding box center [630, 511] width 434 height 85
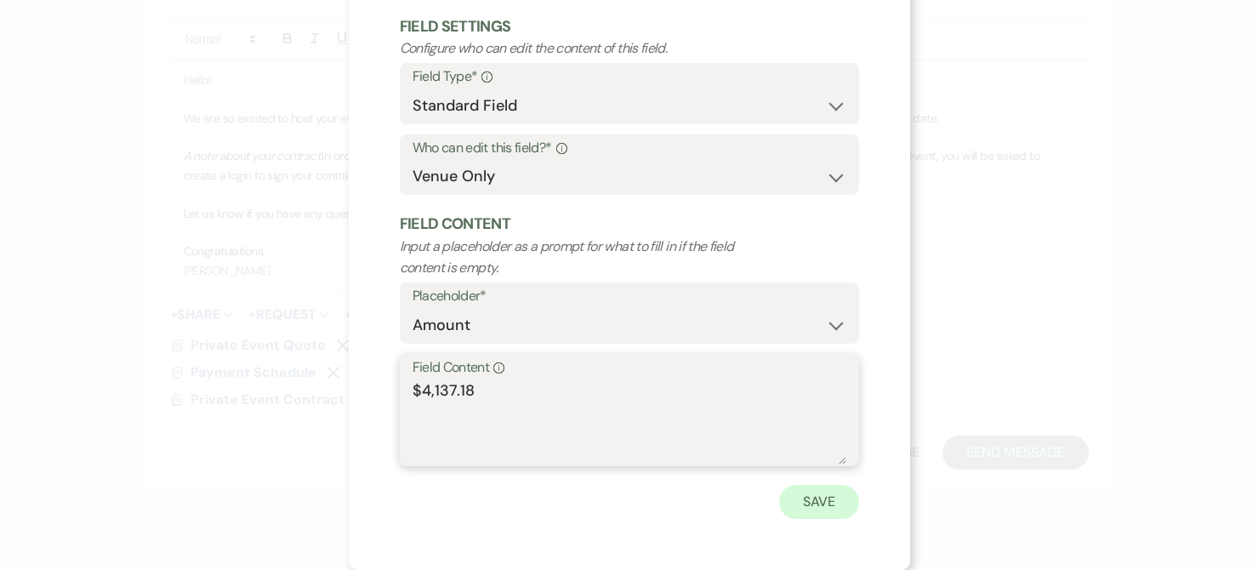
type textarea "$4,137.18"
click at [824, 505] on button "Save" at bounding box center [819, 502] width 80 height 34
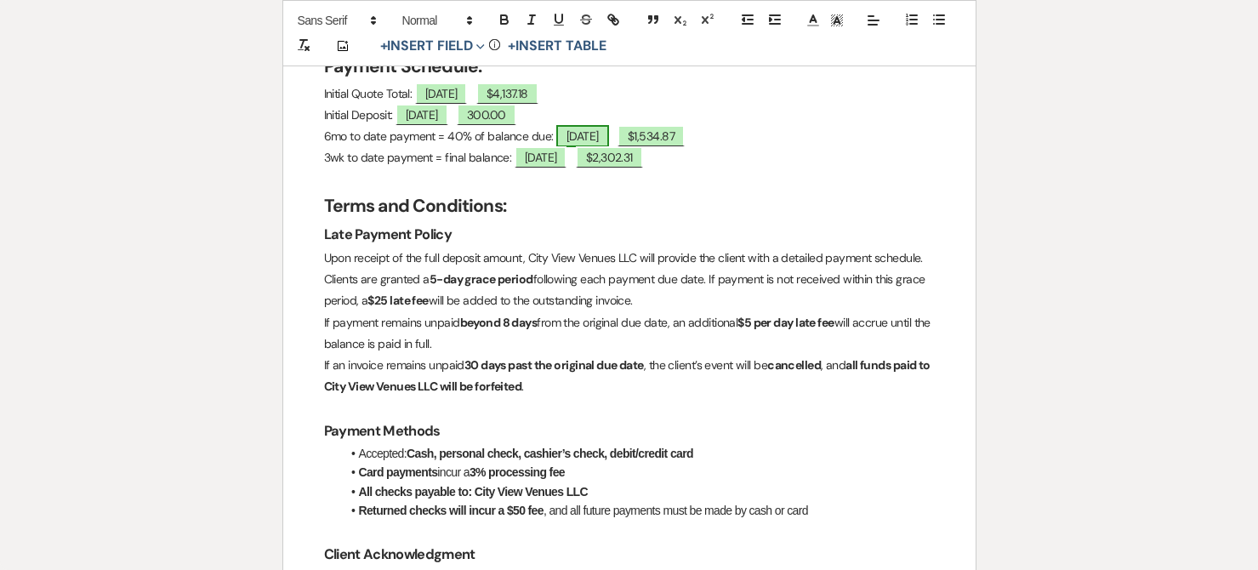
click at [578, 140] on span "[DATE]" at bounding box center [582, 136] width 53 height 22
select select "owner"
select select "Date"
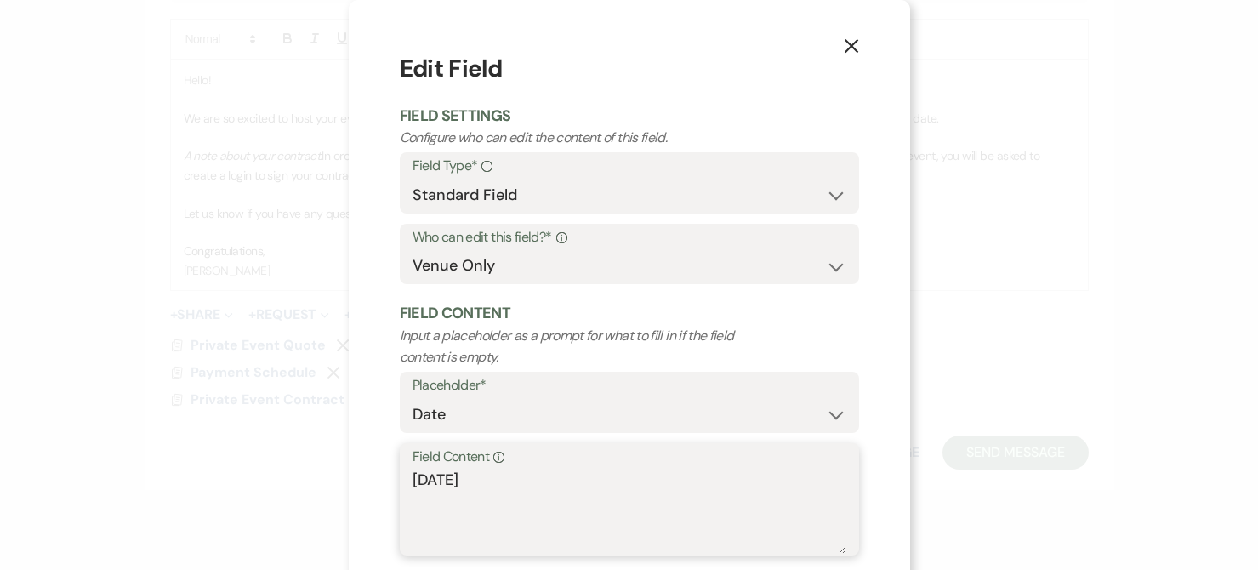
click at [469, 500] on textarea "[DATE]" at bounding box center [630, 511] width 434 height 85
click at [441, 478] on textarea "[DATE]" at bounding box center [630, 511] width 434 height 85
click at [418, 476] on textarea "[DATE]" at bounding box center [630, 511] width 434 height 85
type textarea "[DATE]"
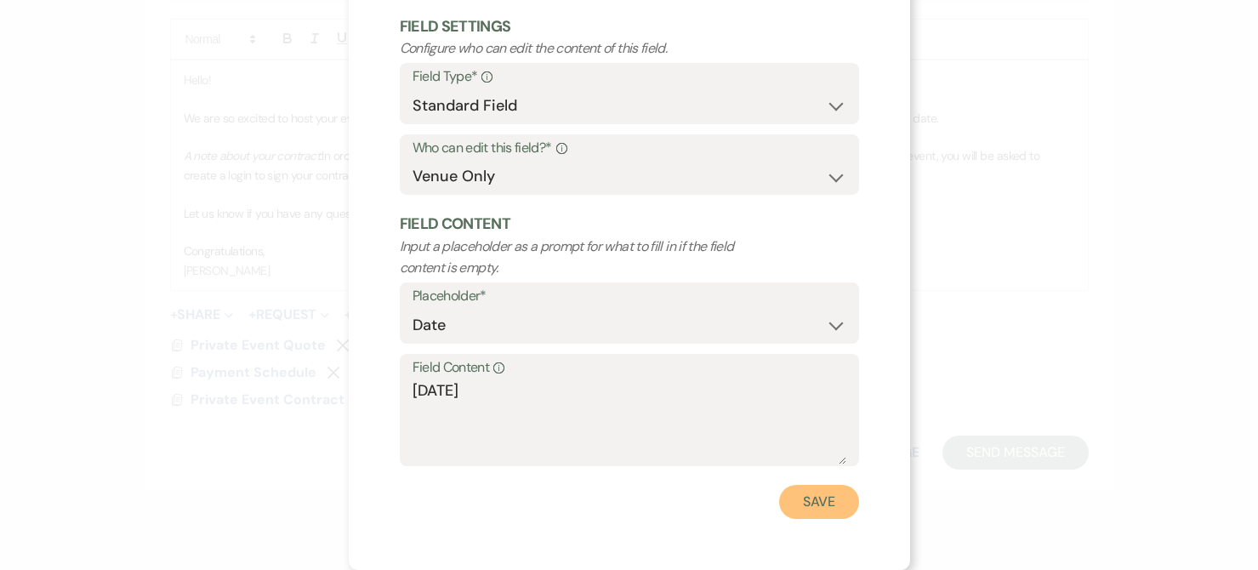
click at [805, 497] on button "Save" at bounding box center [819, 502] width 80 height 34
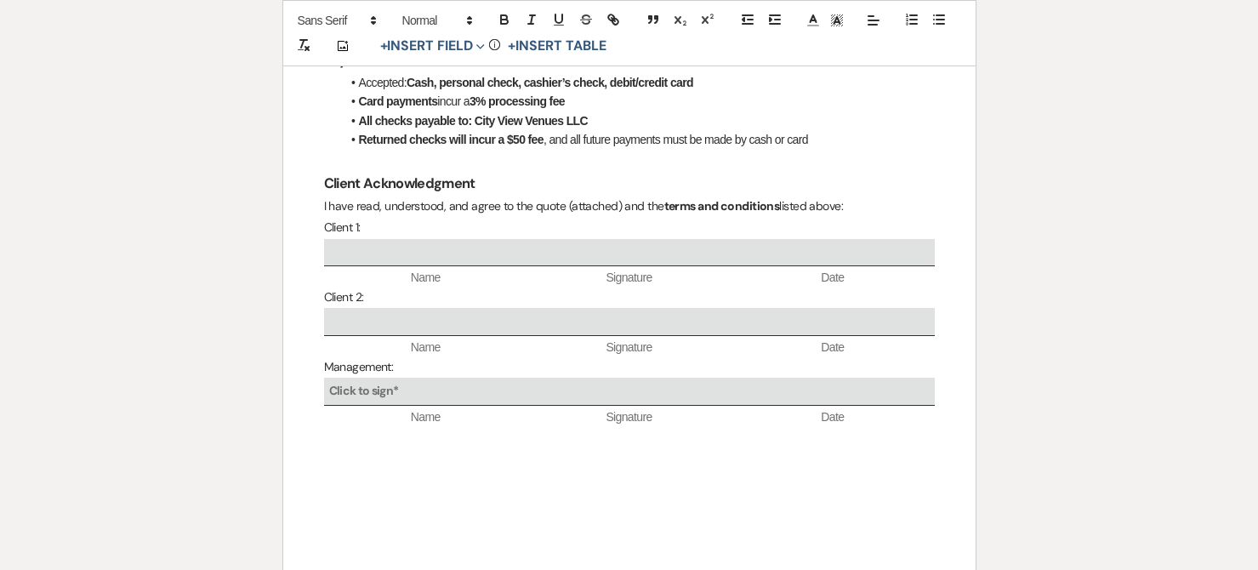
scroll to position [753, 0]
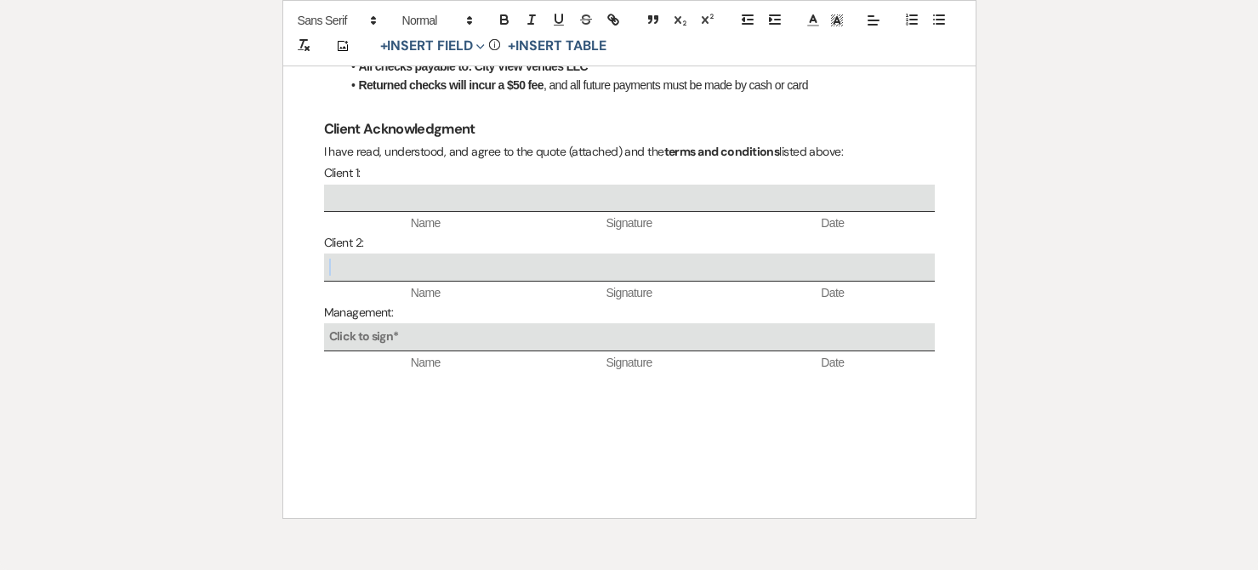
select select "6"
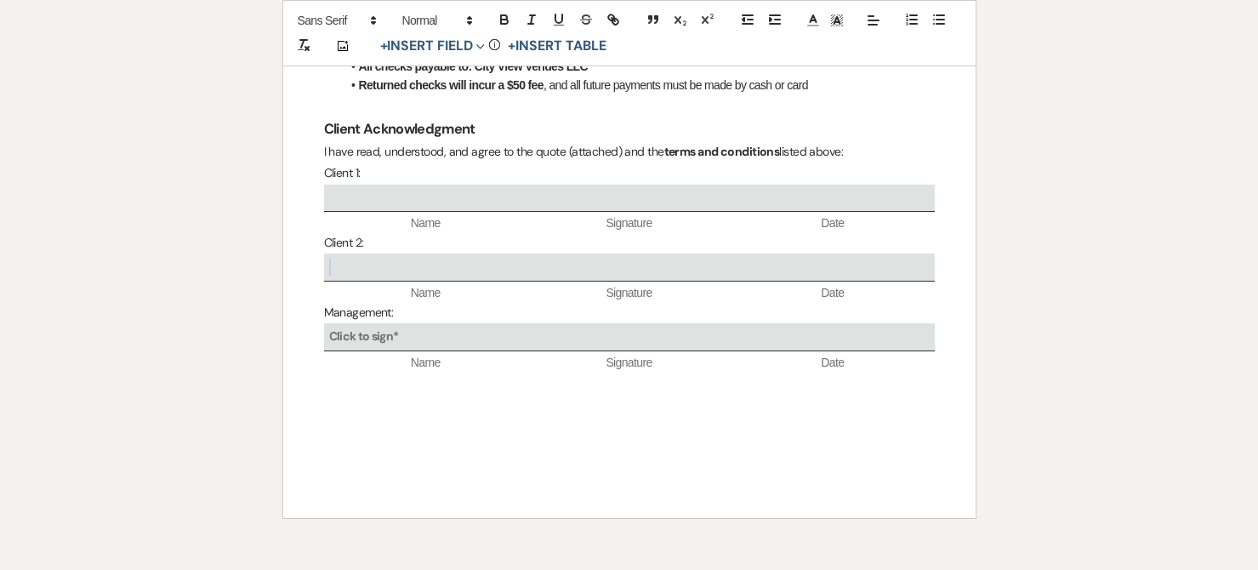
select select "6"
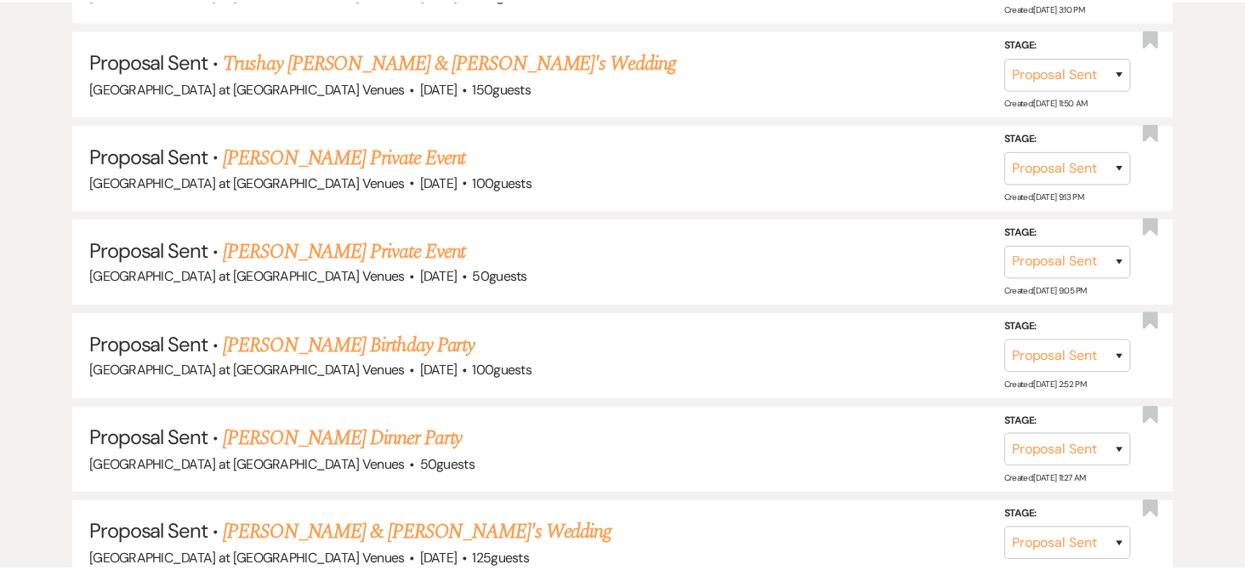
scroll to position [1276, 0]
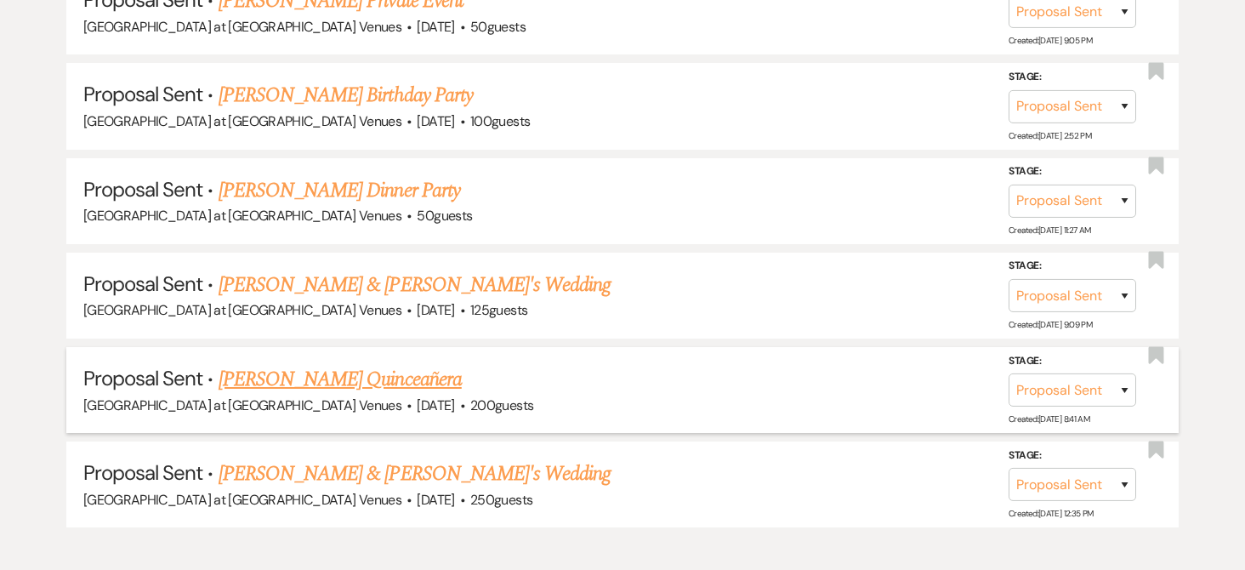
click at [345, 371] on link "[PERSON_NAME] Quinceañera" at bounding box center [340, 379] width 243 height 31
select select "6"
select select "12"
select select "15"
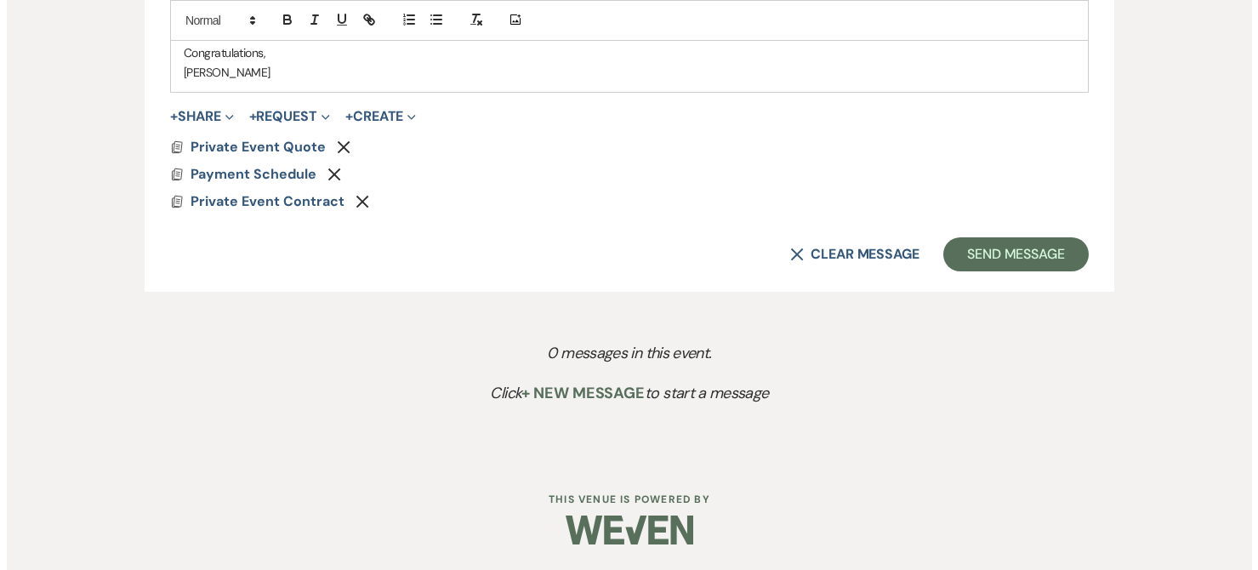
scroll to position [1021, 0]
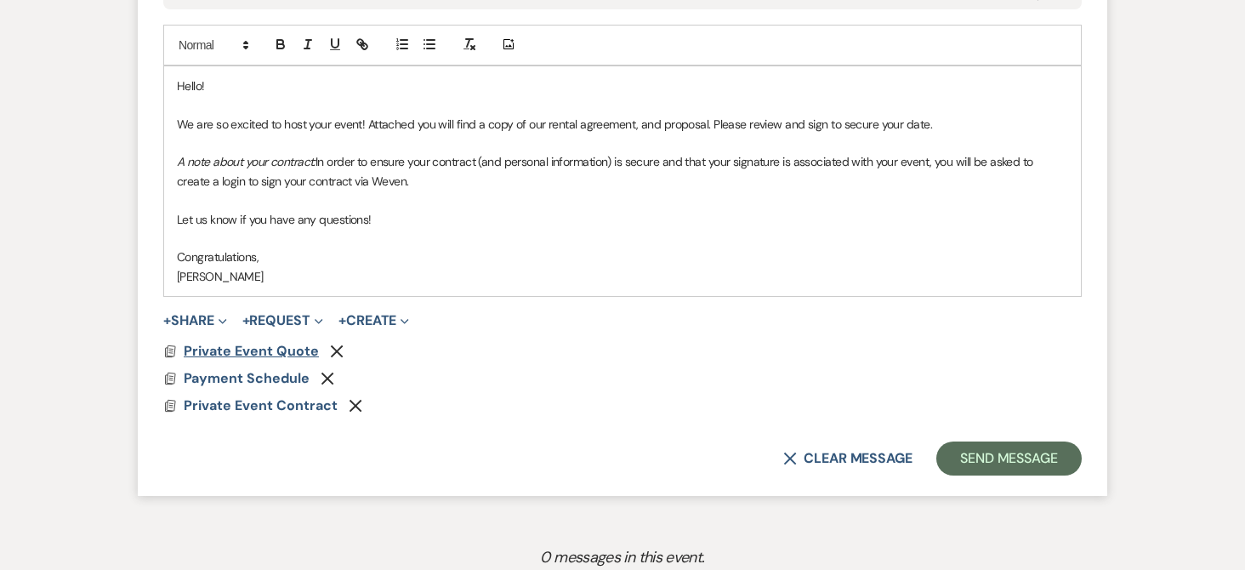
click at [276, 354] on span "Private Event Quote" at bounding box center [251, 351] width 135 height 18
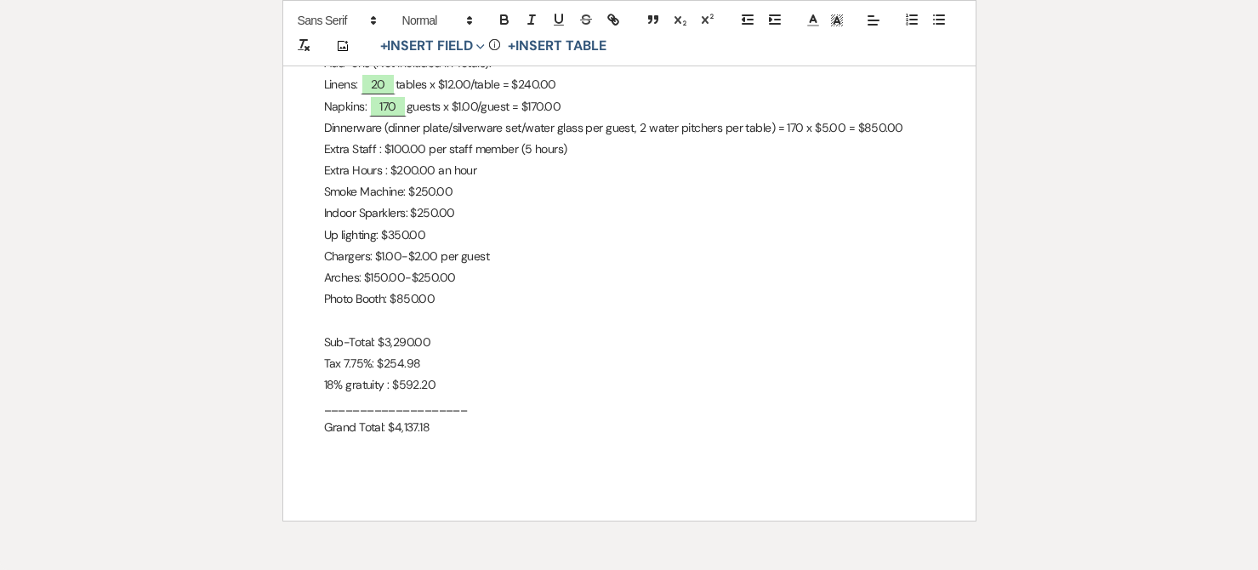
scroll to position [692, 0]
select select "6"
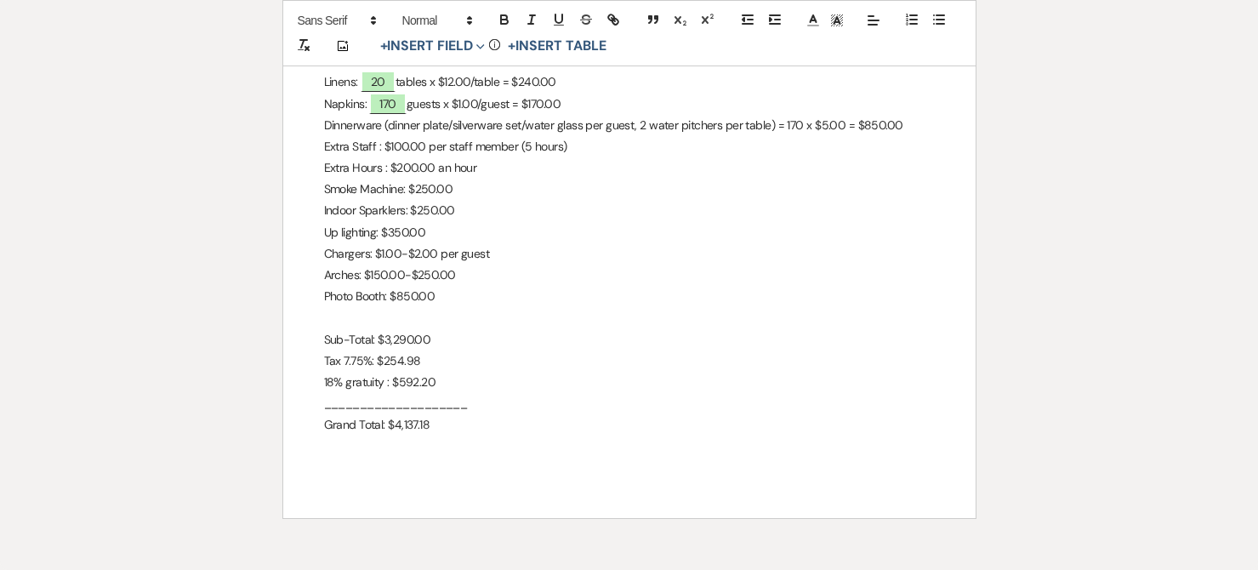
select select "6"
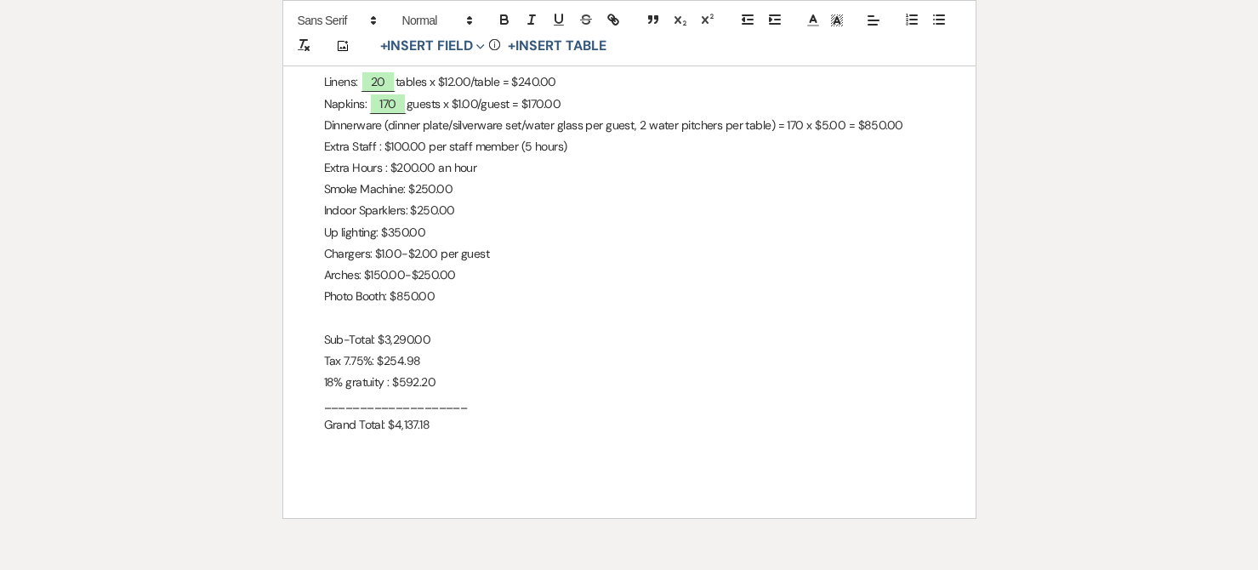
select select "6"
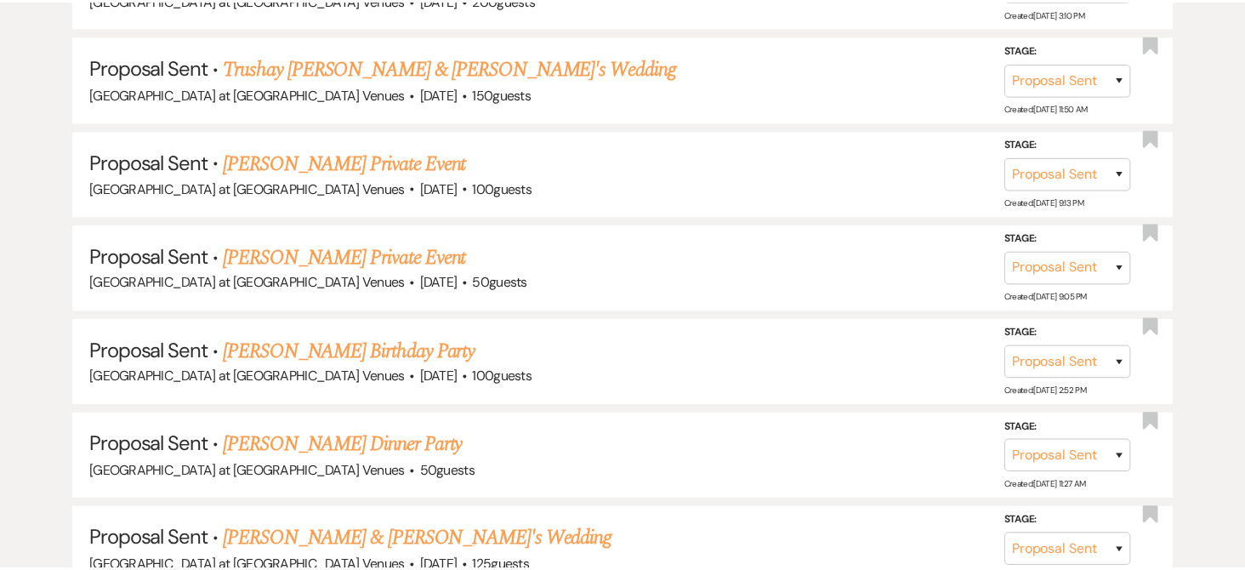
scroll to position [1276, 0]
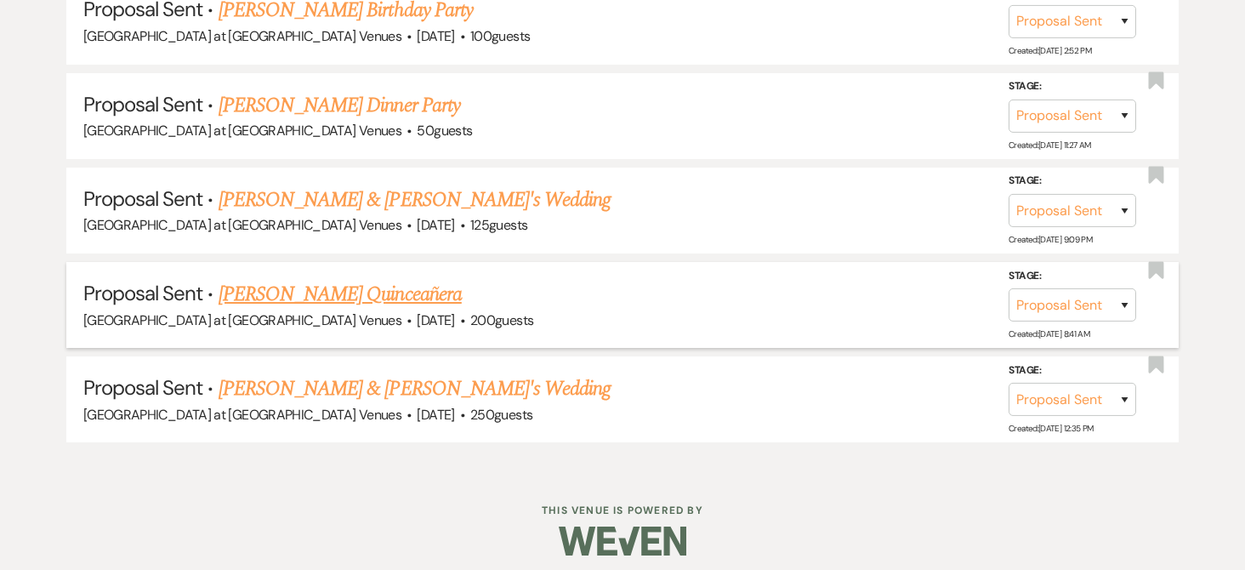
click at [292, 299] on link "[PERSON_NAME] Quinceañera" at bounding box center [340, 294] width 243 height 31
select select "6"
select select "12"
select select "15"
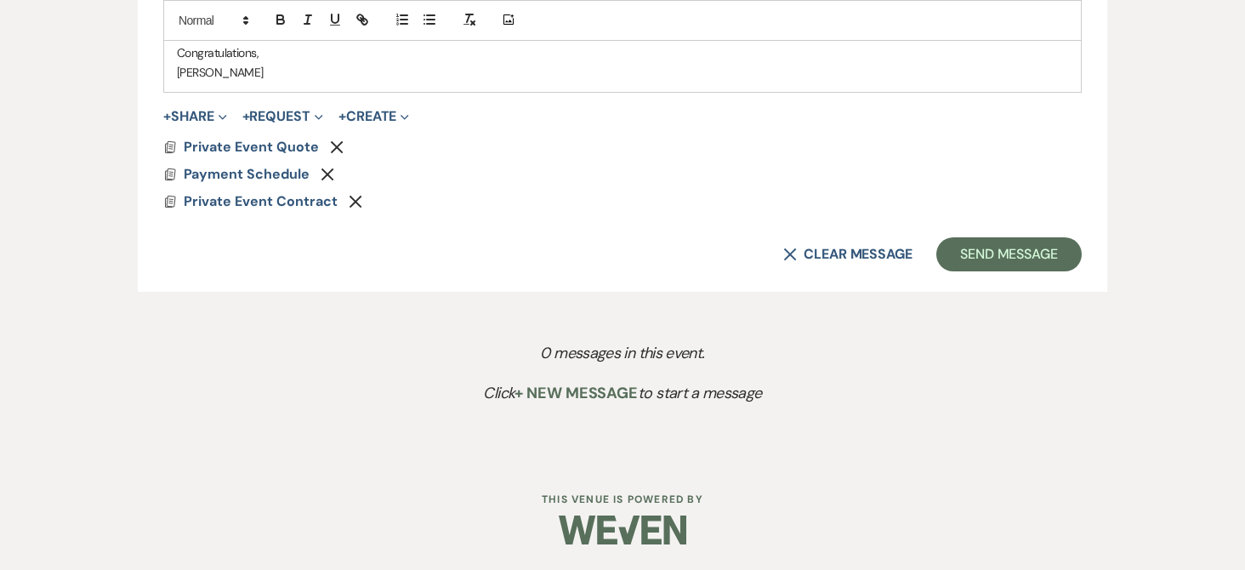
scroll to position [1106, 0]
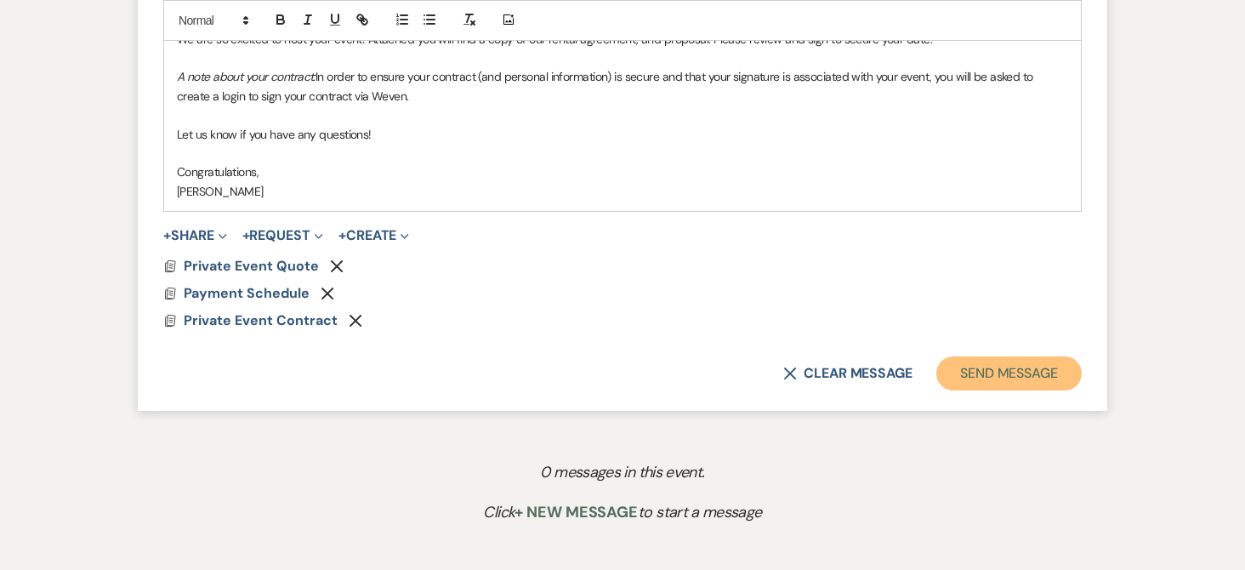
click at [1000, 368] on button "Send Message" at bounding box center [1009, 373] width 145 height 34
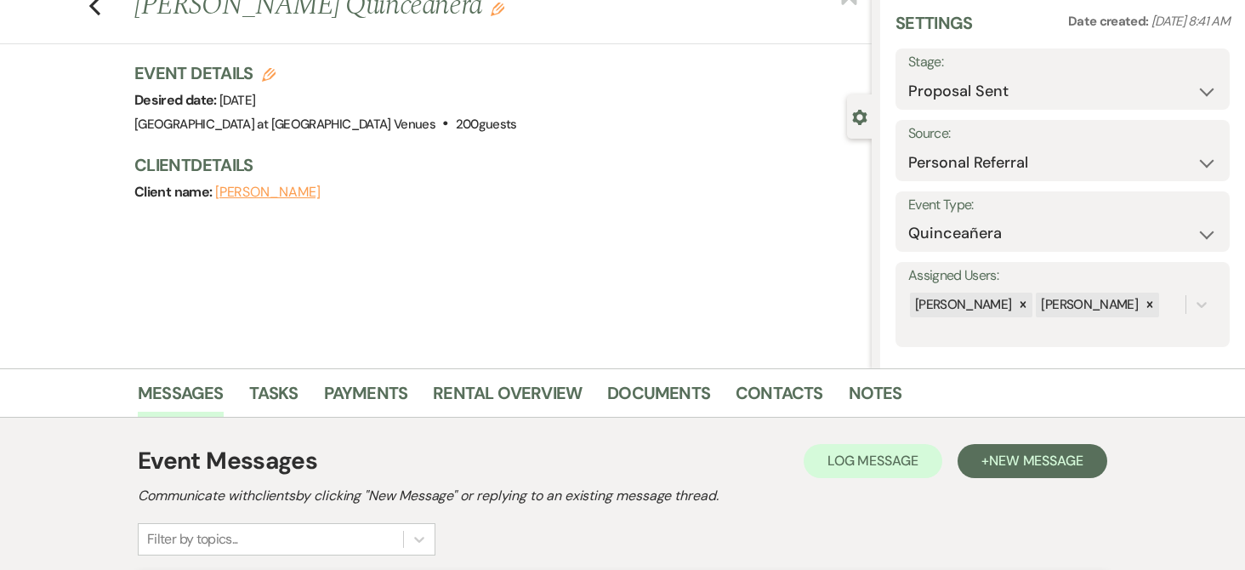
scroll to position [0, 0]
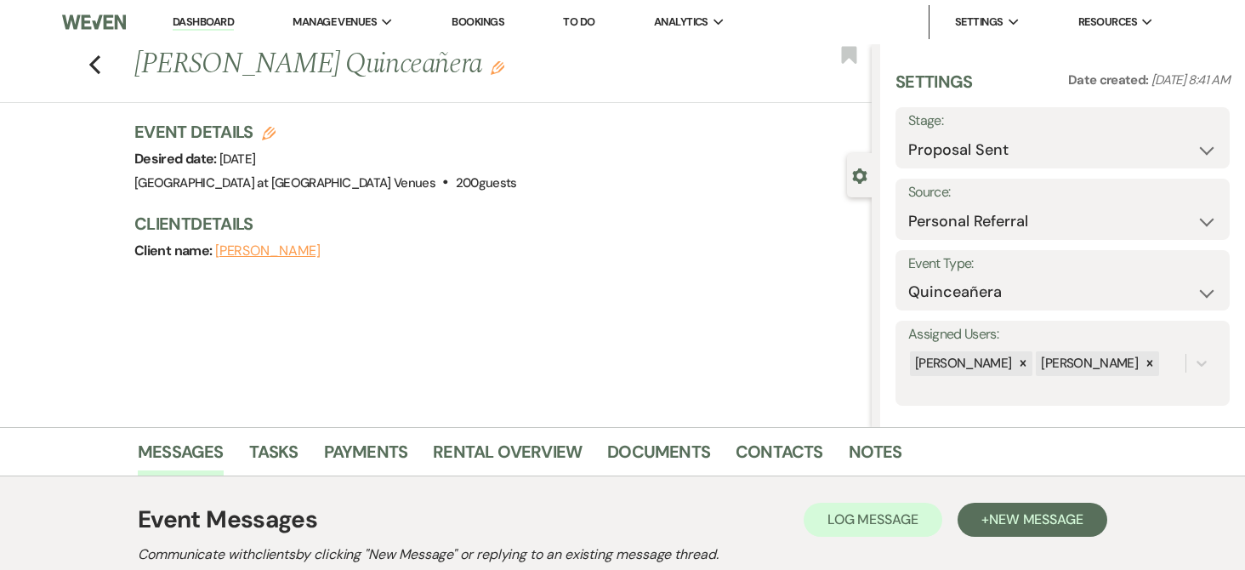
click at [486, 20] on link "Bookings" at bounding box center [478, 21] width 53 height 14
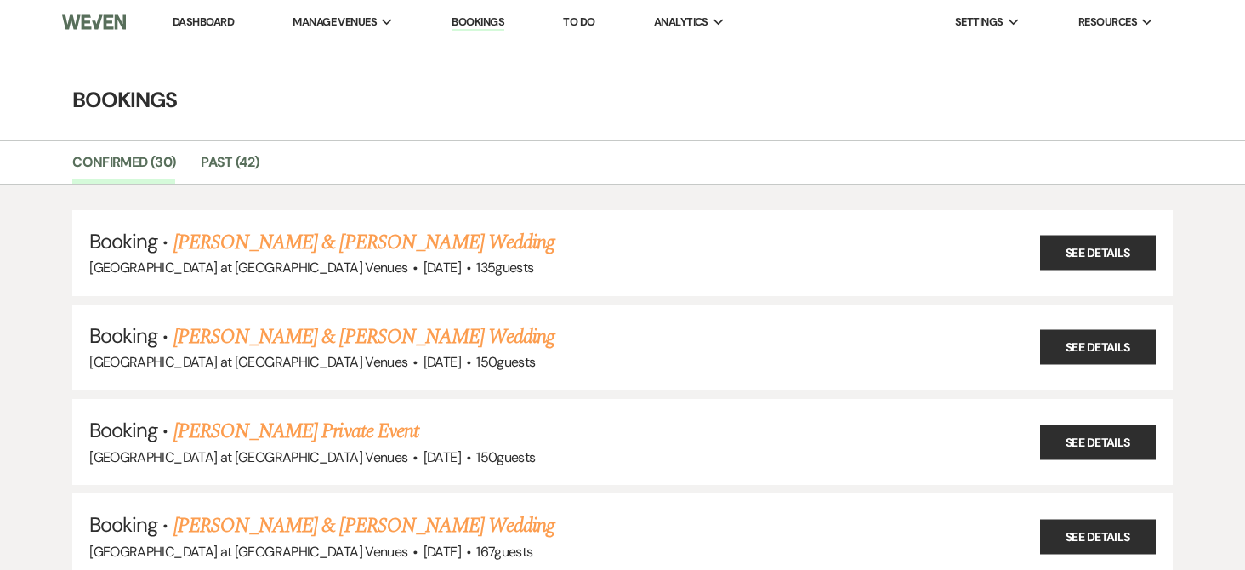
click at [235, 16] on li "Dashboard" at bounding box center [203, 22] width 78 height 34
click at [219, 17] on link "Dashboard" at bounding box center [203, 21] width 61 height 14
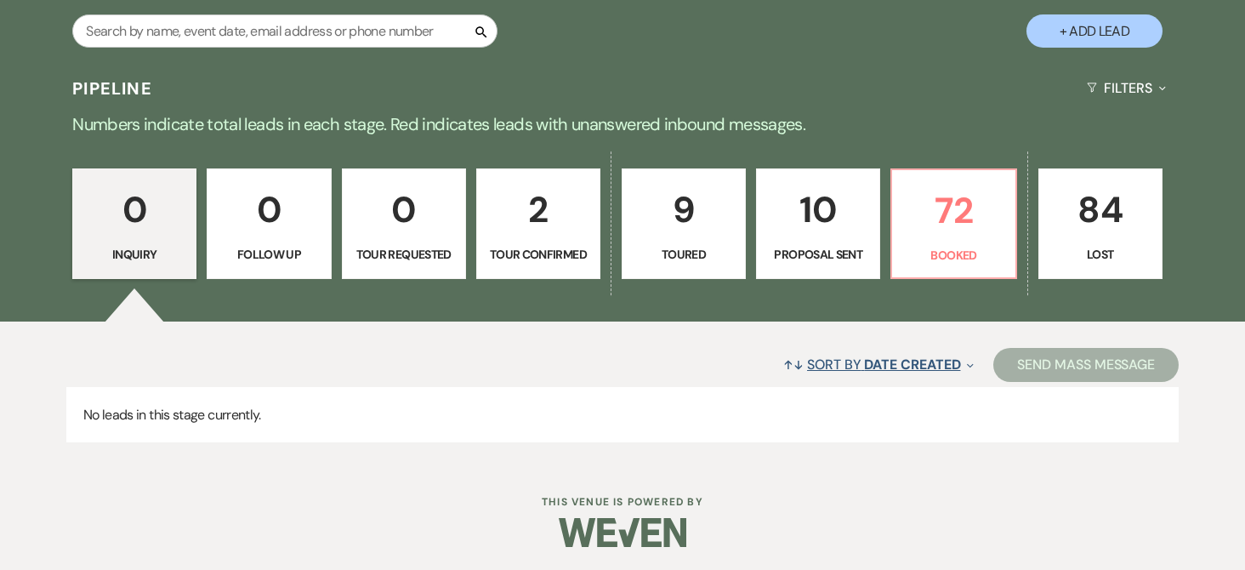
scroll to position [340, 0]
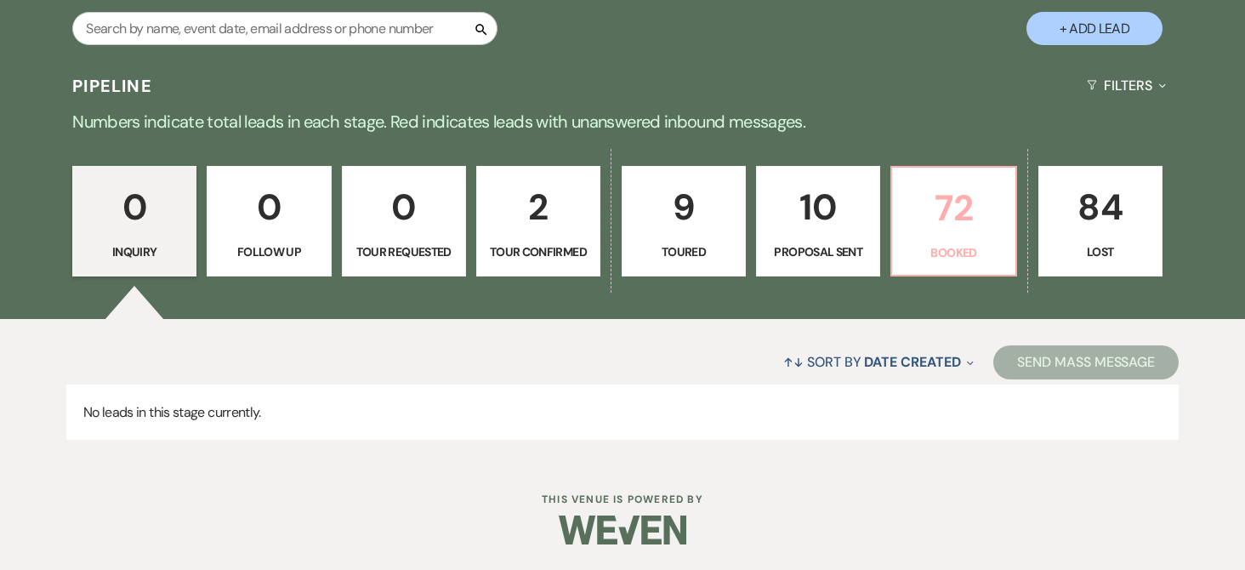
click at [947, 202] on p "72" at bounding box center [954, 208] width 102 height 57
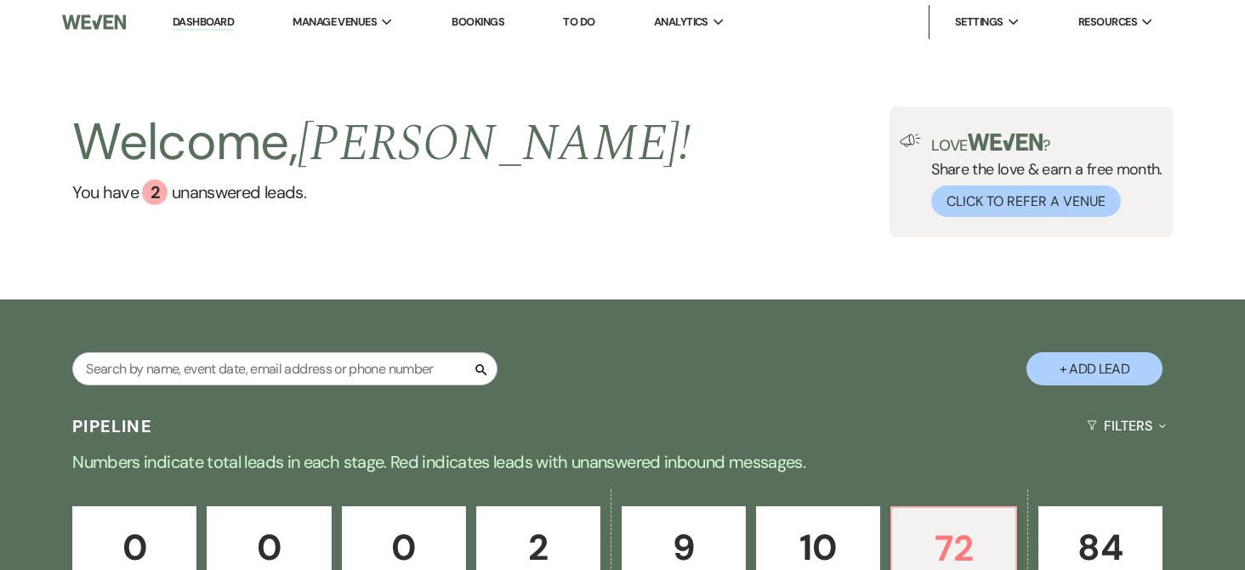
click at [180, 13] on li "Dashboard" at bounding box center [203, 22] width 78 height 34
click at [188, 18] on link "Dashboard" at bounding box center [203, 22] width 61 height 16
